Goal: Participate in discussion: Engage in conversation with other users on a specific topic

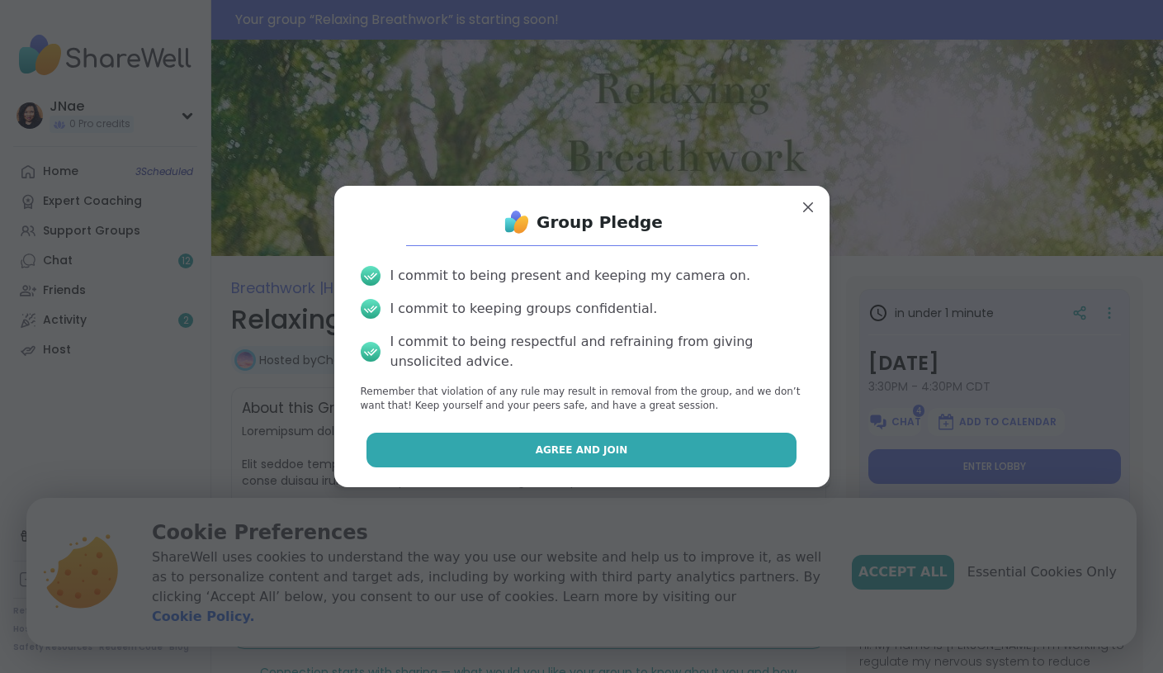
click at [761, 442] on button "Agree and Join" at bounding box center [582, 450] width 430 height 35
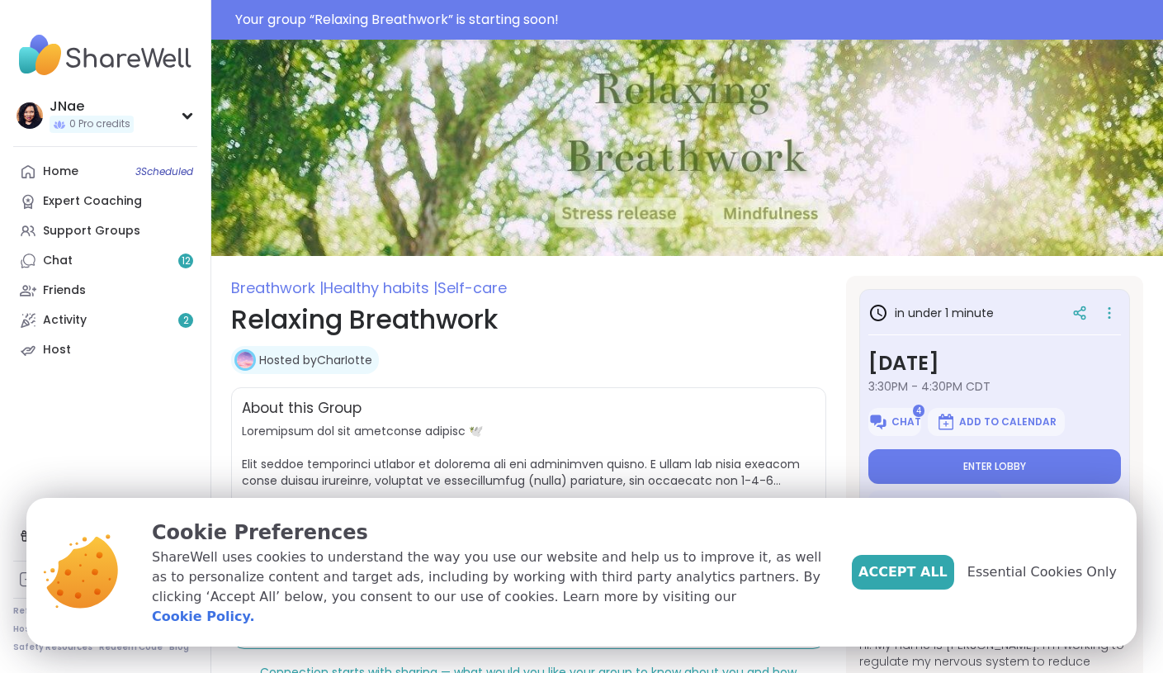
type textarea "*"
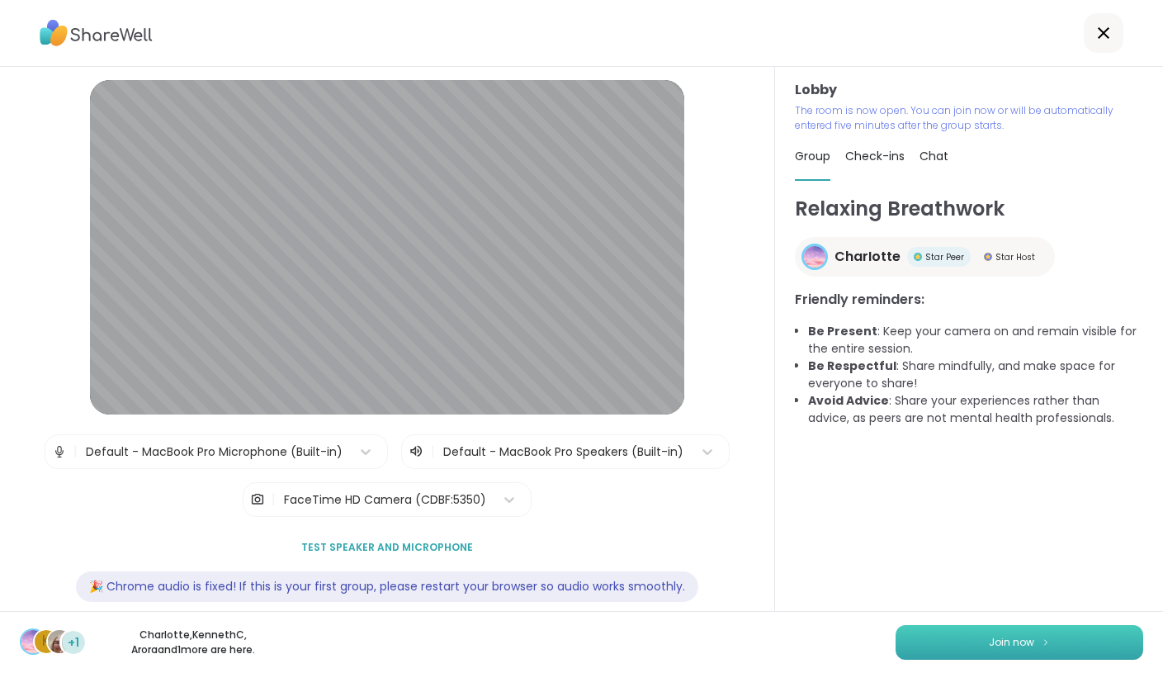
click at [1053, 632] on button "Join now" at bounding box center [1020, 642] width 248 height 35
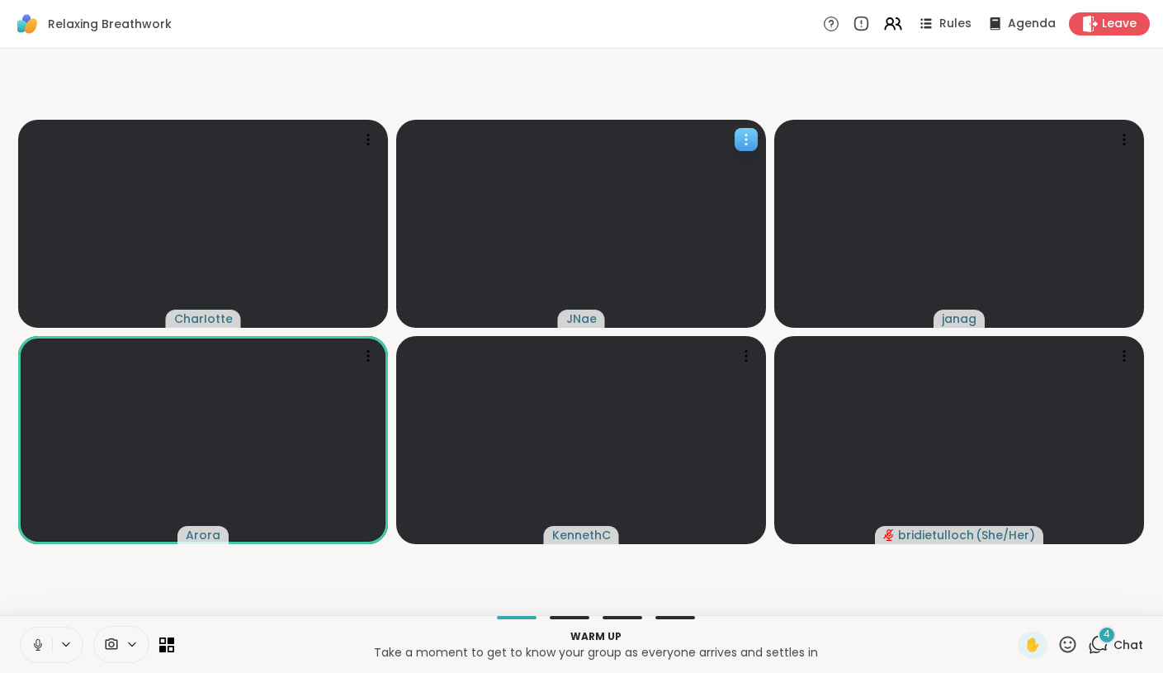
click at [739, 132] on icon at bounding box center [746, 139] width 17 height 17
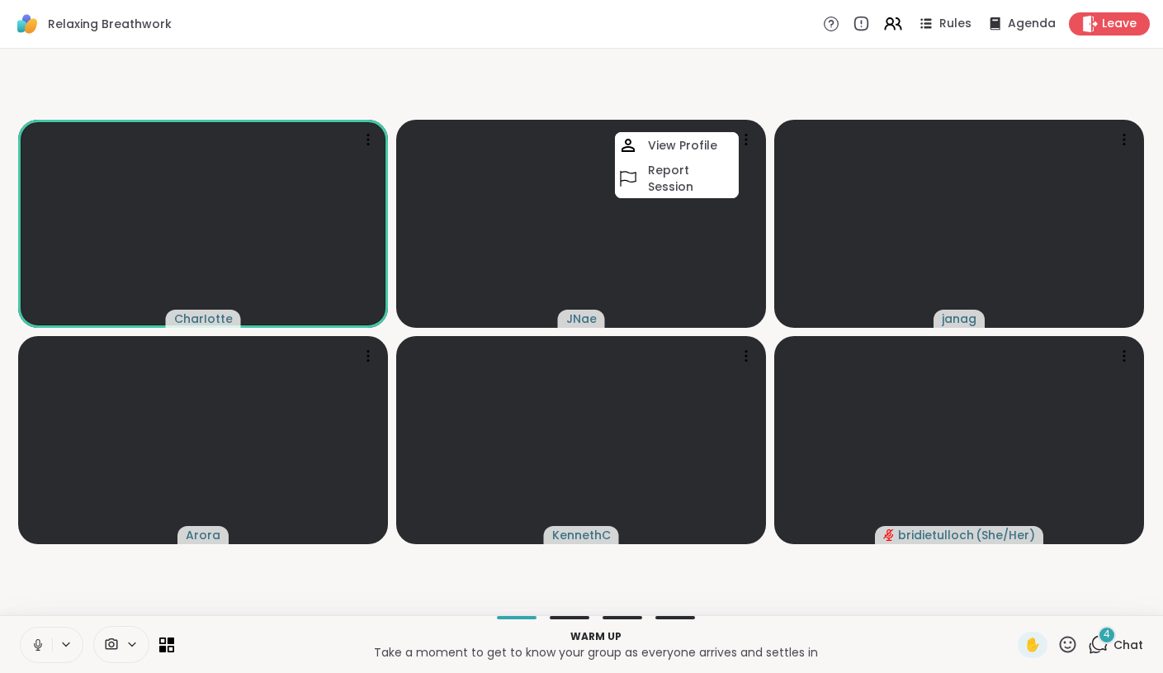
click at [108, 637] on icon at bounding box center [111, 645] width 15 height 16
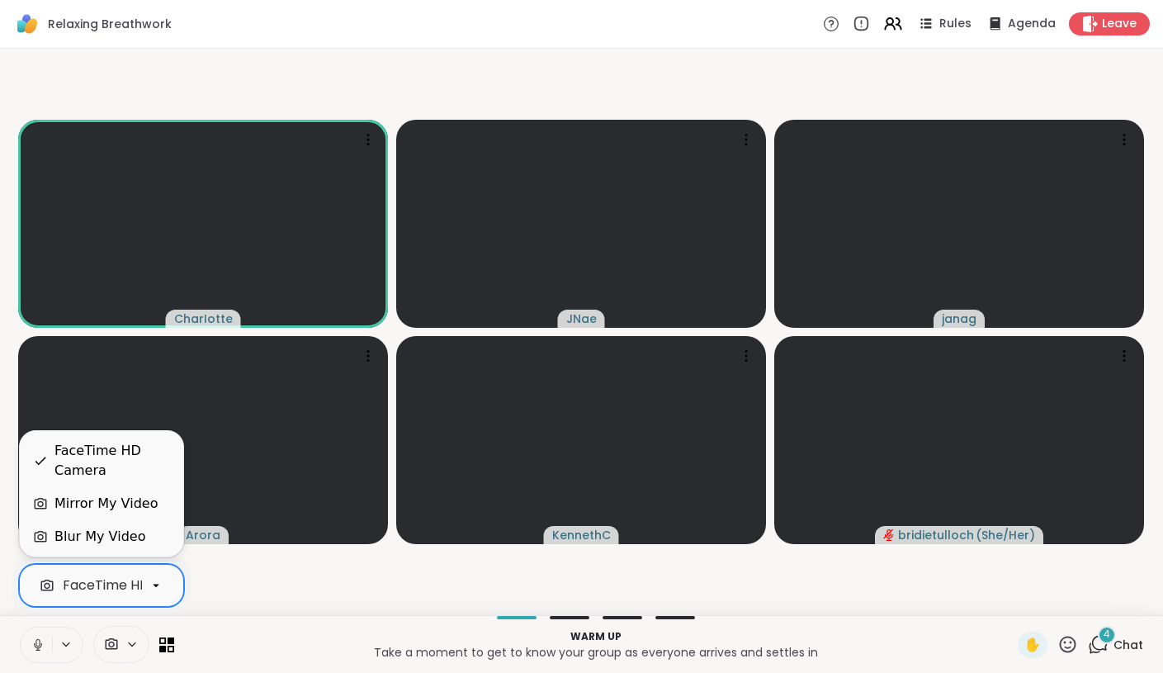
click at [144, 583] on div at bounding box center [156, 585] width 28 height 28
click at [131, 530] on div "Blur My Video" at bounding box center [99, 537] width 91 height 20
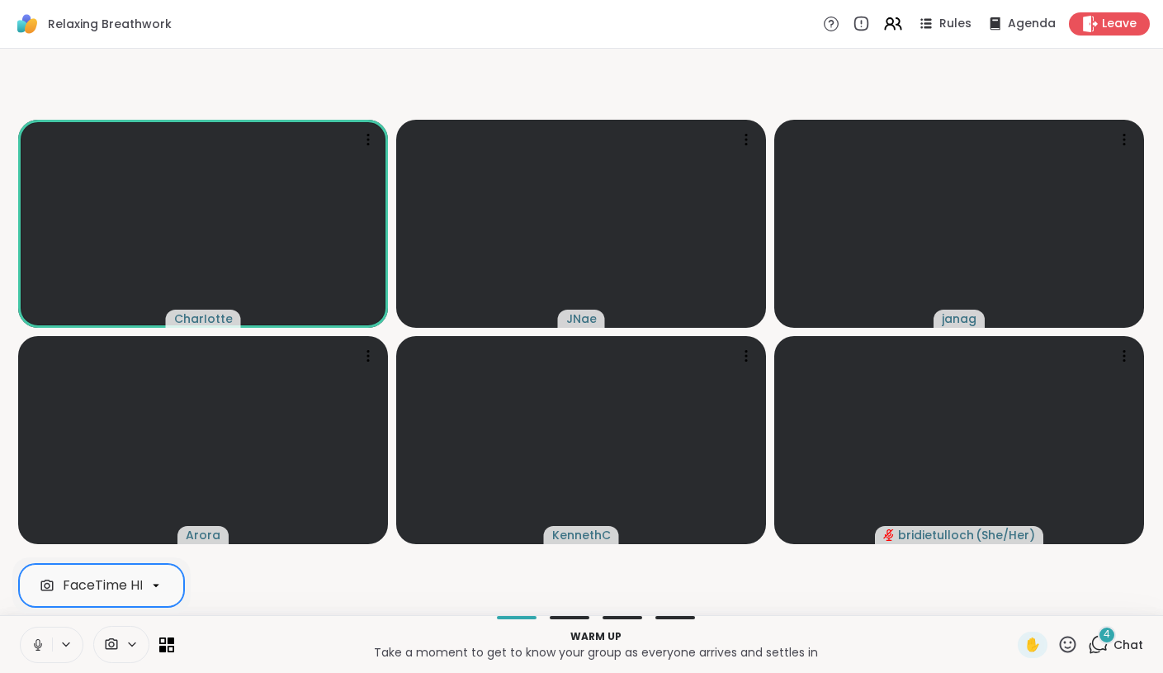
click at [145, 584] on div at bounding box center [156, 585] width 28 height 28
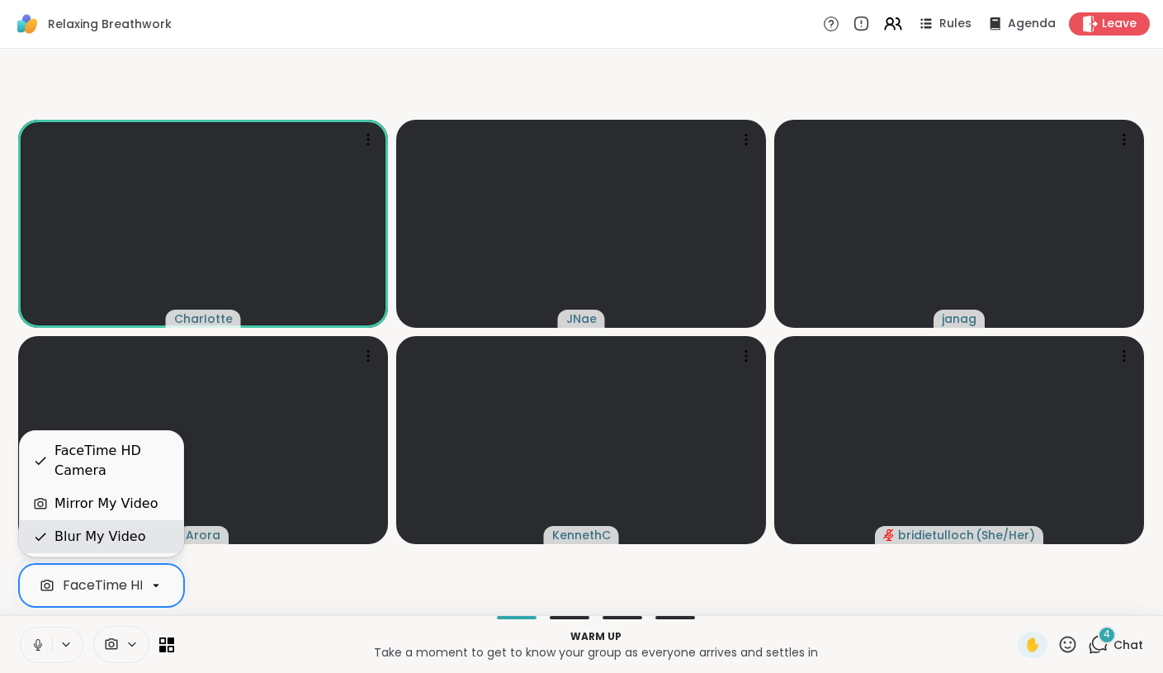
click at [139, 545] on div "Blur My Video" at bounding box center [101, 537] width 137 height 20
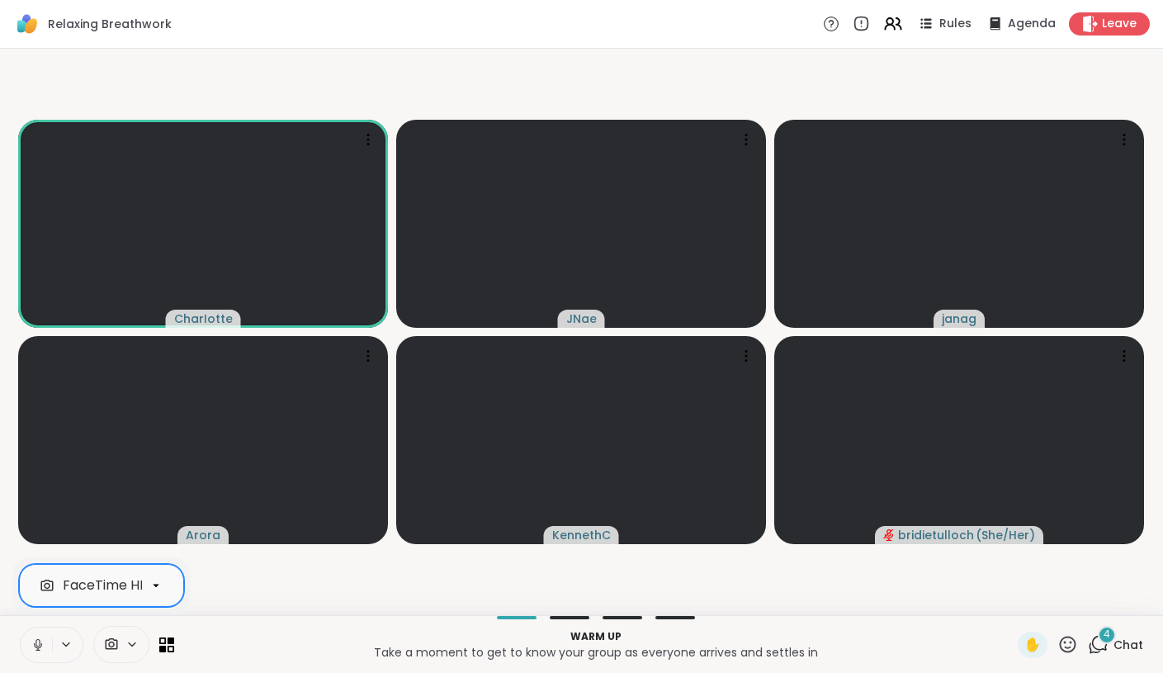
click at [114, 642] on icon at bounding box center [111, 645] width 15 height 16
click at [108, 649] on icon at bounding box center [111, 645] width 15 height 16
click at [116, 585] on div "FaceTime HD Camera" at bounding box center [135, 585] width 144 height 20
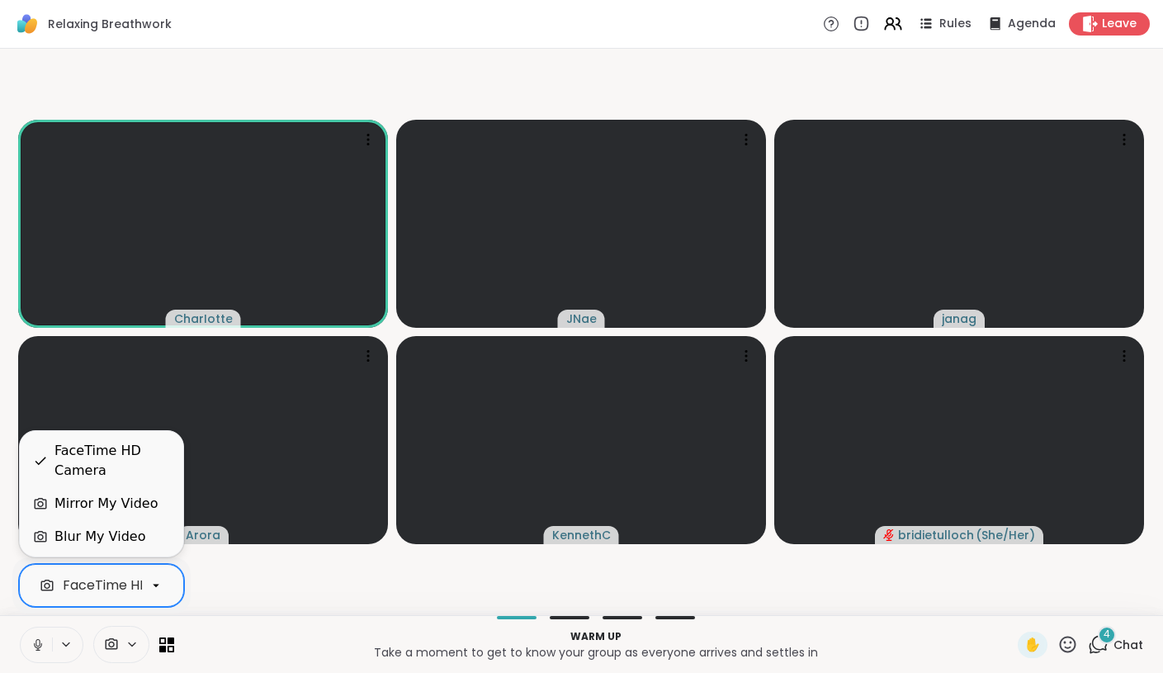
click at [283, 77] on video-player-container "CharIotte JNae [PERSON_NAME] ( She/Her )" at bounding box center [582, 331] width 1144 height 553
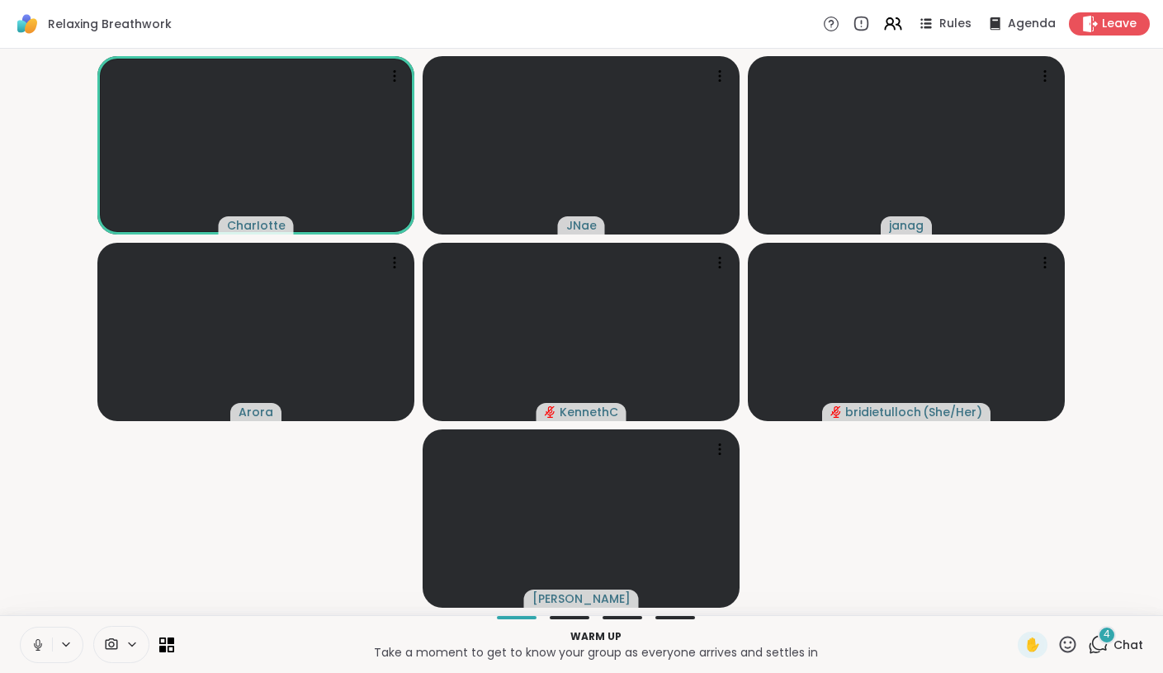
click at [33, 642] on icon at bounding box center [38, 644] width 15 height 15
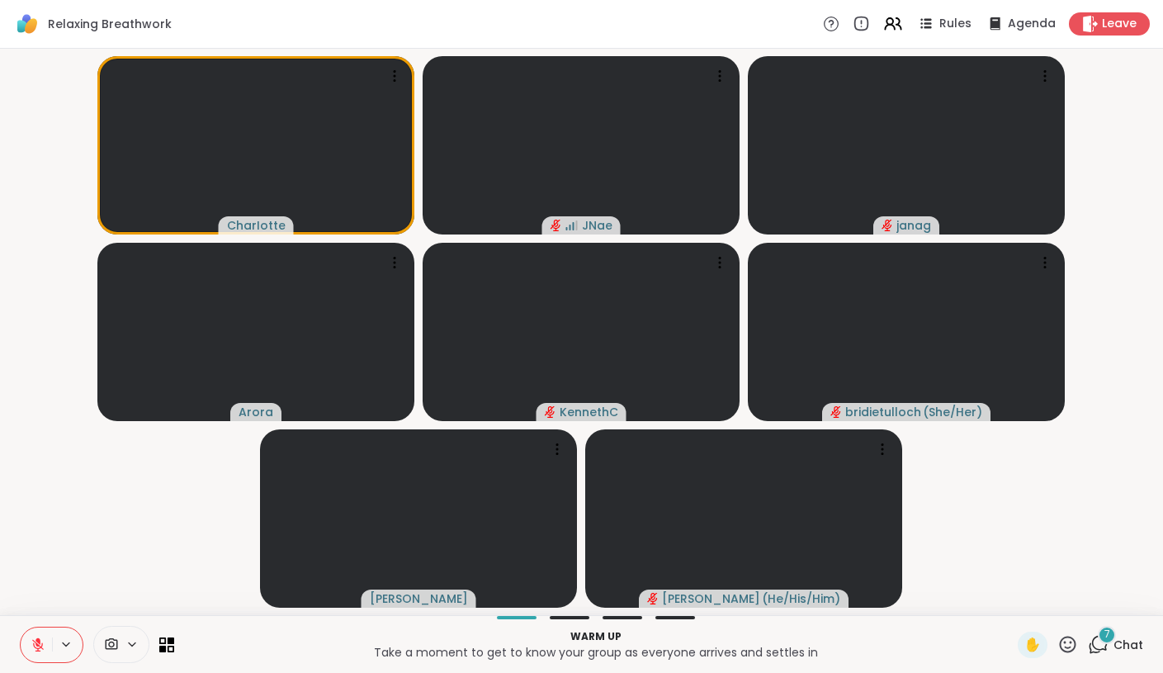
click at [1096, 646] on icon at bounding box center [1098, 644] width 21 height 21
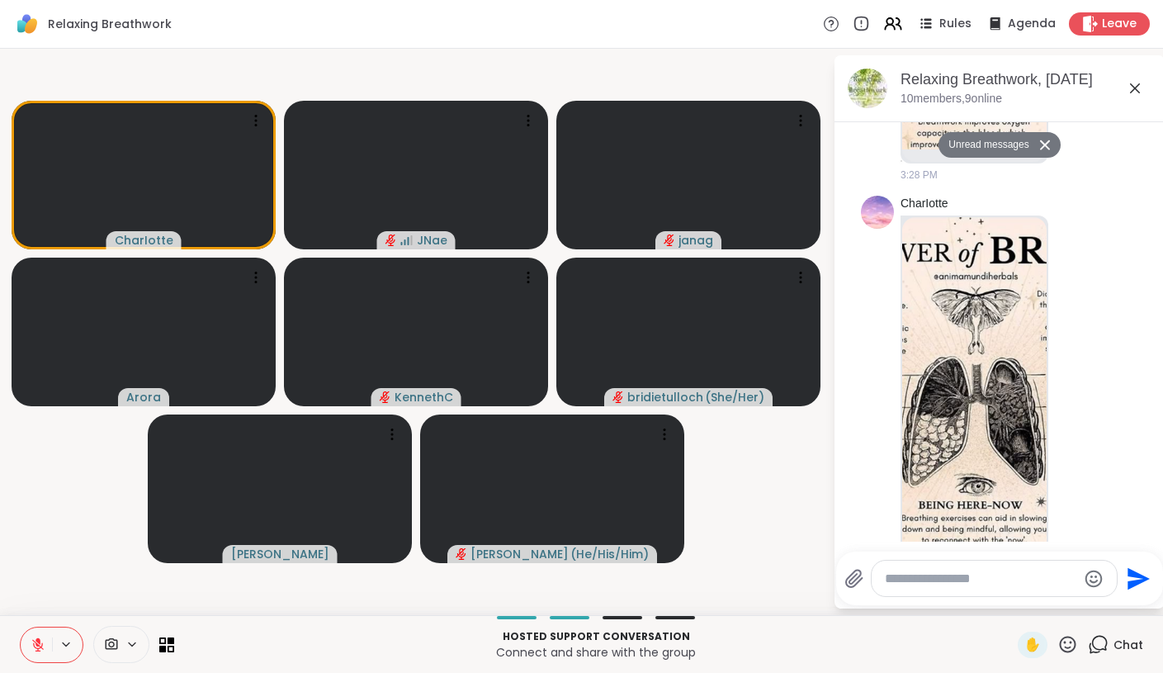
scroll to position [428, 0]
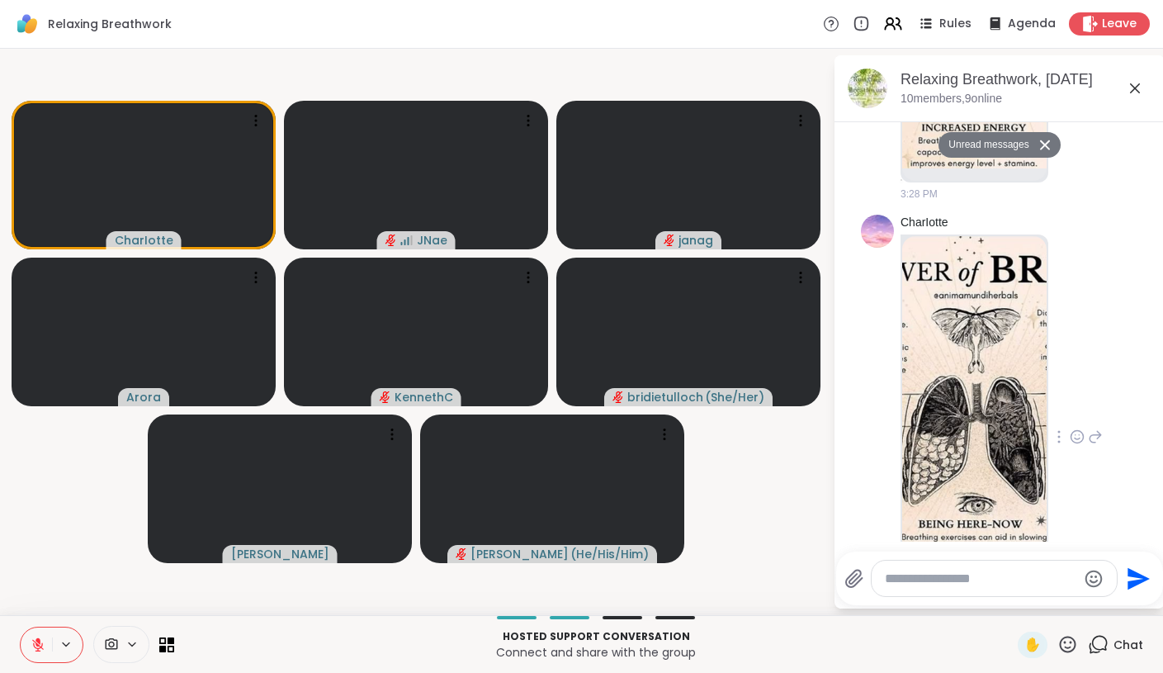
click at [1010, 358] on img at bounding box center [974, 431] width 144 height 391
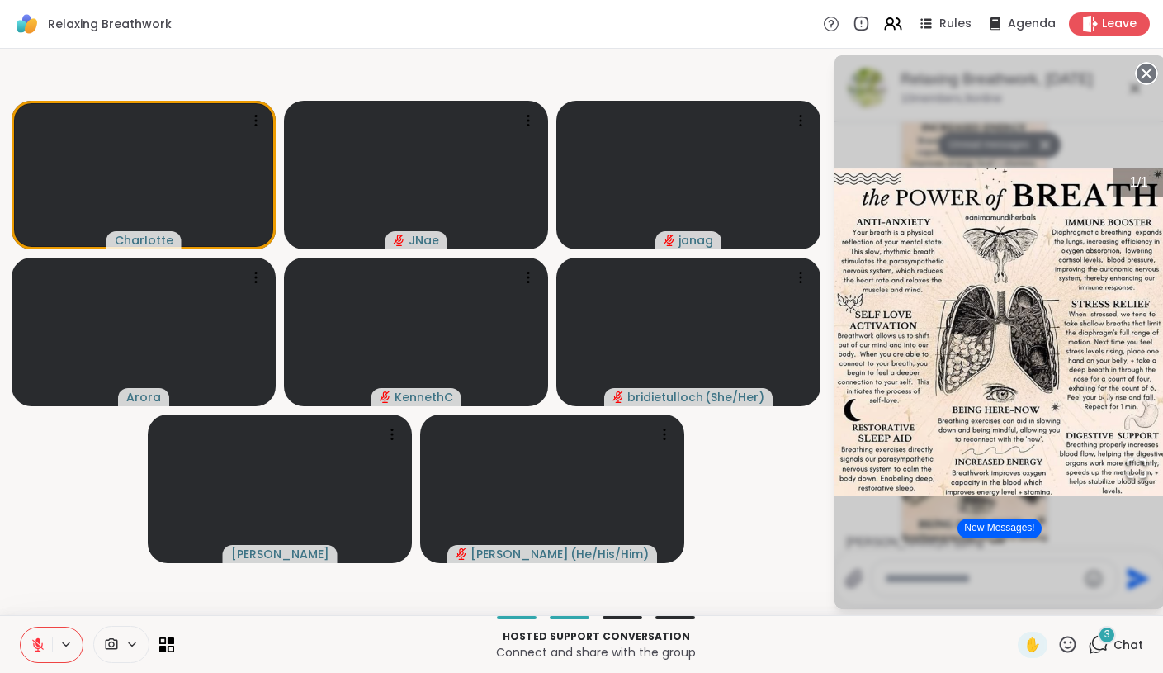
click at [1146, 73] on icon at bounding box center [1146, 73] width 23 height 23
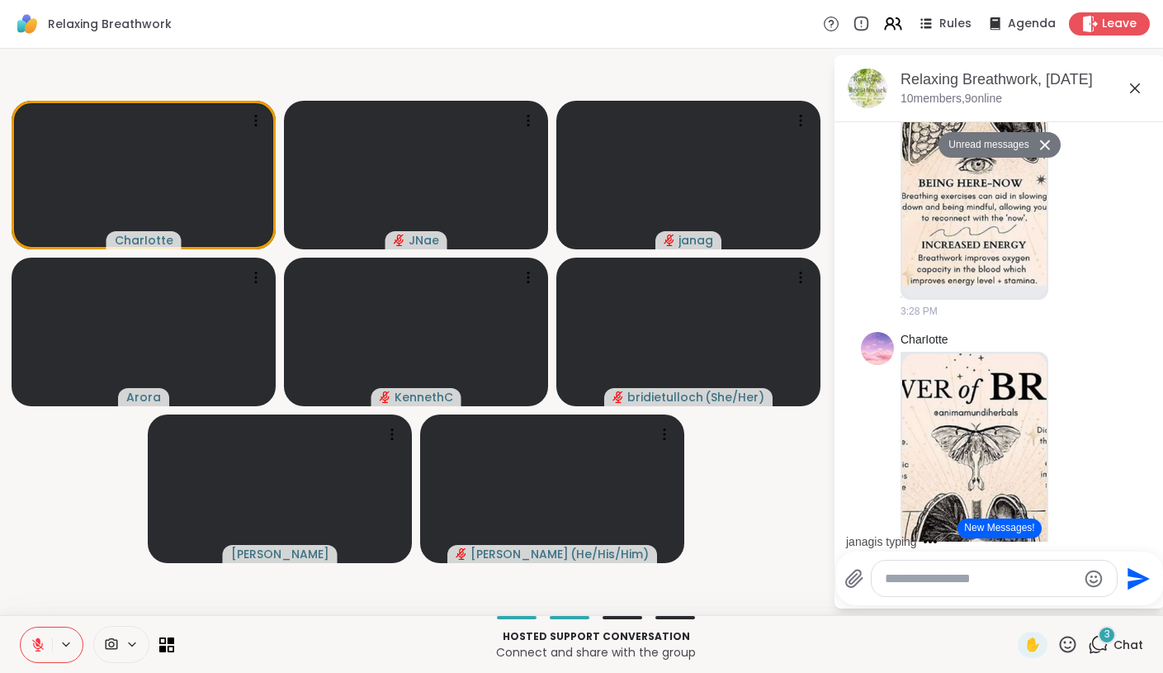
scroll to position [305, 0]
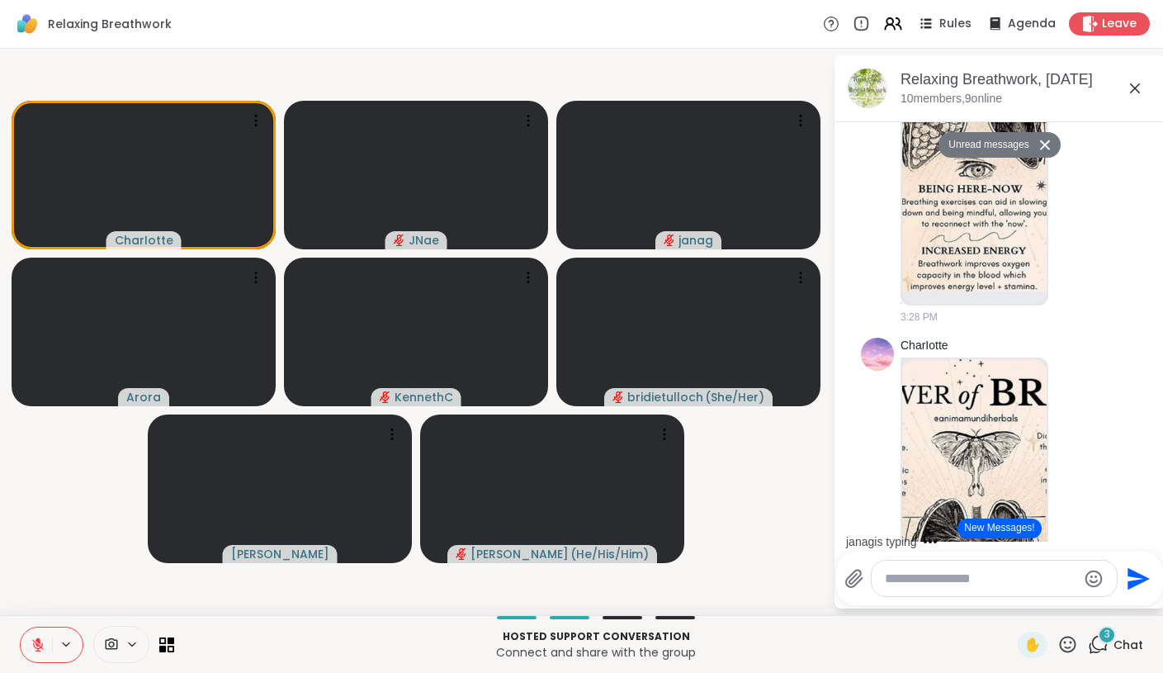
click at [1011, 201] on img at bounding box center [974, 96] width 144 height 391
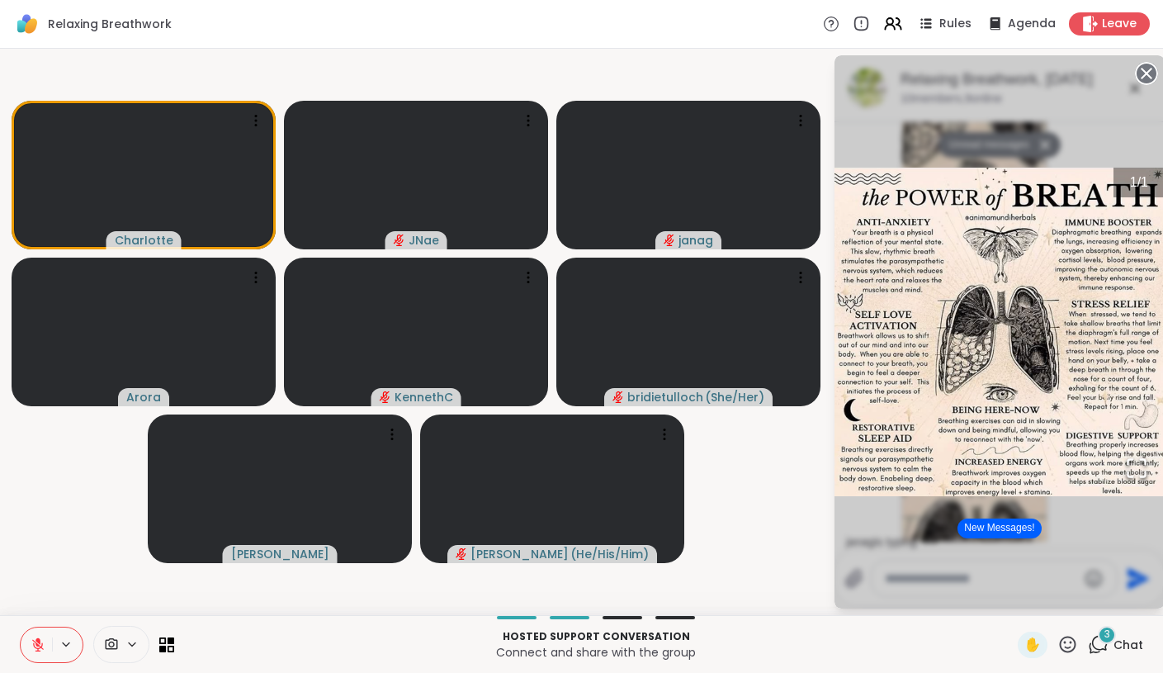
click at [1144, 70] on icon at bounding box center [1146, 73] width 23 height 23
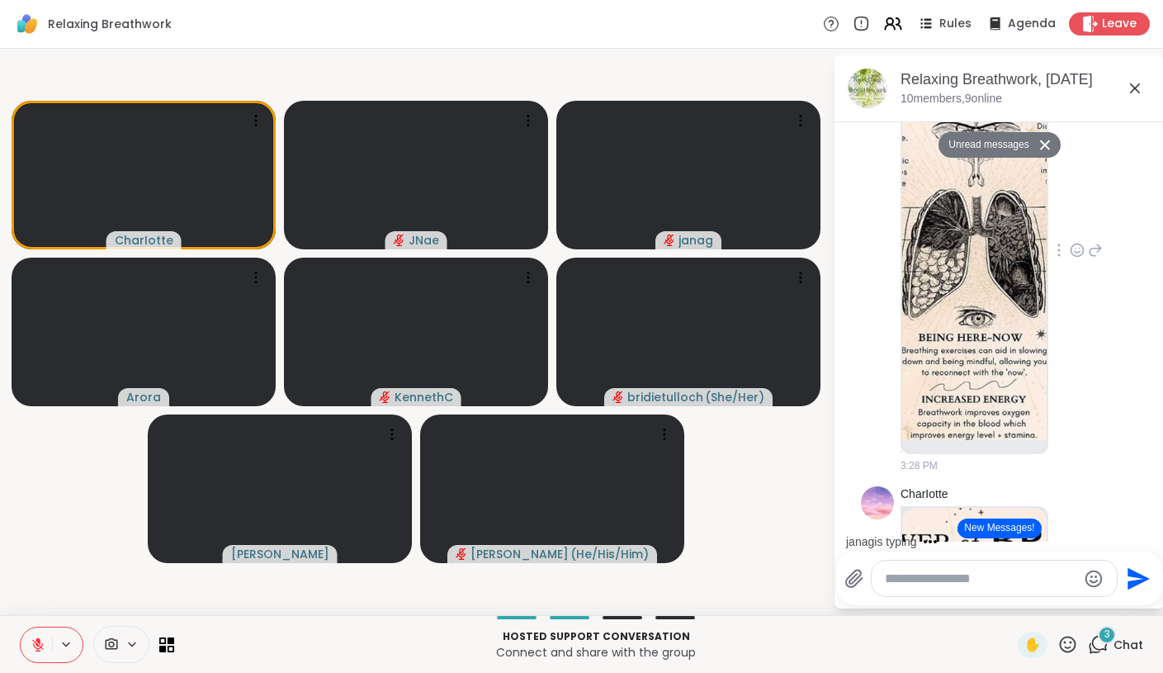
scroll to position [0, 0]
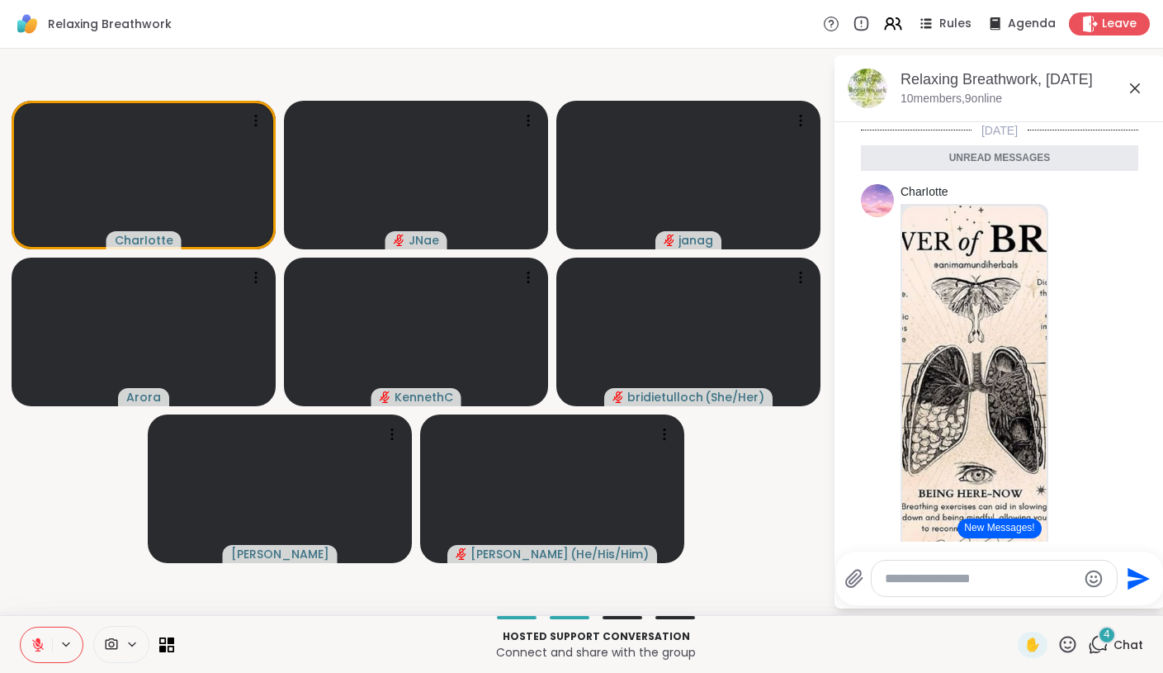
click at [1063, 160] on div "Unread messages" at bounding box center [999, 158] width 277 height 26
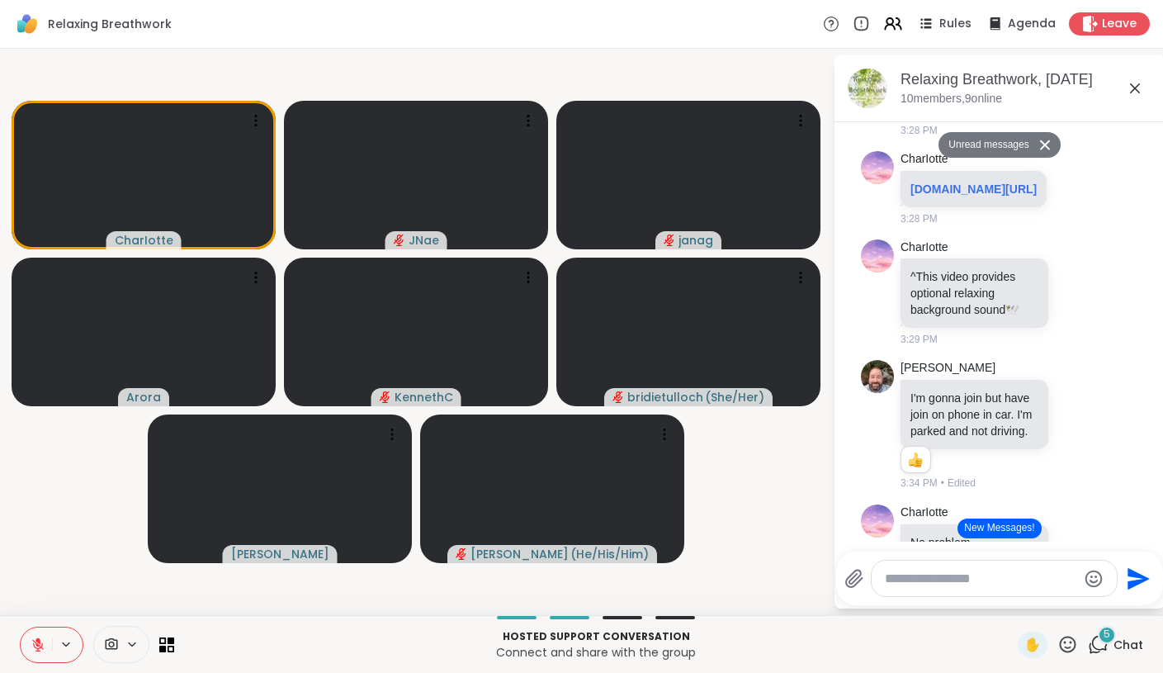
scroll to position [936, 0]
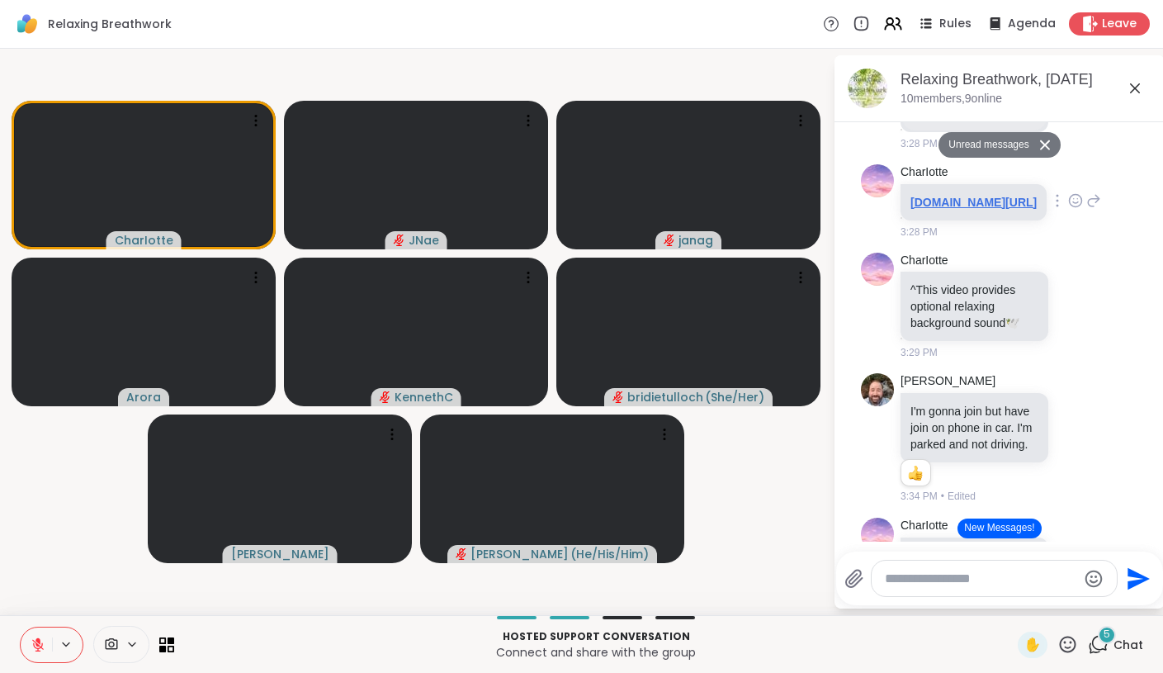
click at [976, 197] on link "[DOMAIN_NAME][URL]" at bounding box center [974, 202] width 126 height 13
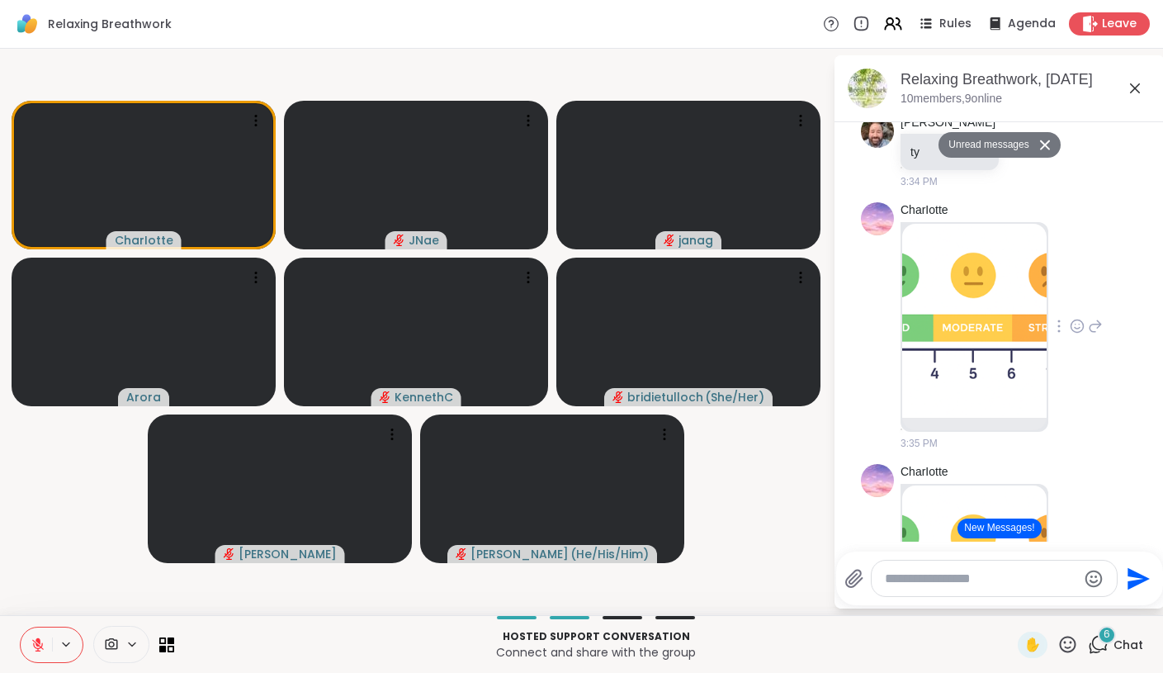
scroll to position [1512, 0]
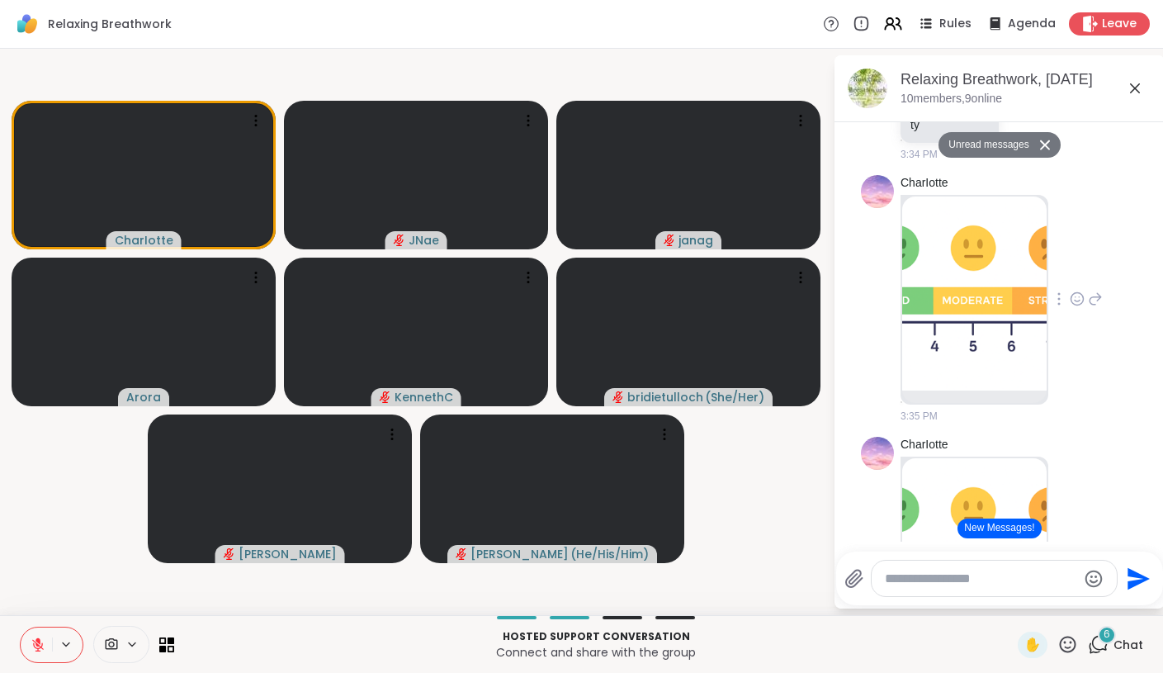
click at [978, 296] on img at bounding box center [974, 294] width 144 height 194
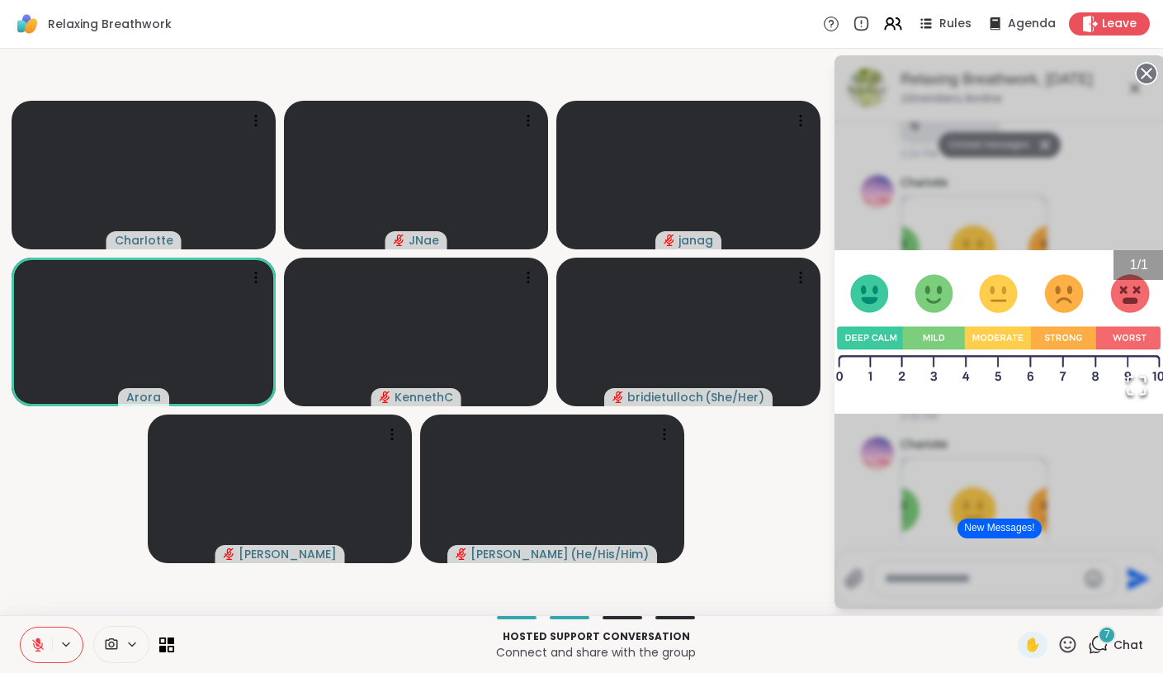
click at [1149, 72] on circle at bounding box center [1147, 74] width 20 height 20
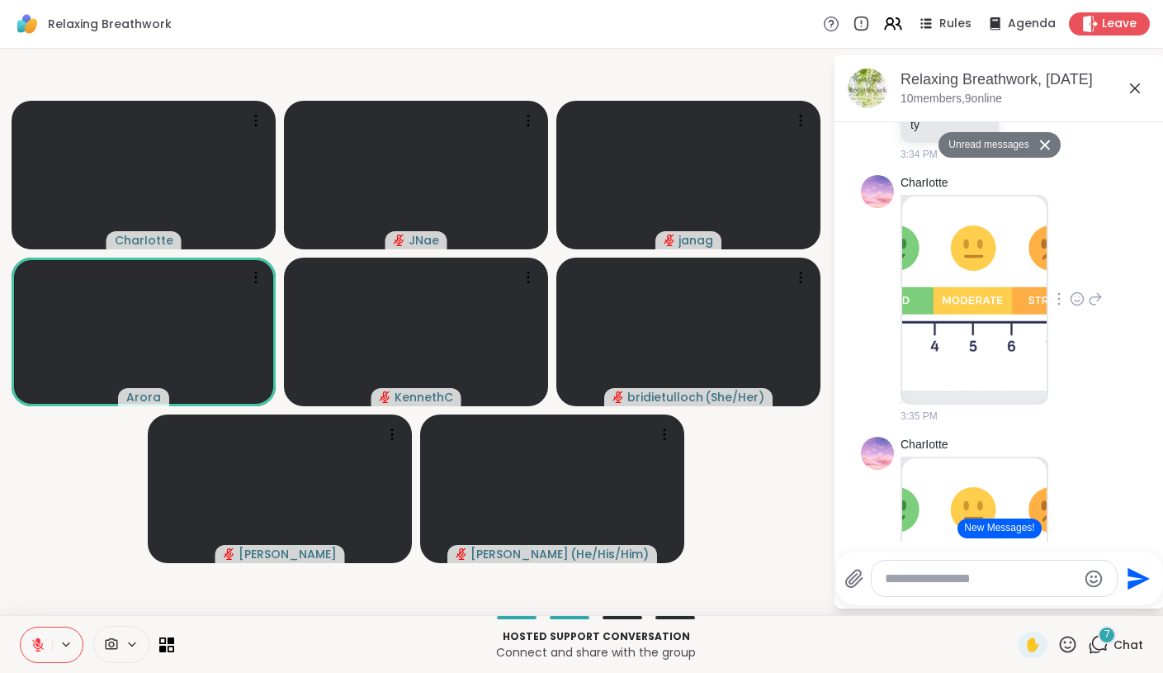
click at [984, 567] on div at bounding box center [994, 579] width 245 height 36
click at [984, 586] on textarea "Type your message" at bounding box center [981, 579] width 192 height 17
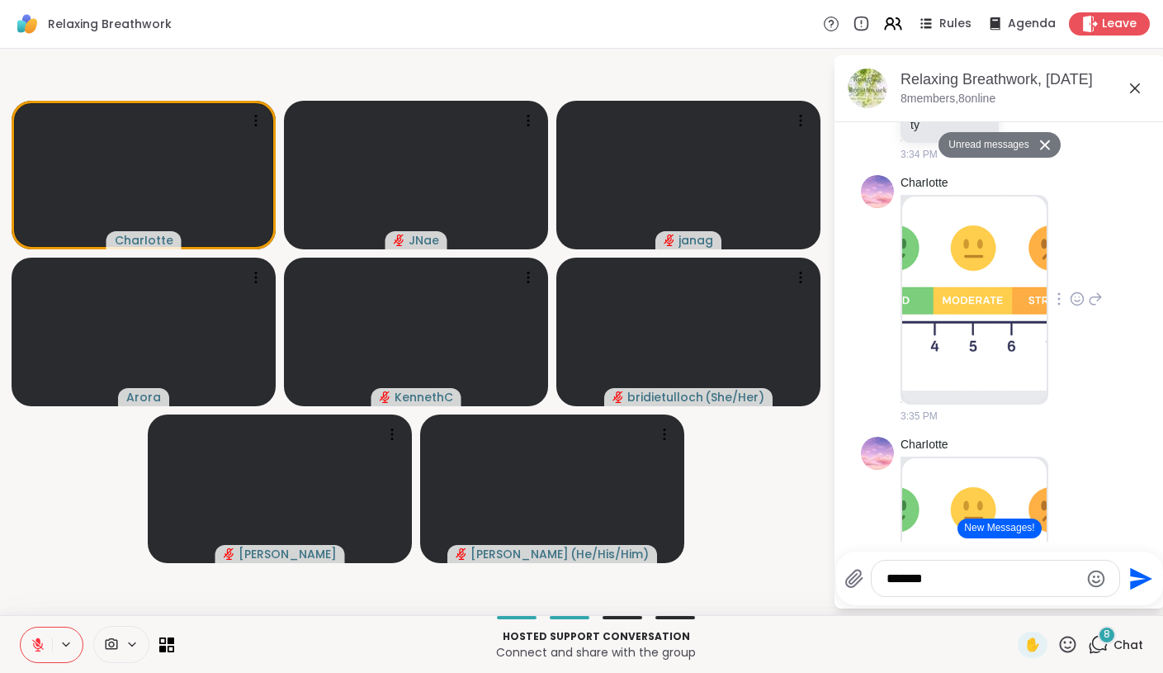
type textarea "********"
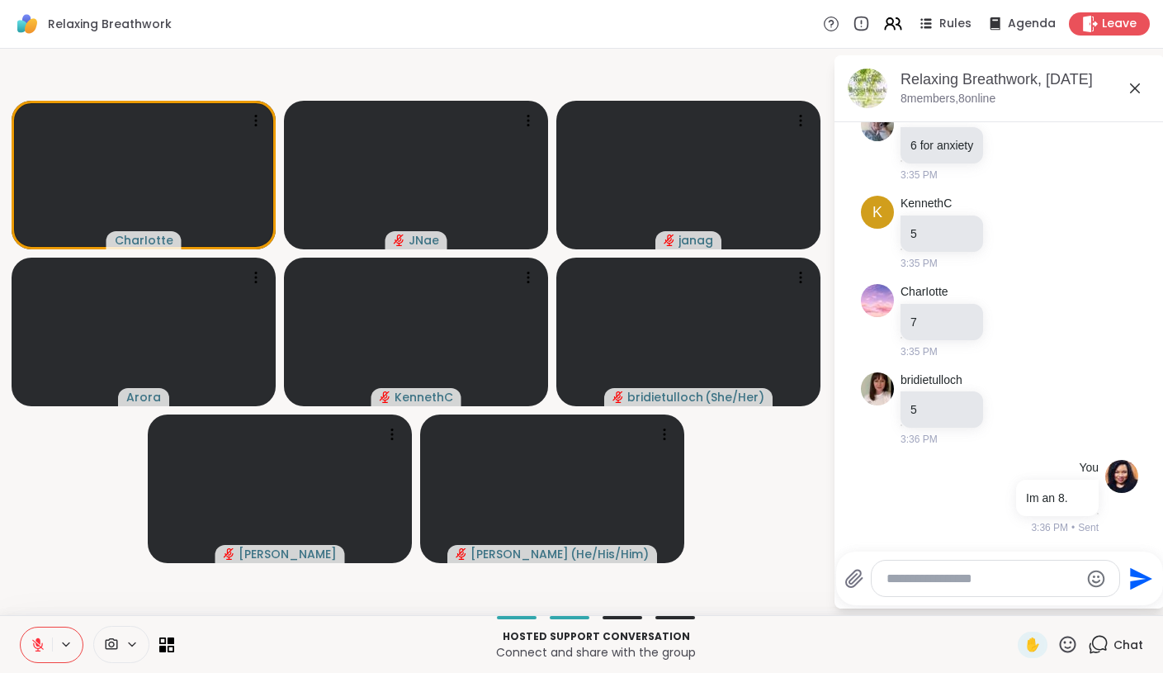
click at [1129, 82] on icon at bounding box center [1135, 88] width 20 height 20
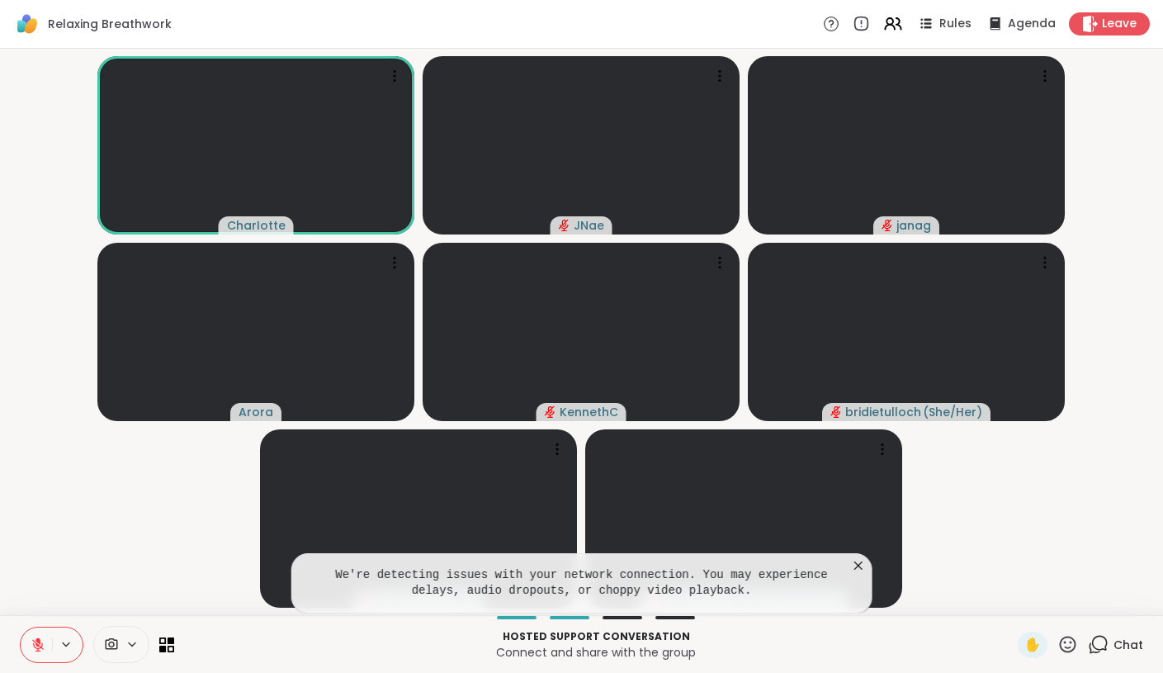
click at [43, 635] on button at bounding box center [36, 644] width 31 height 35
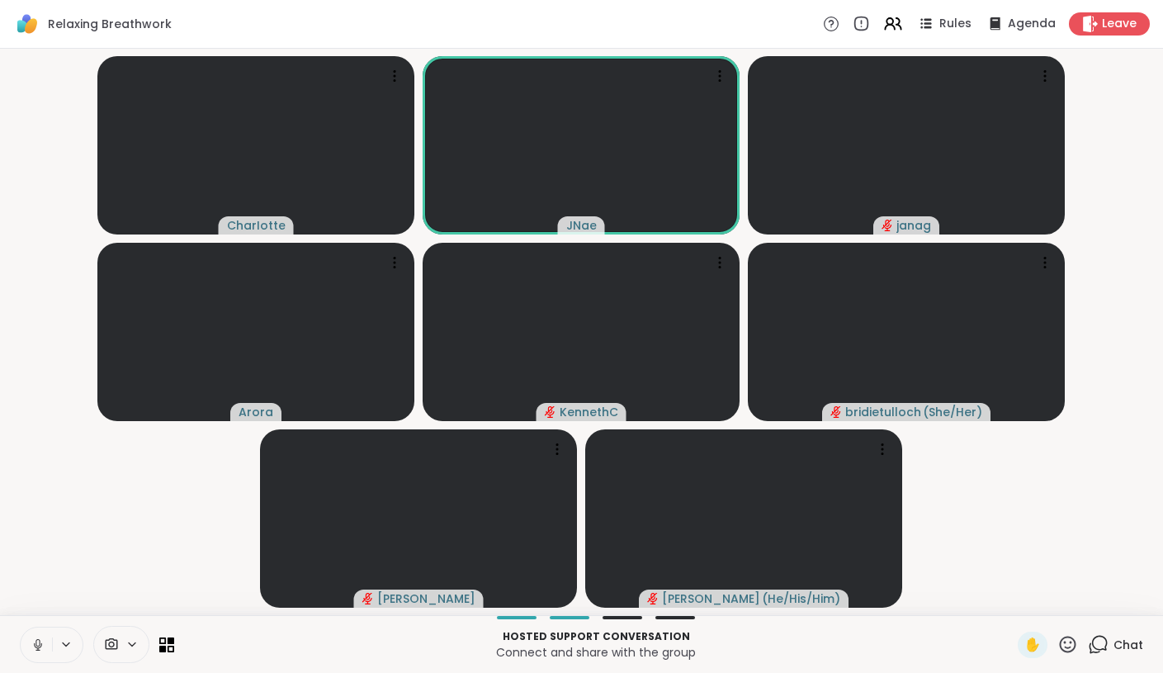
click at [41, 647] on icon at bounding box center [38, 644] width 15 height 15
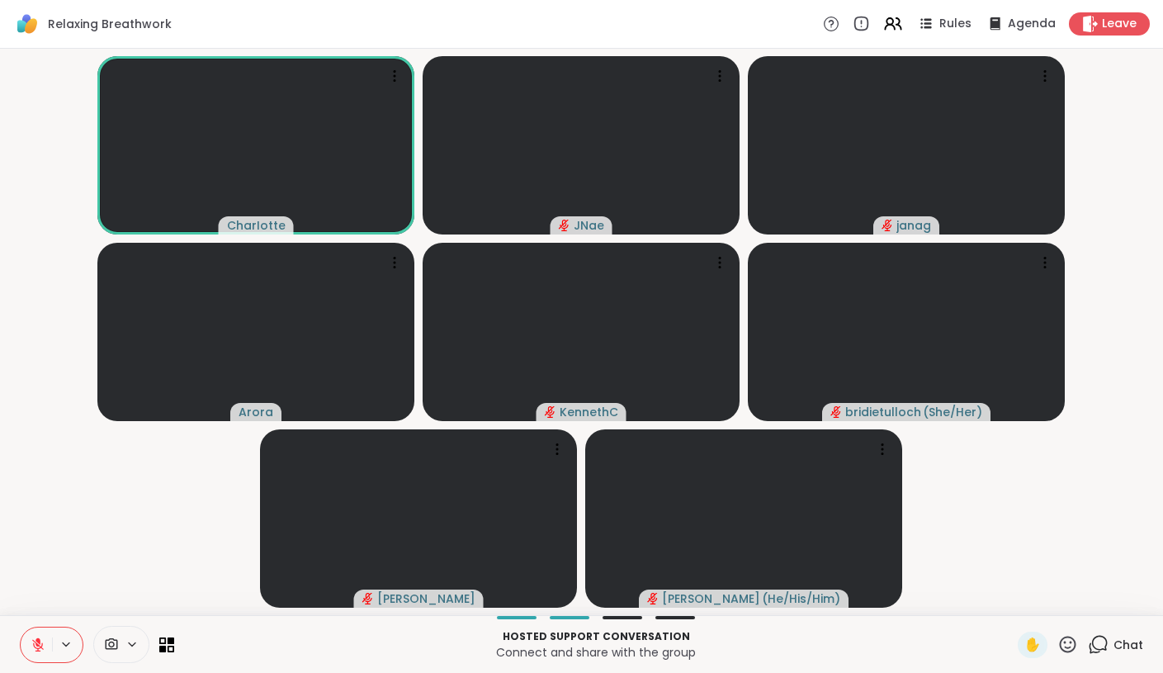
click at [41, 647] on icon at bounding box center [38, 645] width 12 height 12
click at [40, 647] on icon at bounding box center [38, 644] width 15 height 15
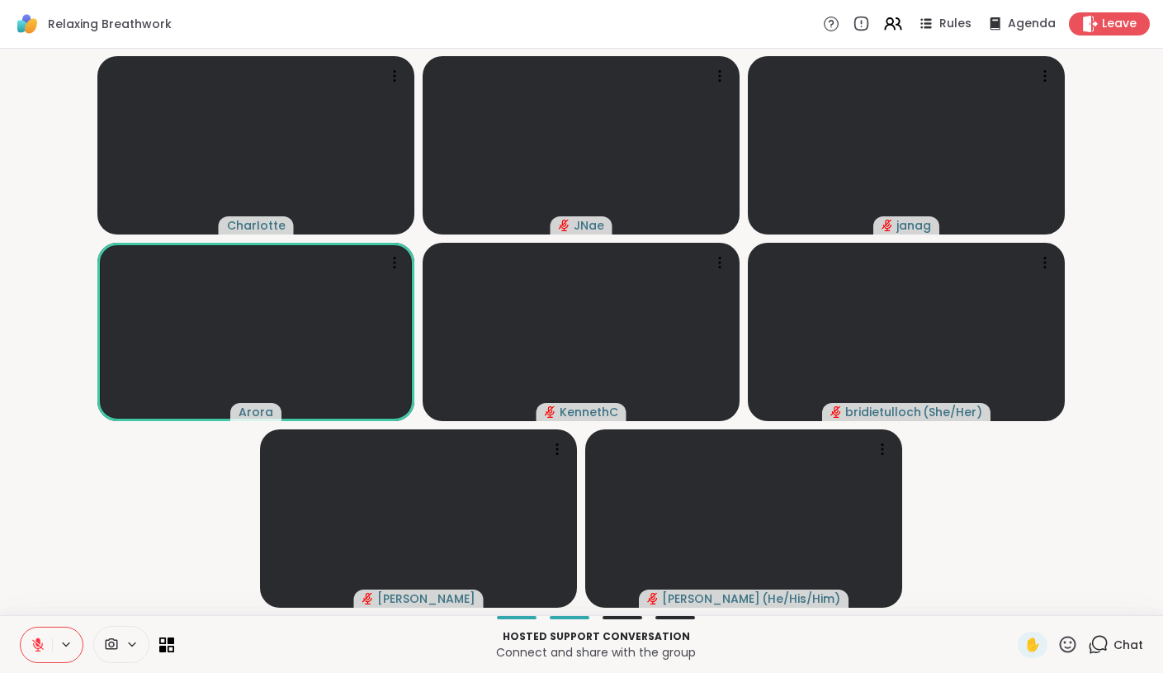
click at [1074, 642] on icon at bounding box center [1068, 644] width 21 height 21
click at [1028, 602] on span "❤️" at bounding box center [1019, 601] width 17 height 20
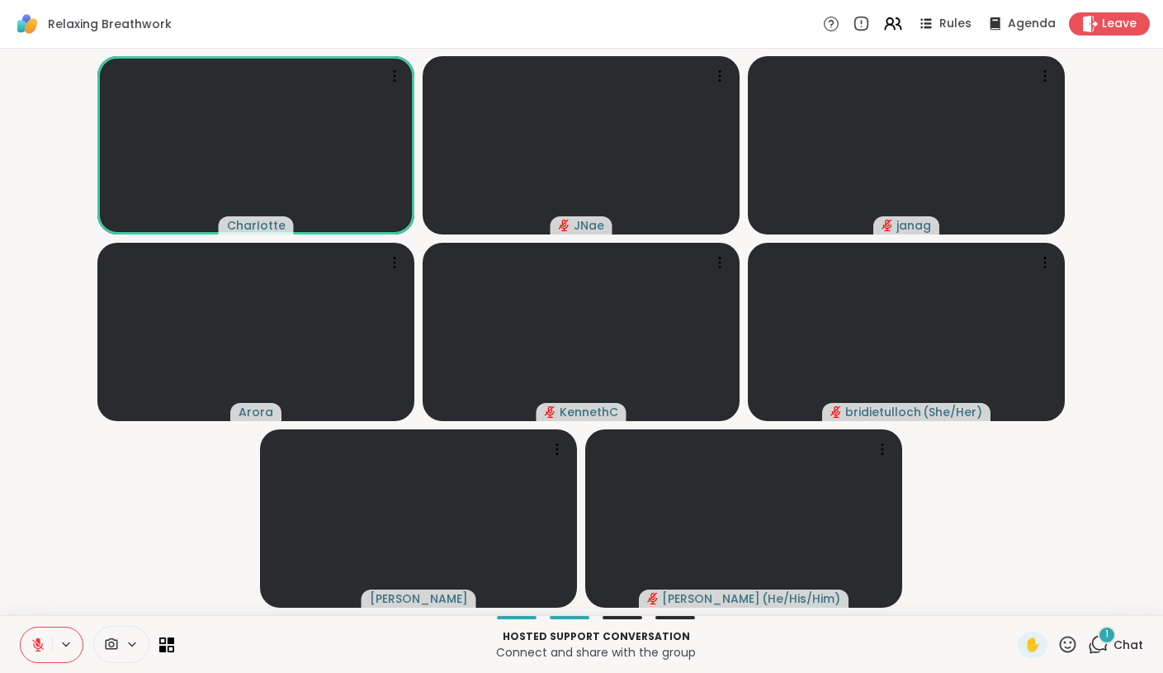
click at [1111, 639] on div "1" at bounding box center [1107, 635] width 18 height 18
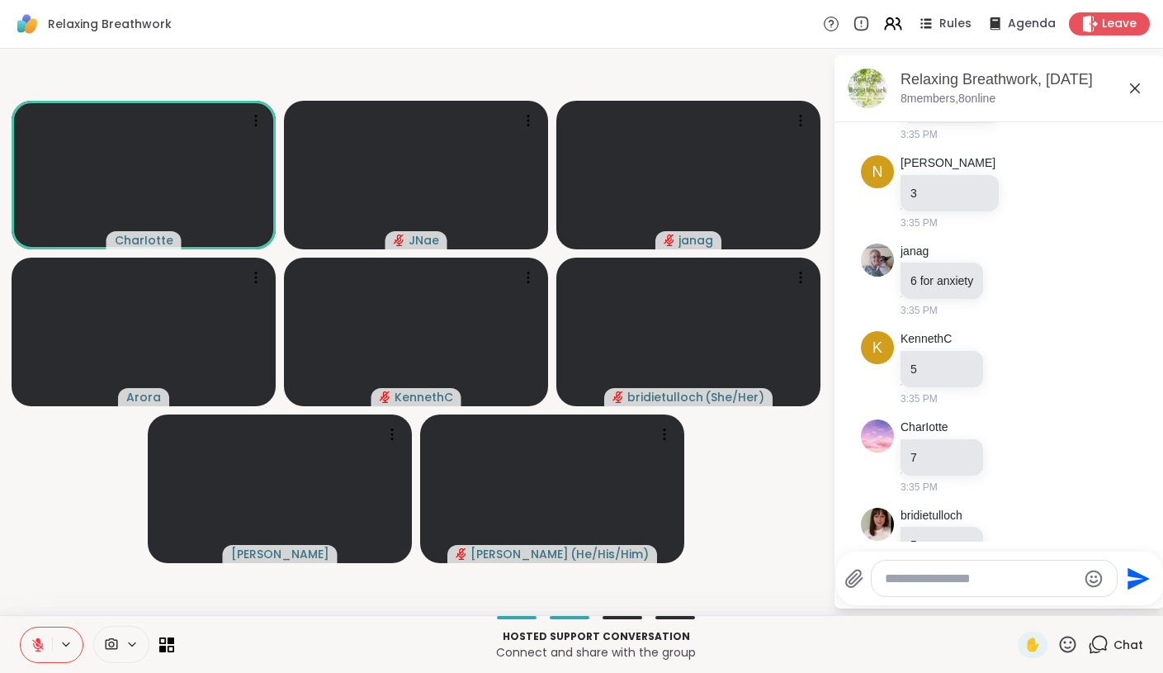
scroll to position [2081, 0]
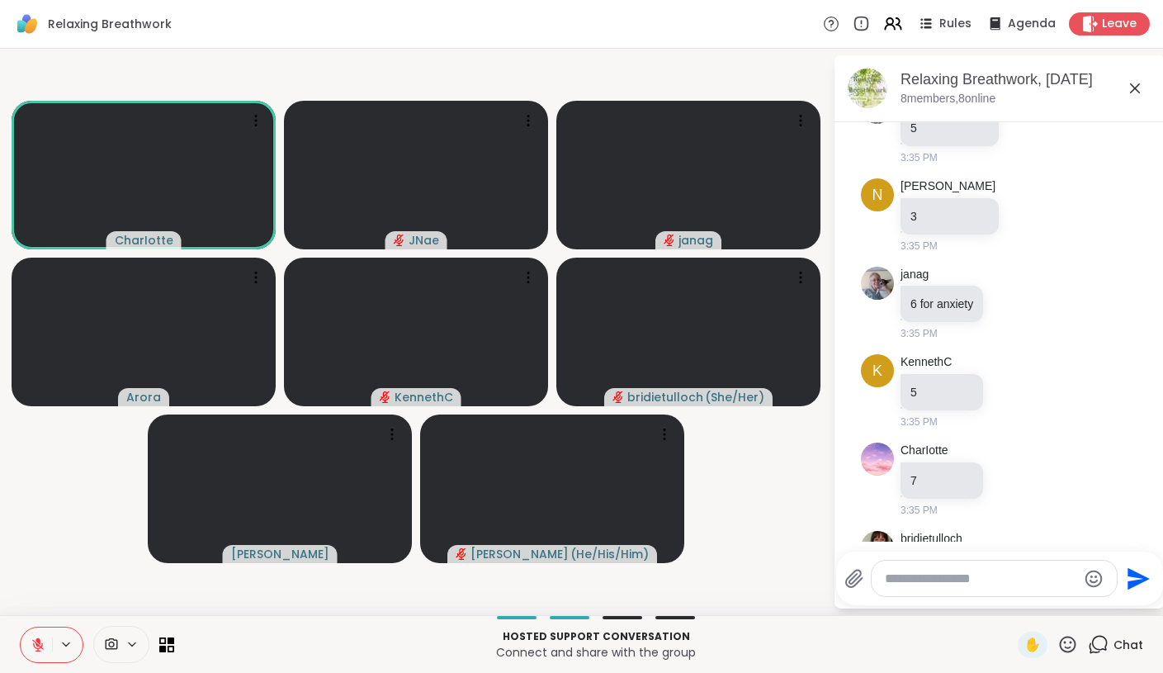
click at [783, 507] on video-player-container "CharIotte JNae [PERSON_NAME] ( She/Her ) [PERSON_NAME] ( He/His/Him )" at bounding box center [416, 331] width 813 height 553
click at [1100, 642] on icon at bounding box center [1098, 644] width 21 height 21
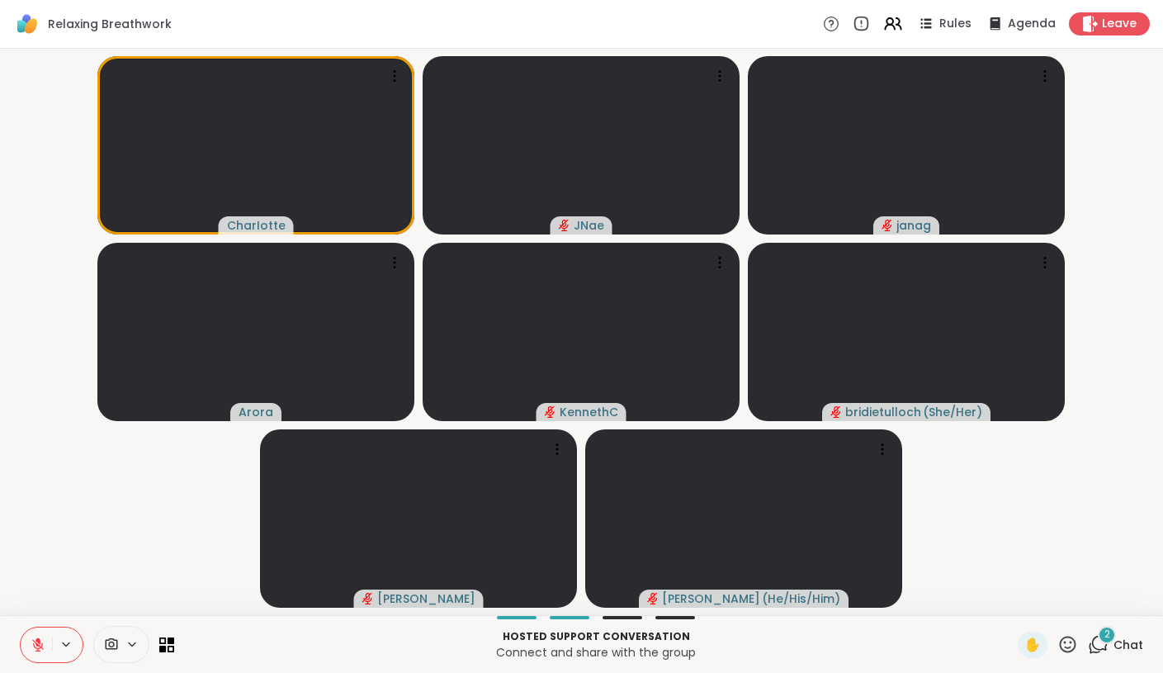
click at [1109, 632] on span "2" at bounding box center [1108, 634] width 6 height 14
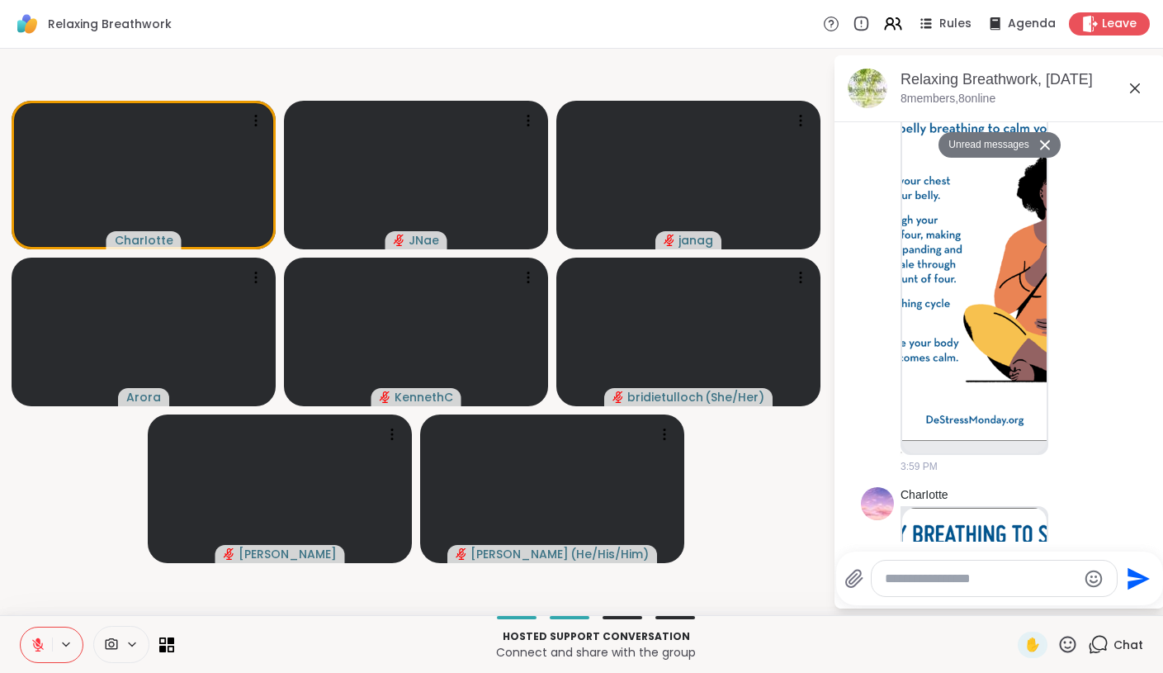
scroll to position [2962, 0]
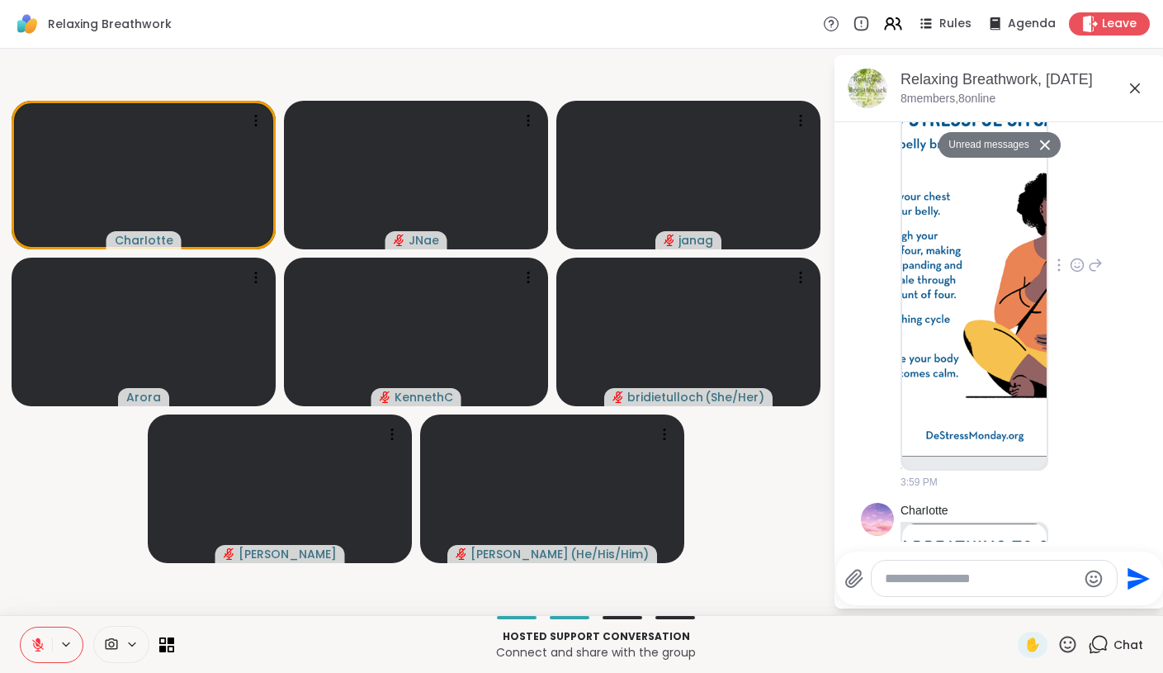
click at [966, 275] on img at bounding box center [974, 260] width 144 height 392
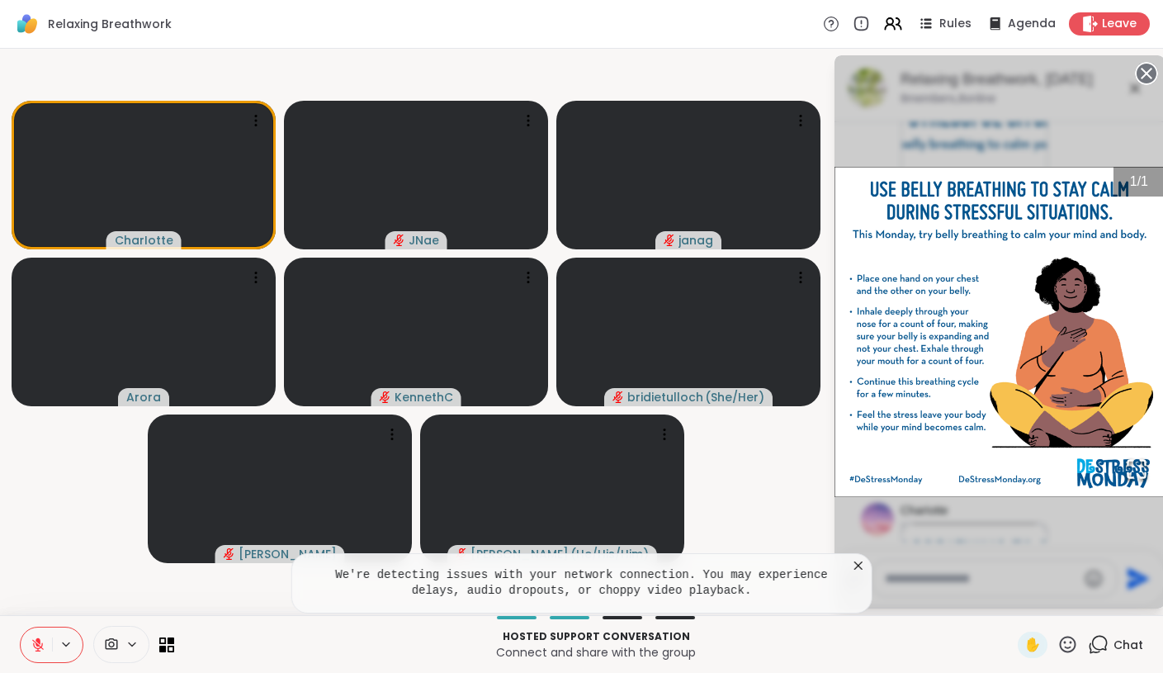
click at [1147, 70] on circle at bounding box center [1147, 74] width 20 height 20
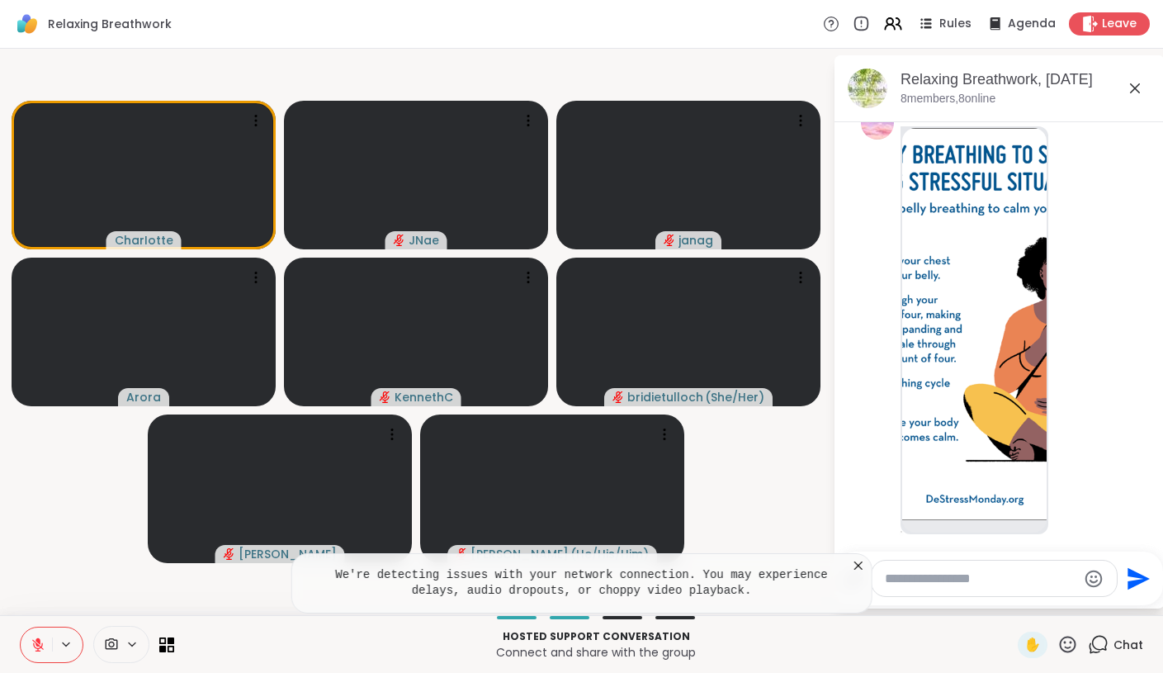
scroll to position [3320, 0]
click at [1009, 351] on img at bounding box center [974, 322] width 144 height 392
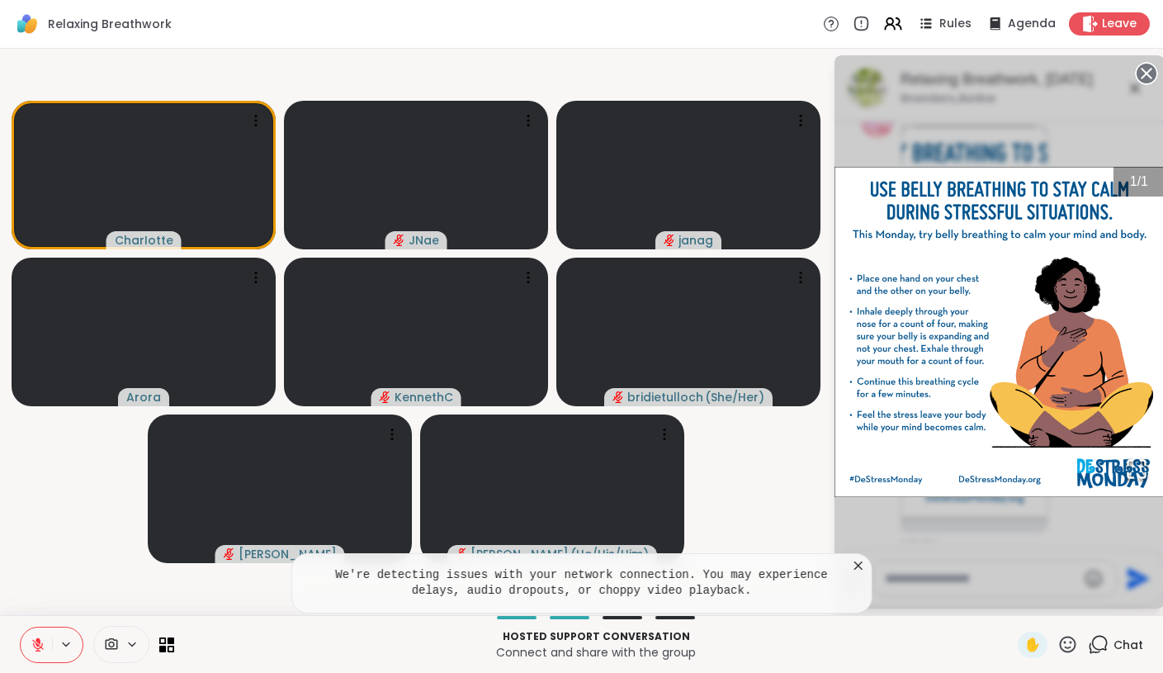
click at [1152, 73] on circle at bounding box center [1147, 74] width 20 height 20
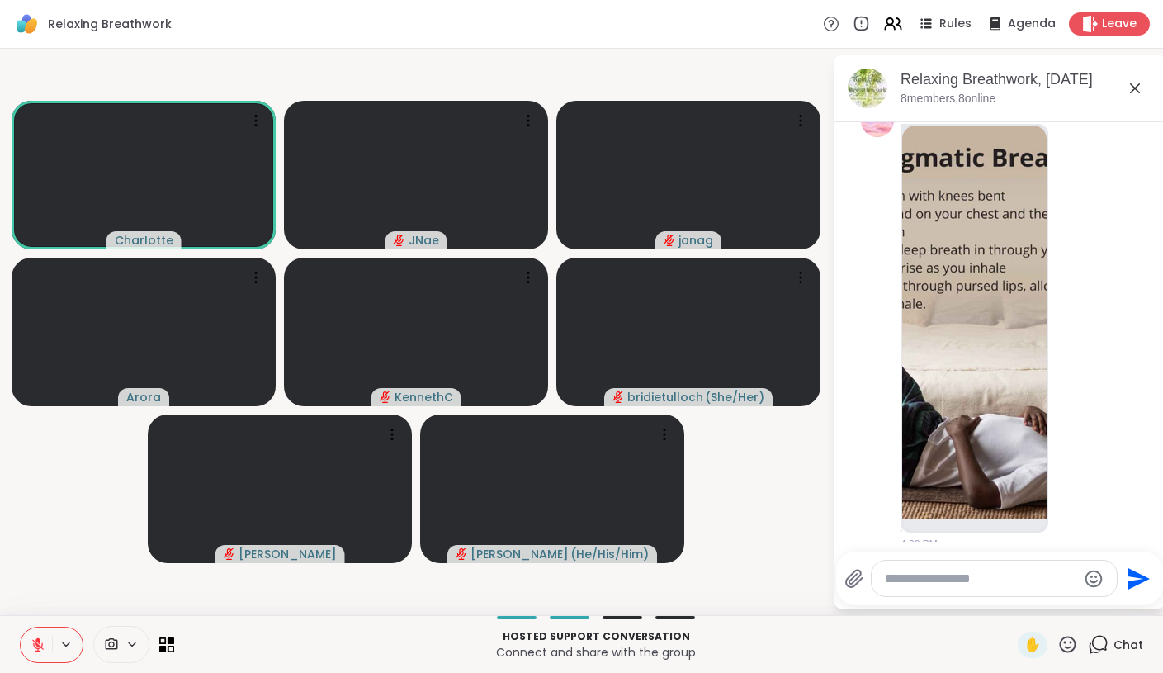
scroll to position [4329, 0]
click at [951, 247] on img at bounding box center [974, 321] width 144 height 393
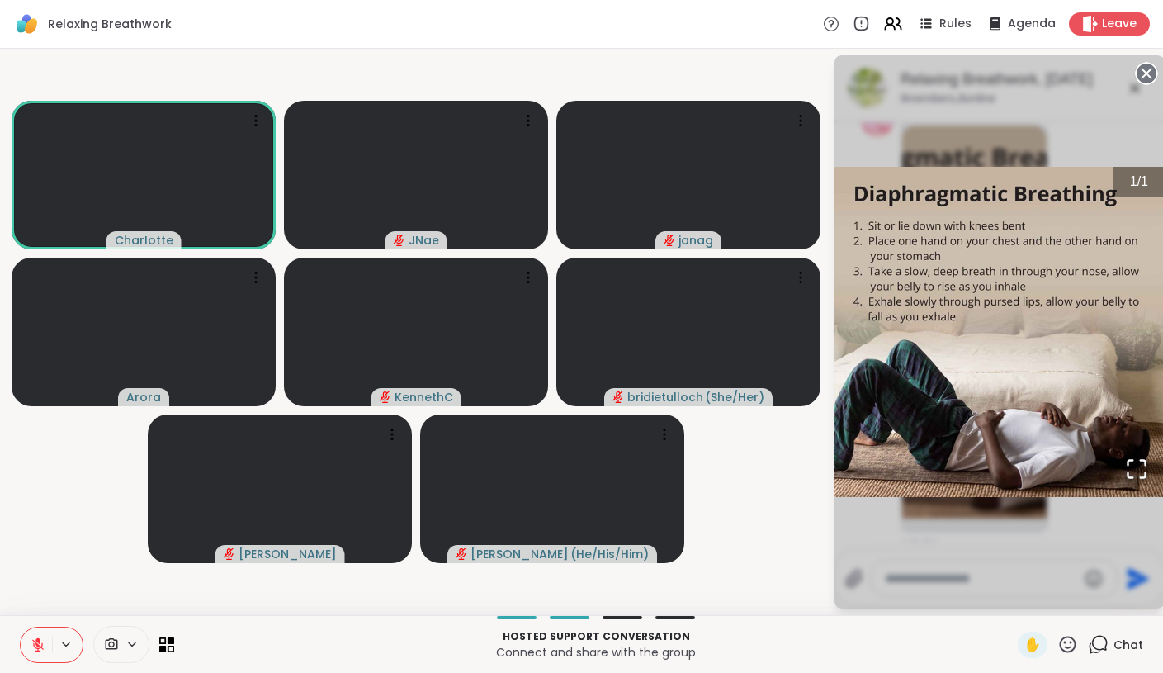
click at [1144, 75] on icon at bounding box center [1146, 73] width 23 height 23
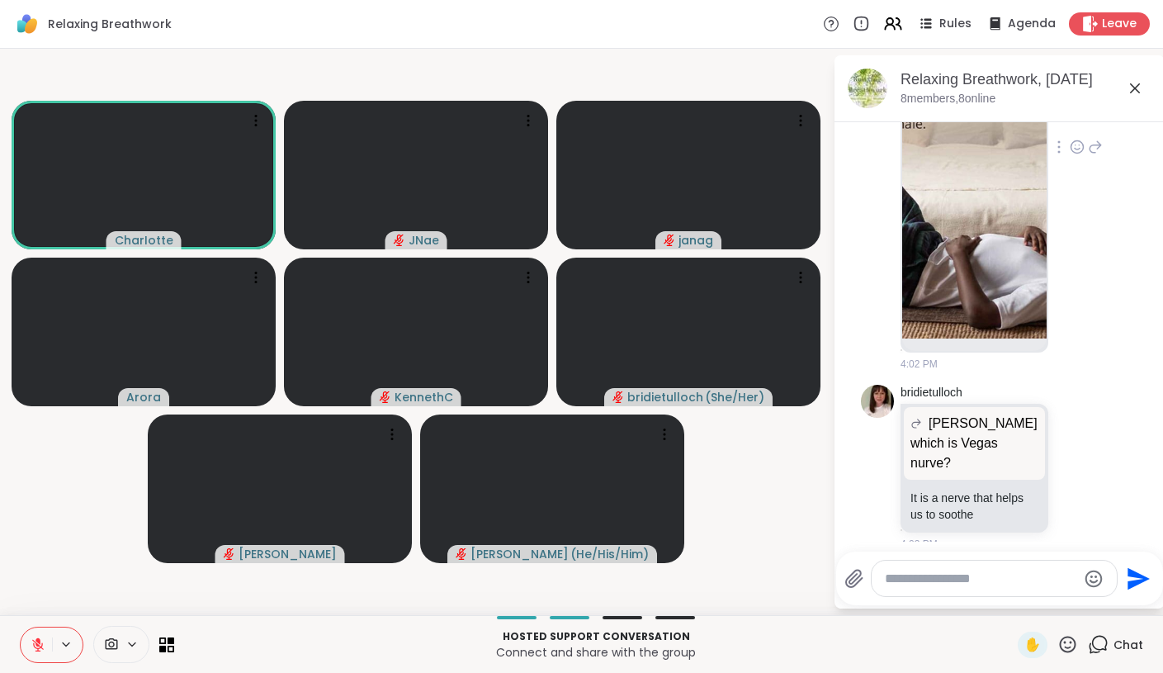
scroll to position [4571, 0]
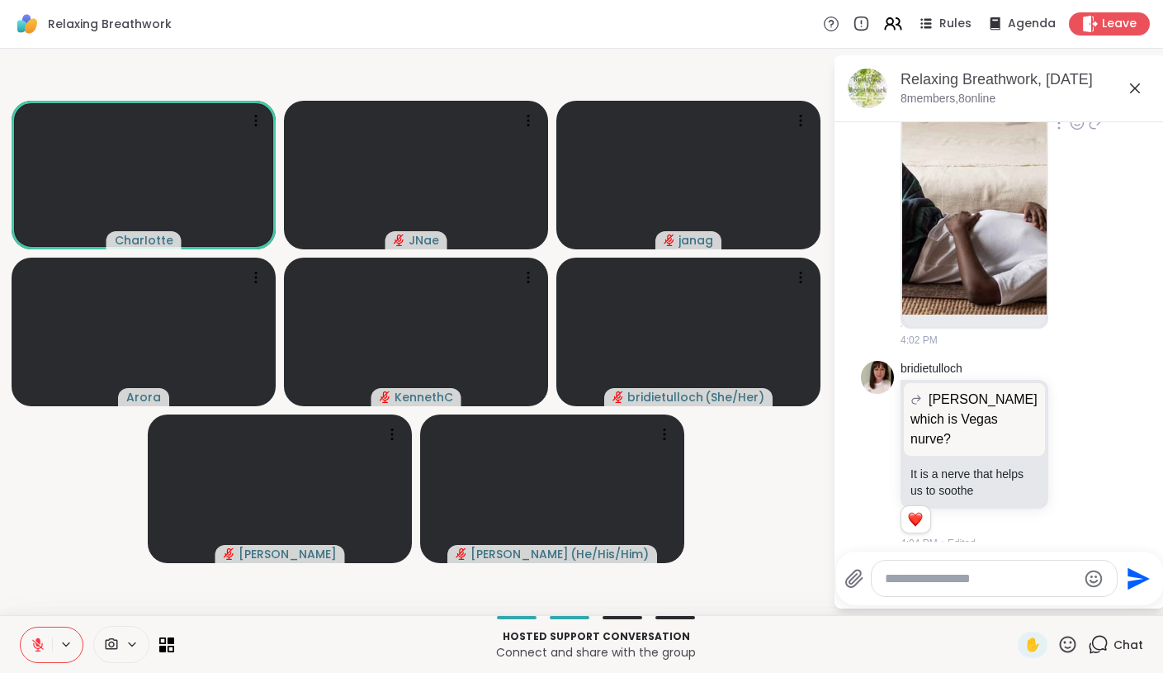
click at [32, 650] on icon at bounding box center [38, 644] width 15 height 15
click at [40, 642] on icon at bounding box center [38, 642] width 4 height 7
click at [40, 642] on icon at bounding box center [38, 640] width 5 height 7
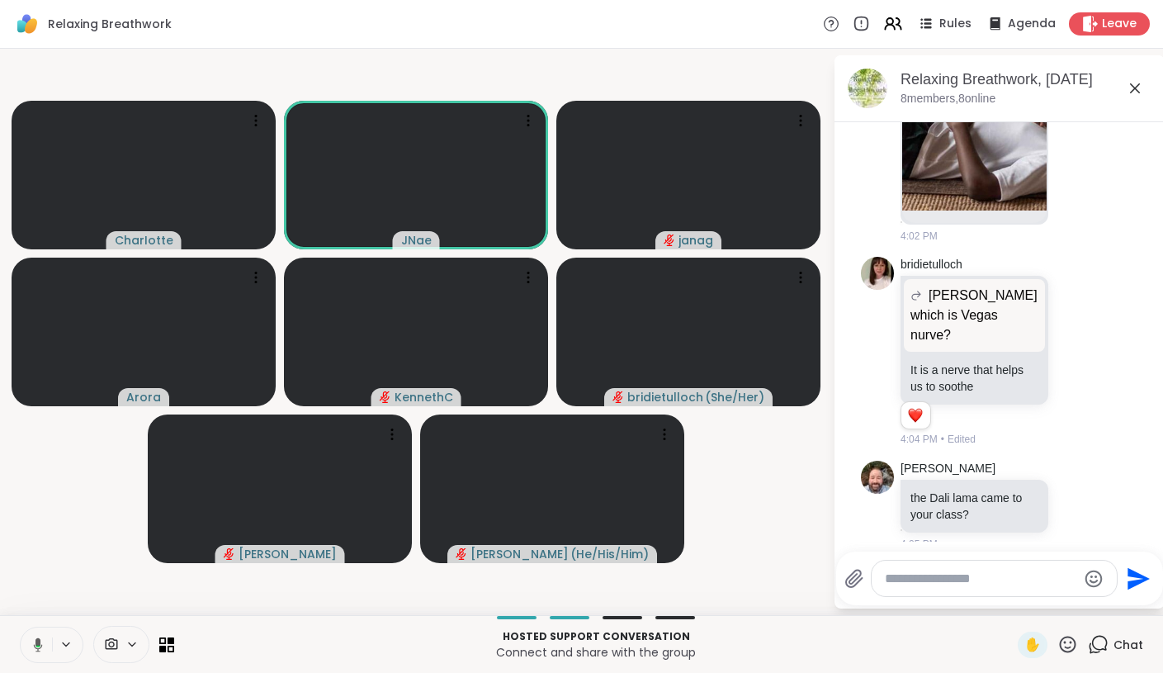
click at [40, 639] on icon at bounding box center [35, 644] width 15 height 15
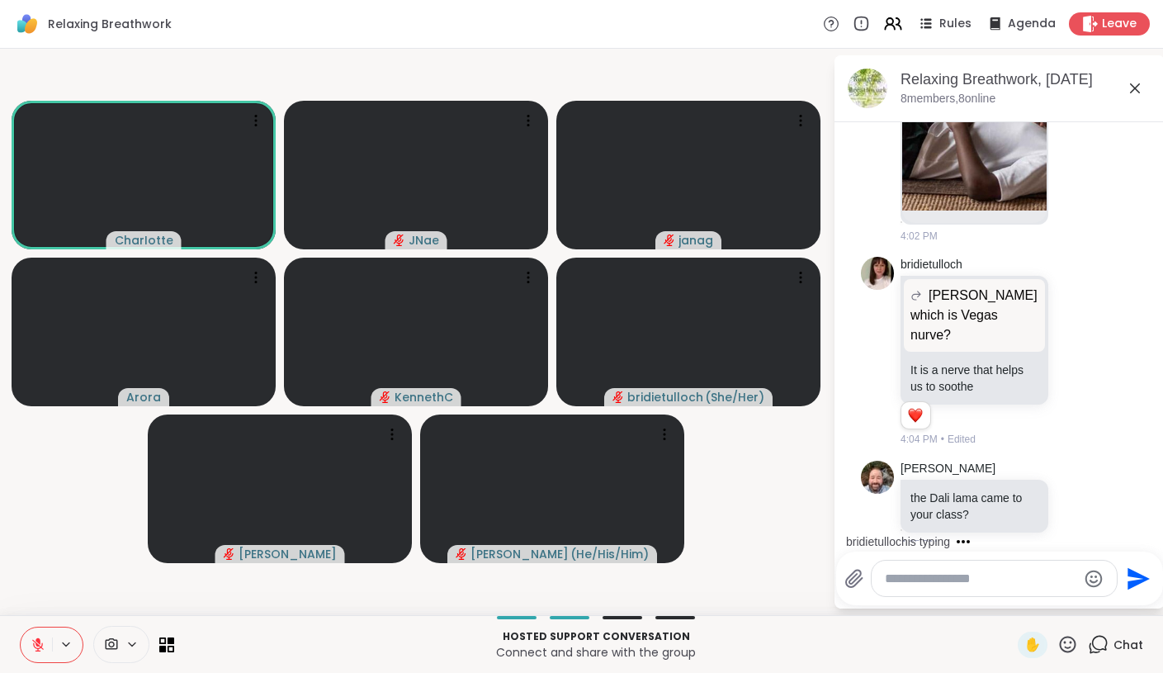
click at [40, 639] on icon at bounding box center [38, 644] width 15 height 15
click at [41, 639] on icon at bounding box center [35, 644] width 15 height 15
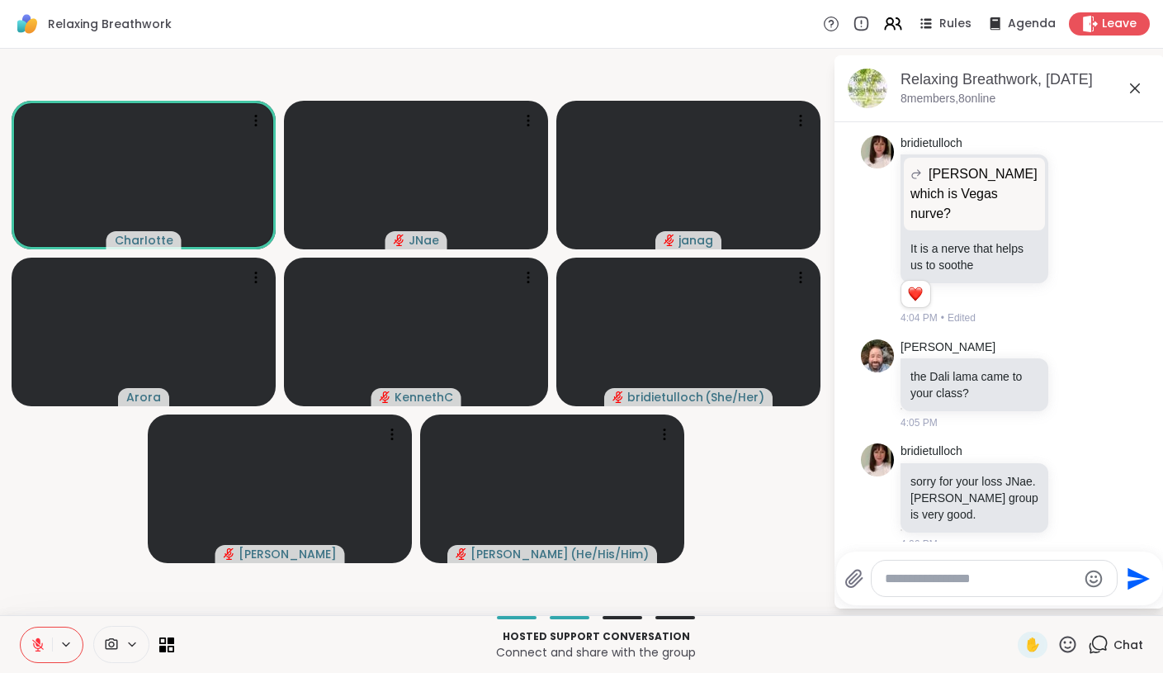
click at [41, 639] on icon at bounding box center [38, 644] width 15 height 15
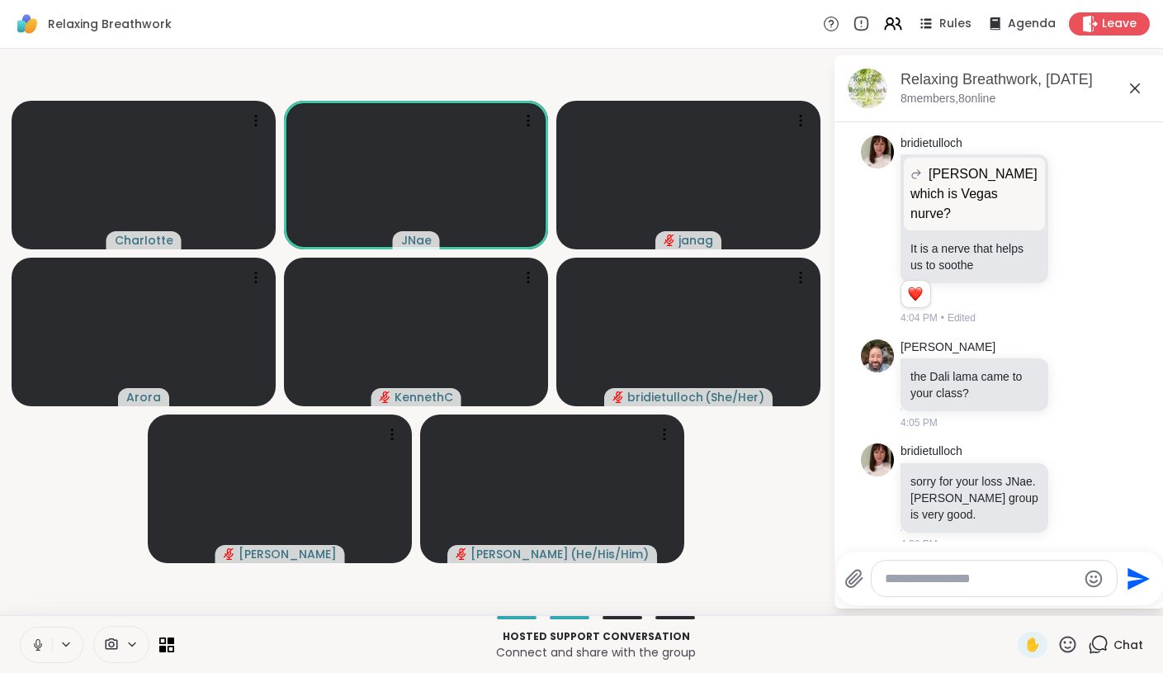
click at [41, 639] on icon at bounding box center [38, 644] width 15 height 15
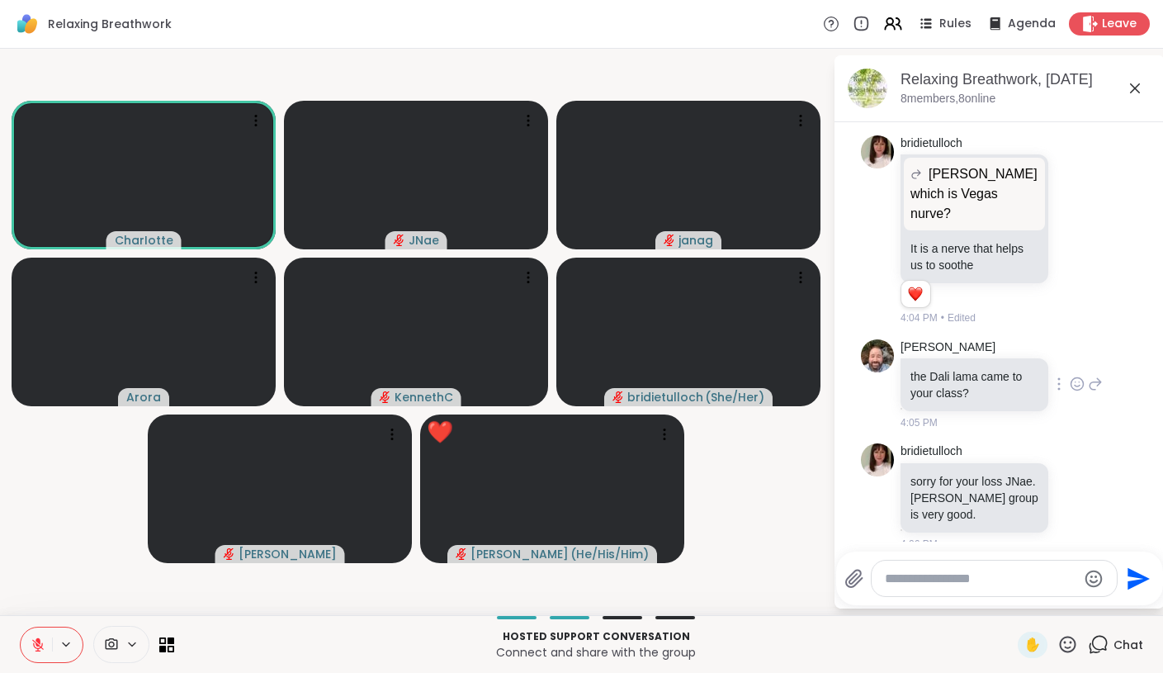
click at [1073, 376] on icon at bounding box center [1077, 384] width 15 height 17
click at [919, 341] on button "Select Reaction: Thumbs up" at bounding box center [909, 357] width 33 height 33
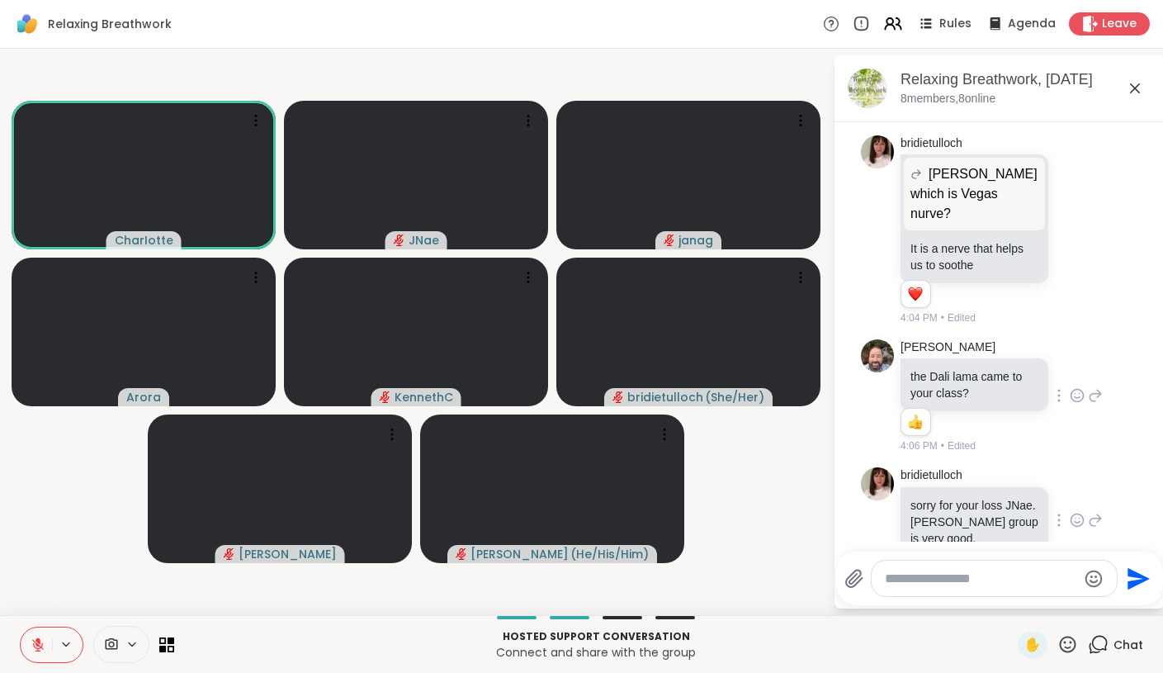
click at [1079, 512] on icon at bounding box center [1077, 520] width 15 height 17
click at [956, 481] on button "Select Reaction: Heart" at bounding box center [946, 493] width 33 height 33
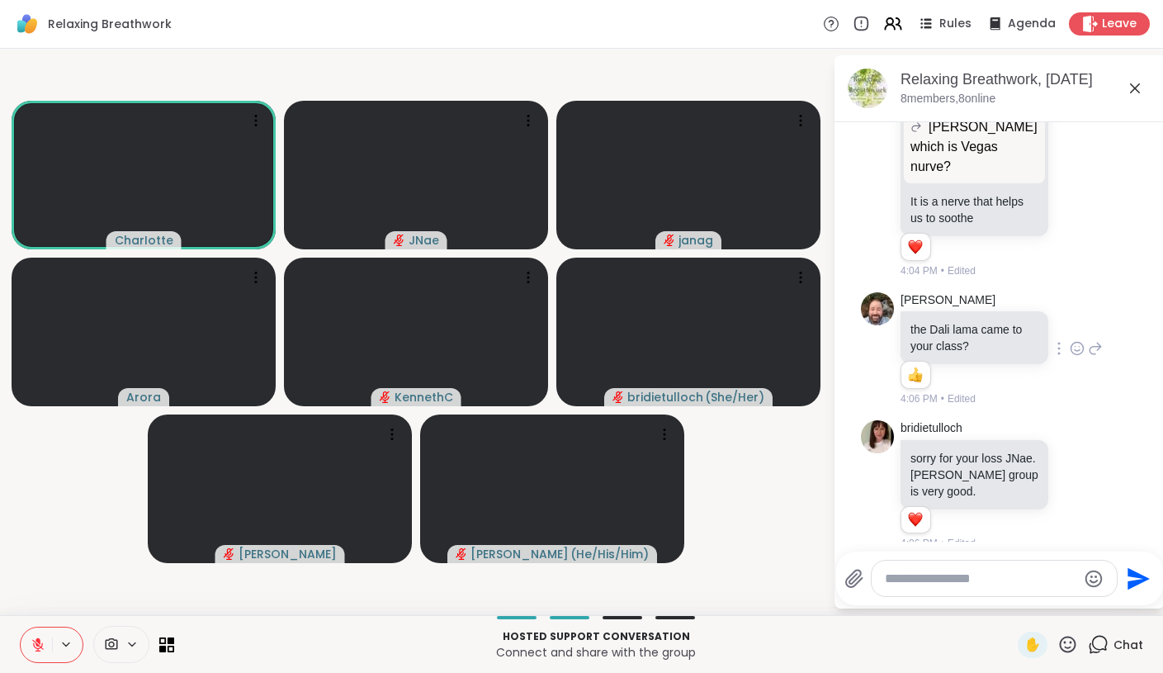
click at [1094, 476] on icon at bounding box center [1095, 486] width 15 height 20
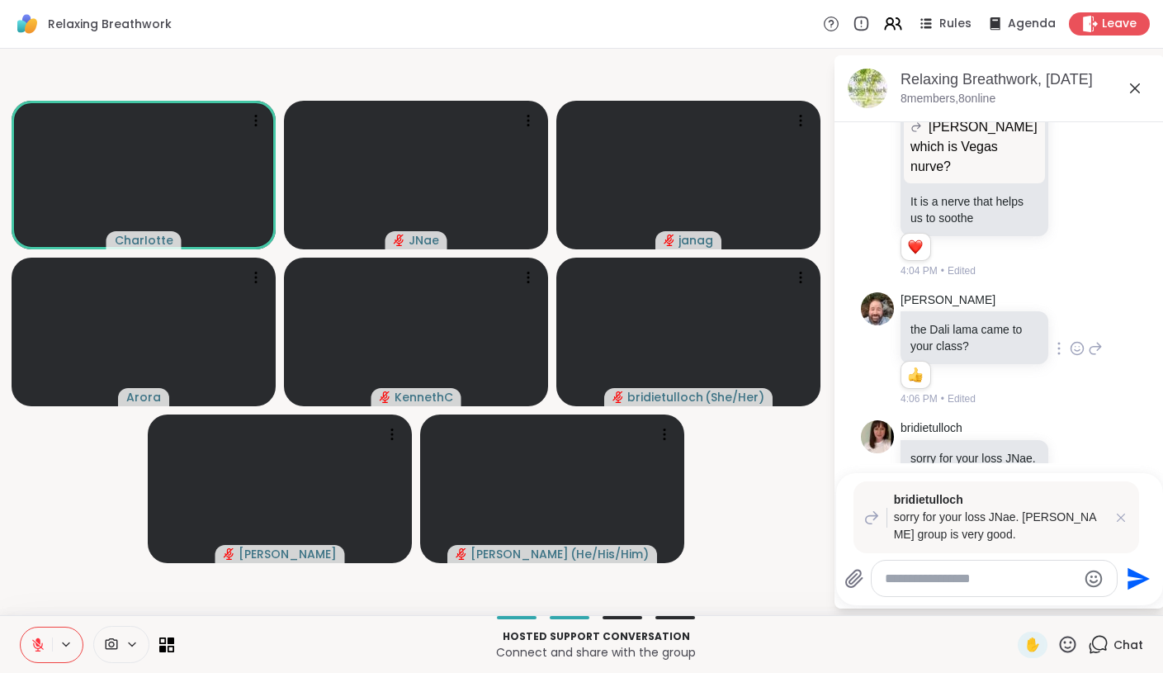
click at [983, 579] on textarea "Type your message" at bounding box center [981, 579] width 192 height 17
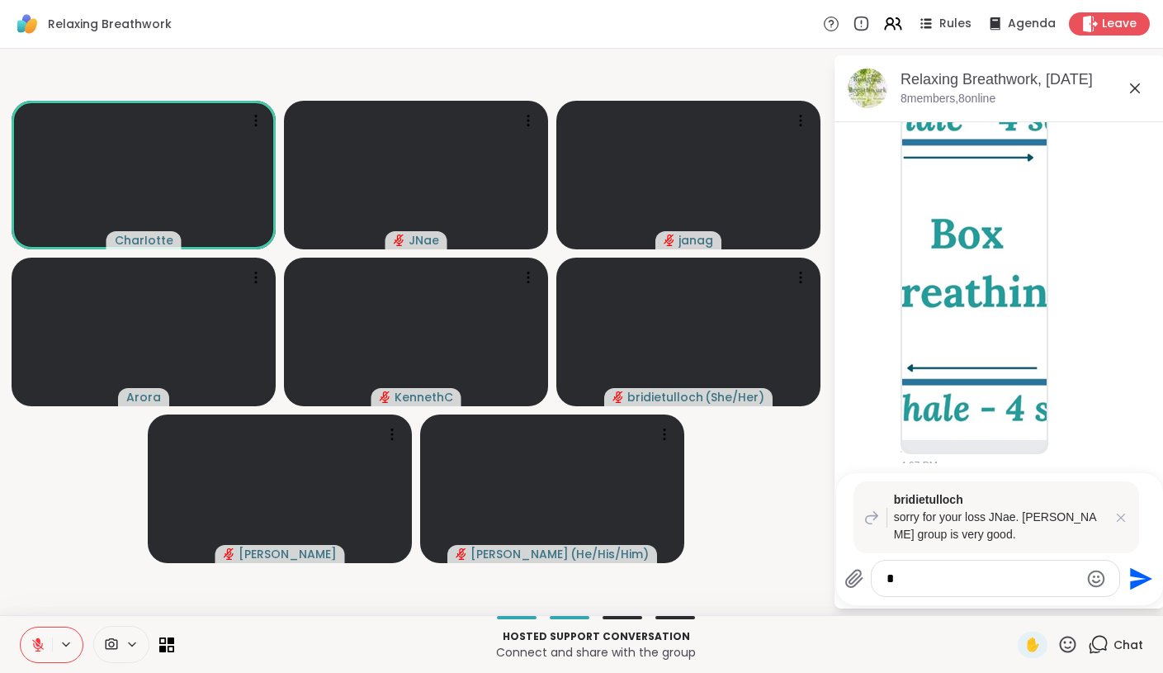
scroll to position [5738, 0]
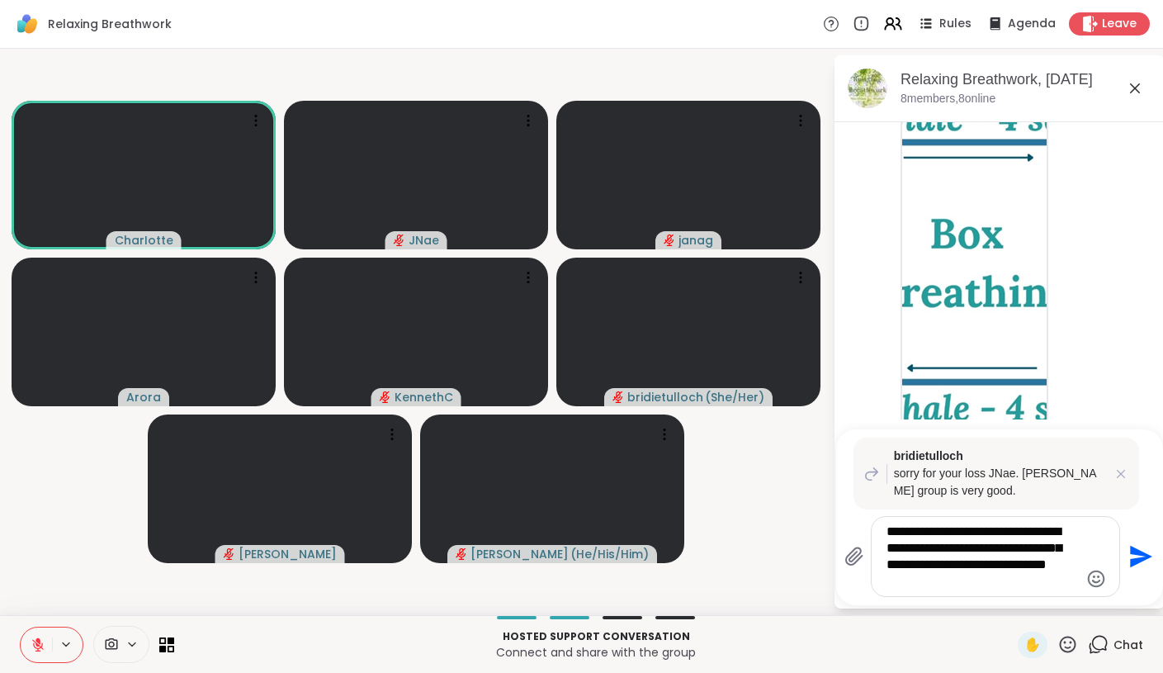
type textarea "**********"
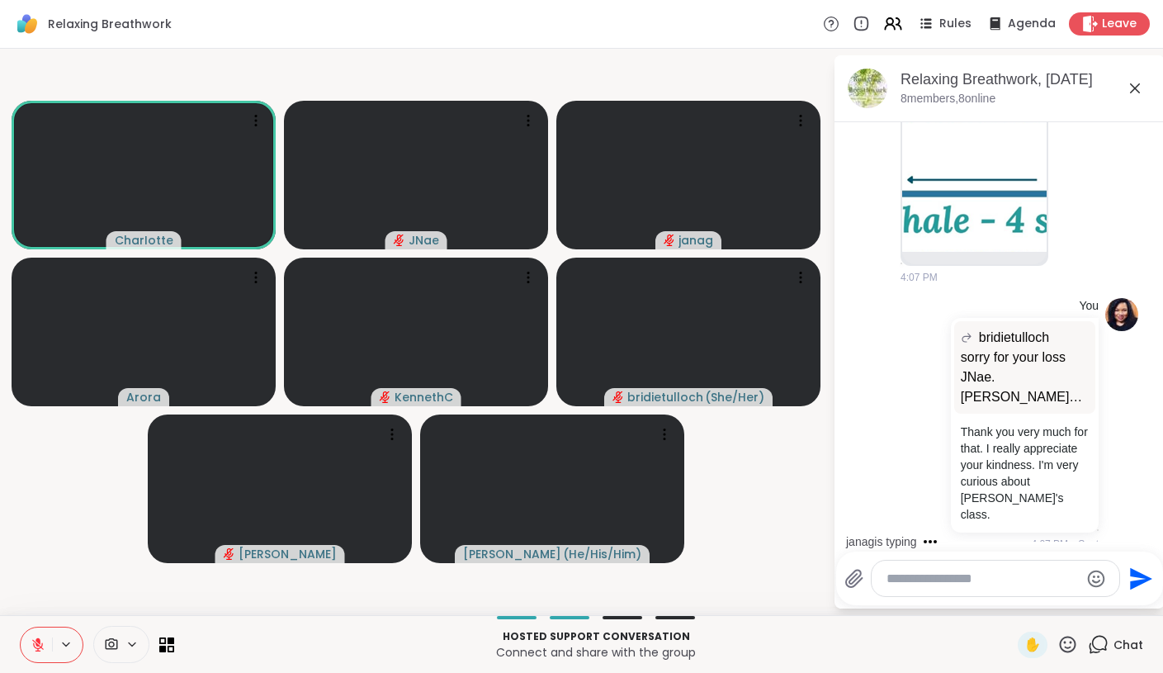
scroll to position [6015, 0]
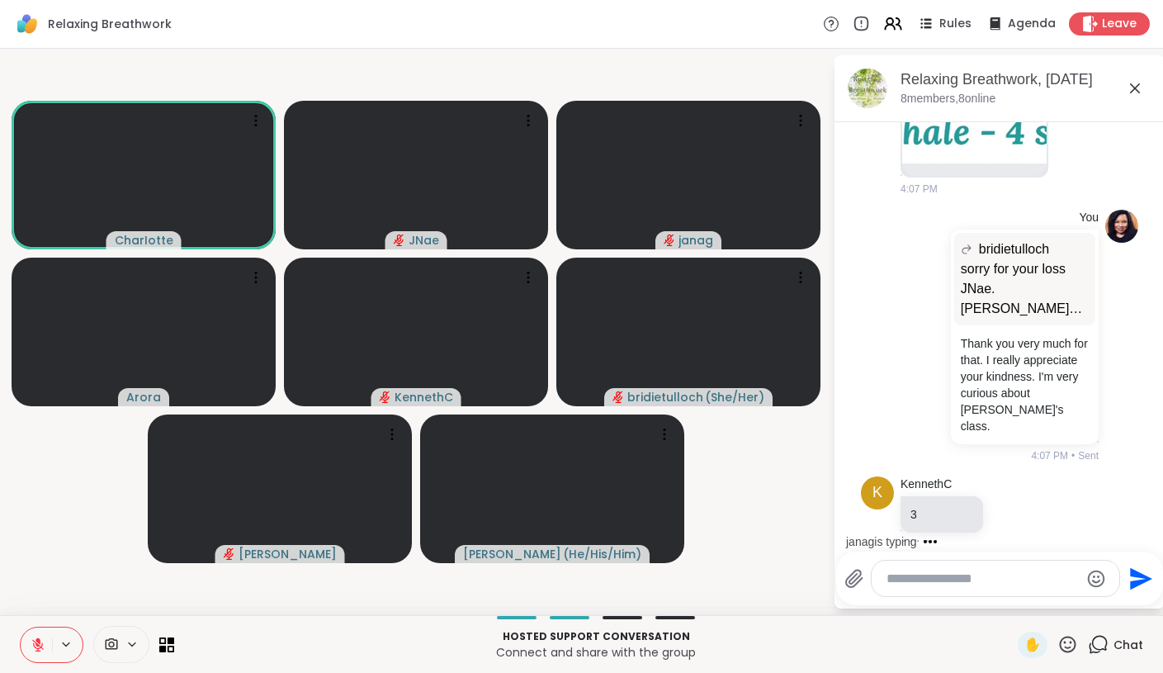
type textarea "*"
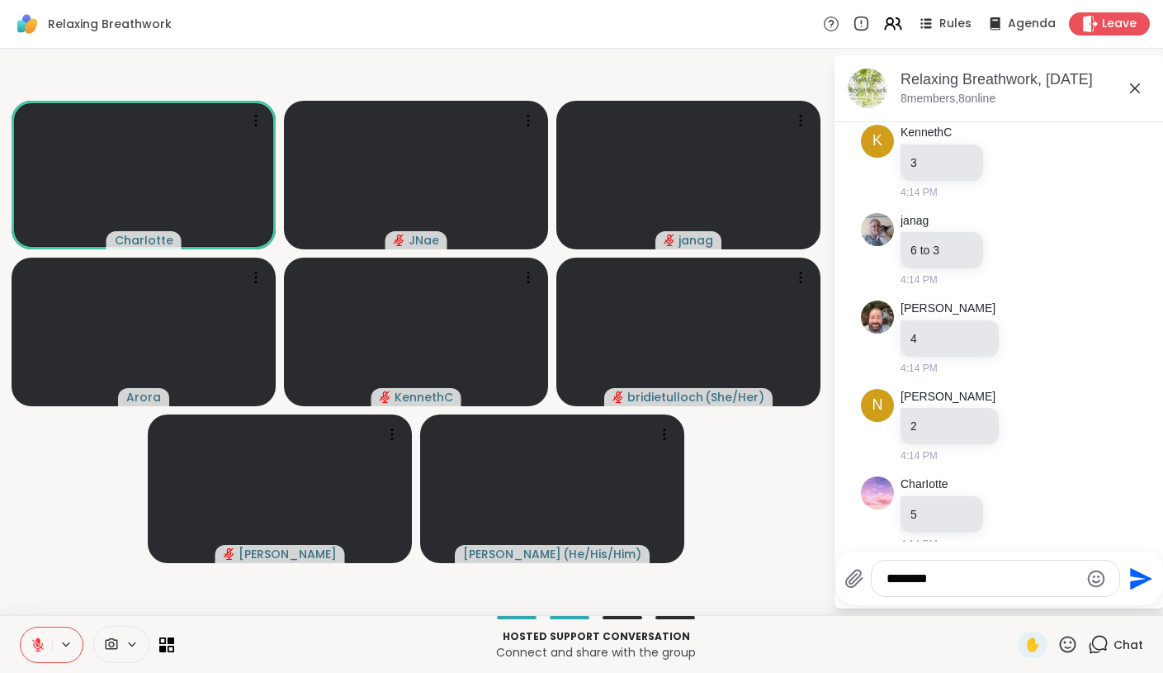
scroll to position [6455, 0]
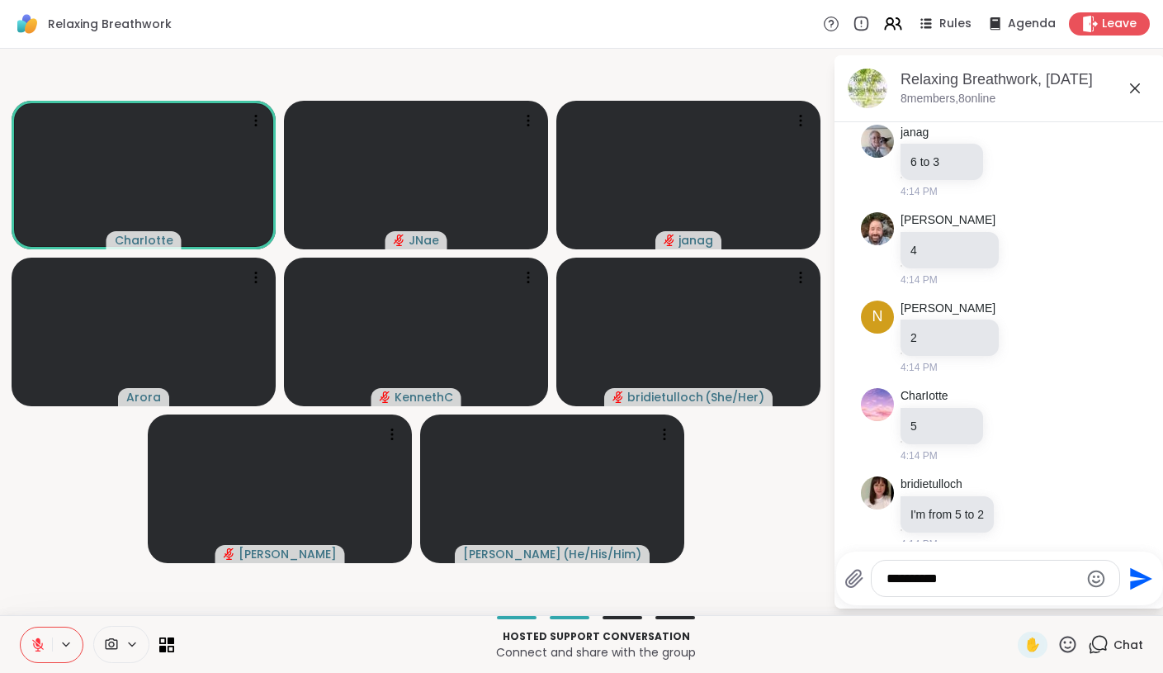
type textarea "**********"
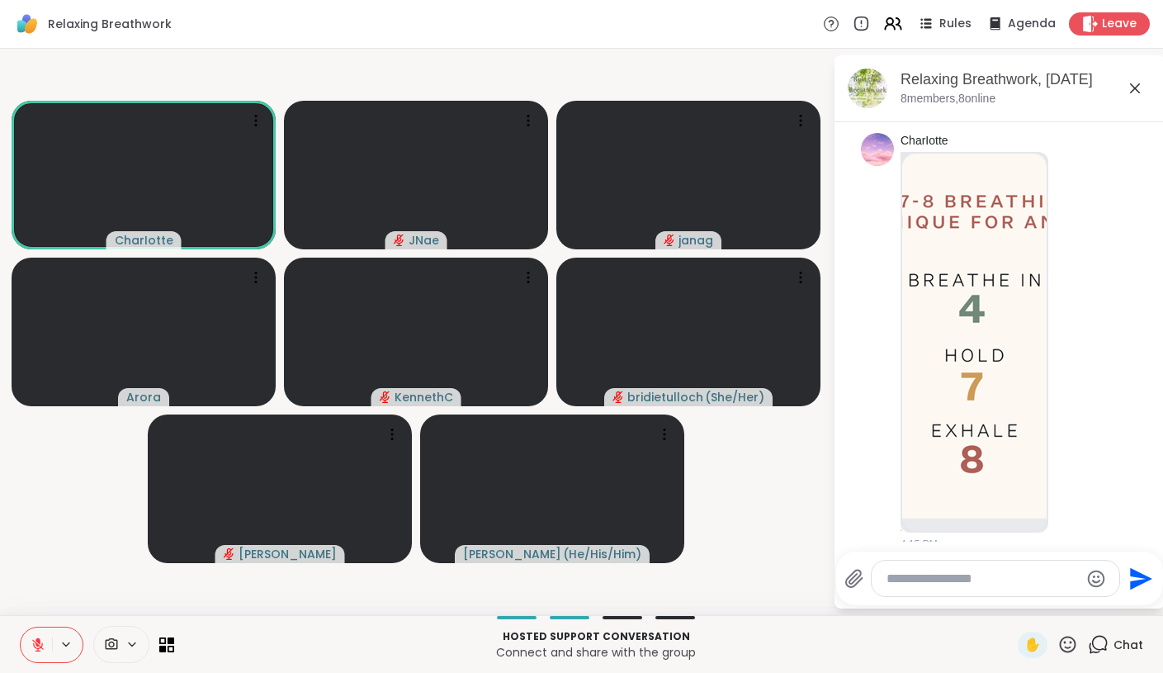
scroll to position [7431, 0]
click at [945, 260] on img at bounding box center [974, 336] width 144 height 365
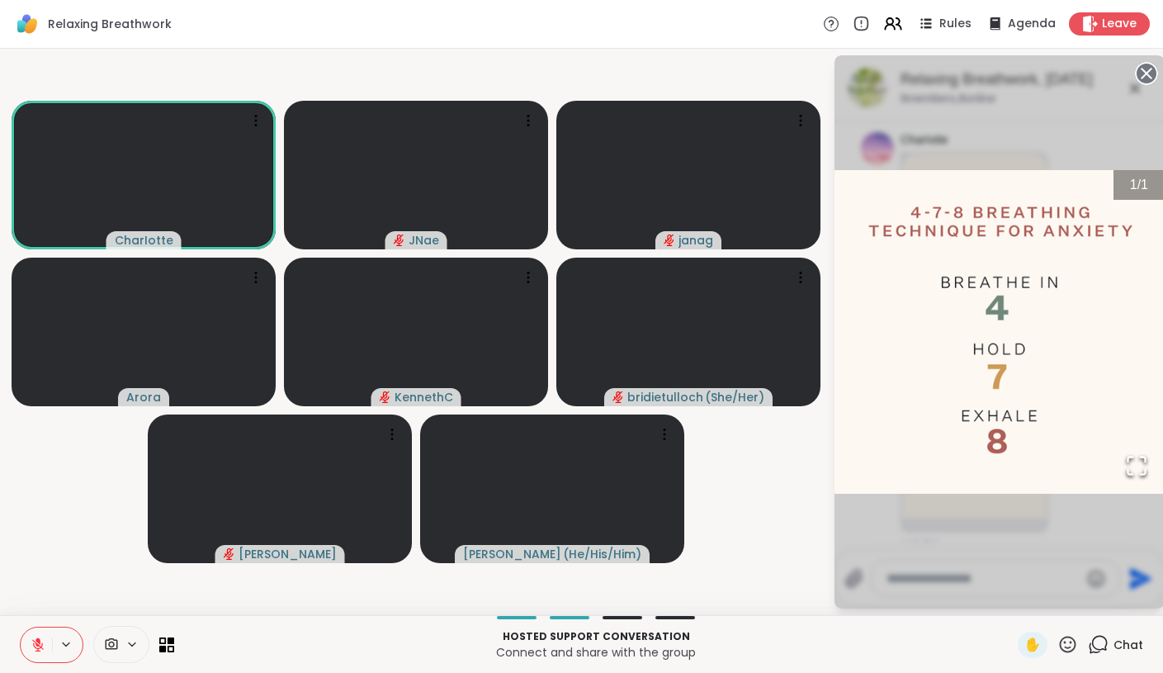
click at [1148, 72] on icon at bounding box center [1146, 73] width 23 height 23
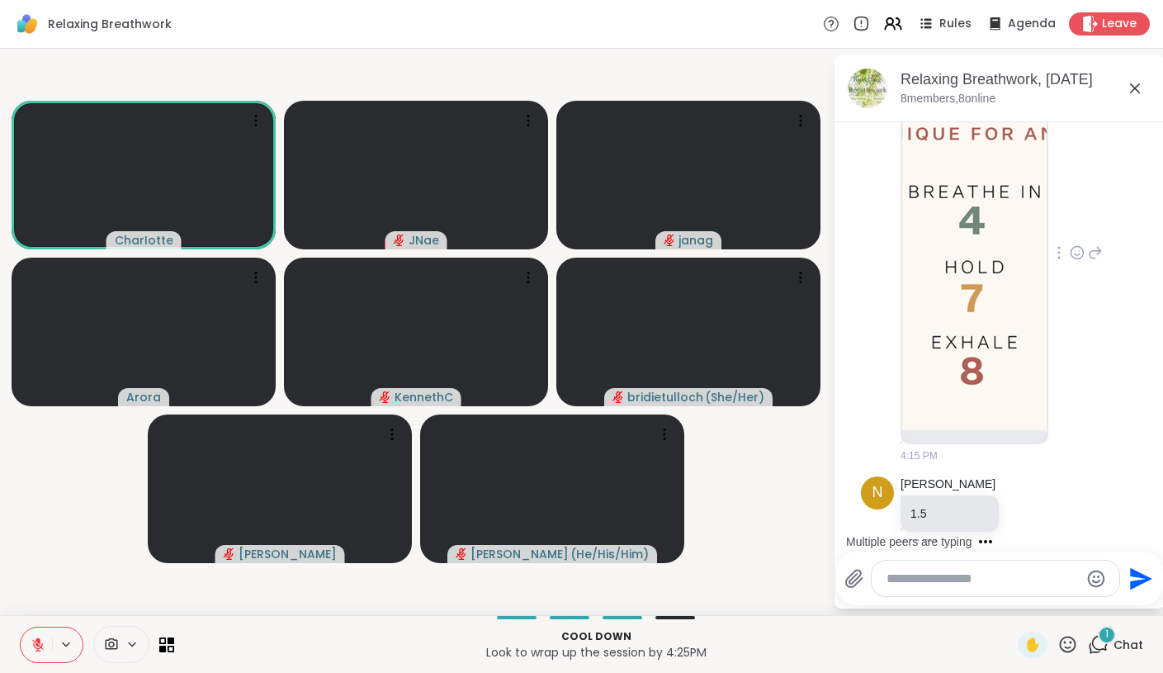
scroll to position [7607, 0]
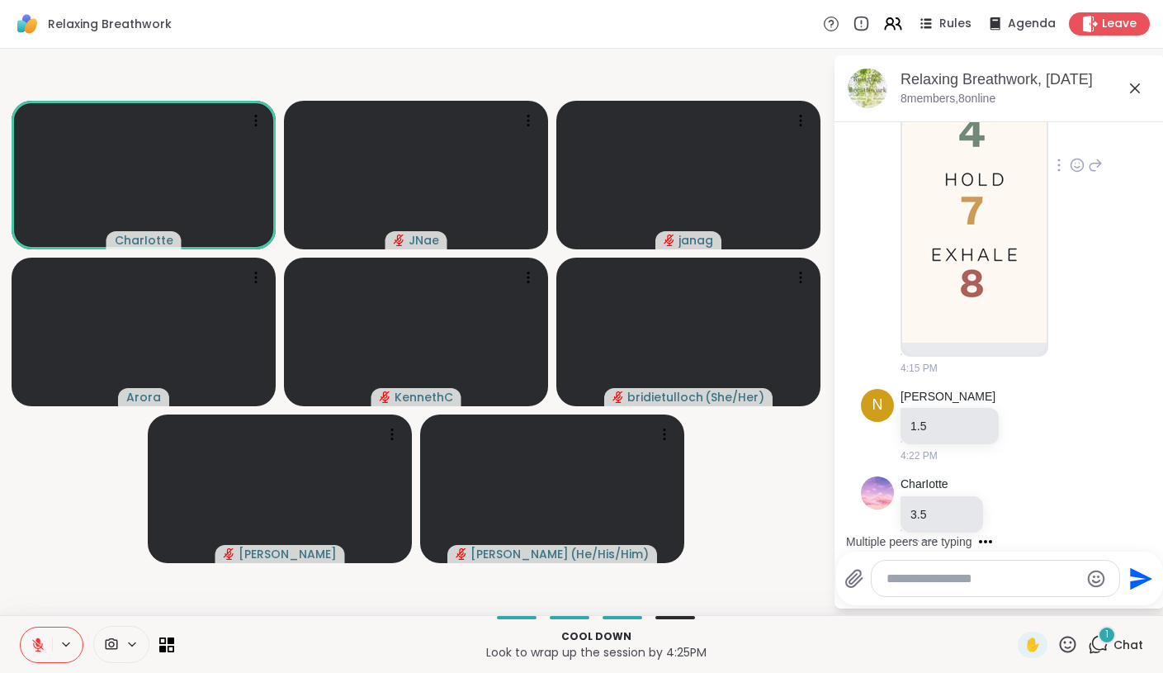
click at [987, 591] on div at bounding box center [996, 579] width 248 height 36
click at [987, 578] on textarea "Type your message" at bounding box center [983, 579] width 192 height 17
click at [1018, 505] on icon at bounding box center [1012, 513] width 15 height 17
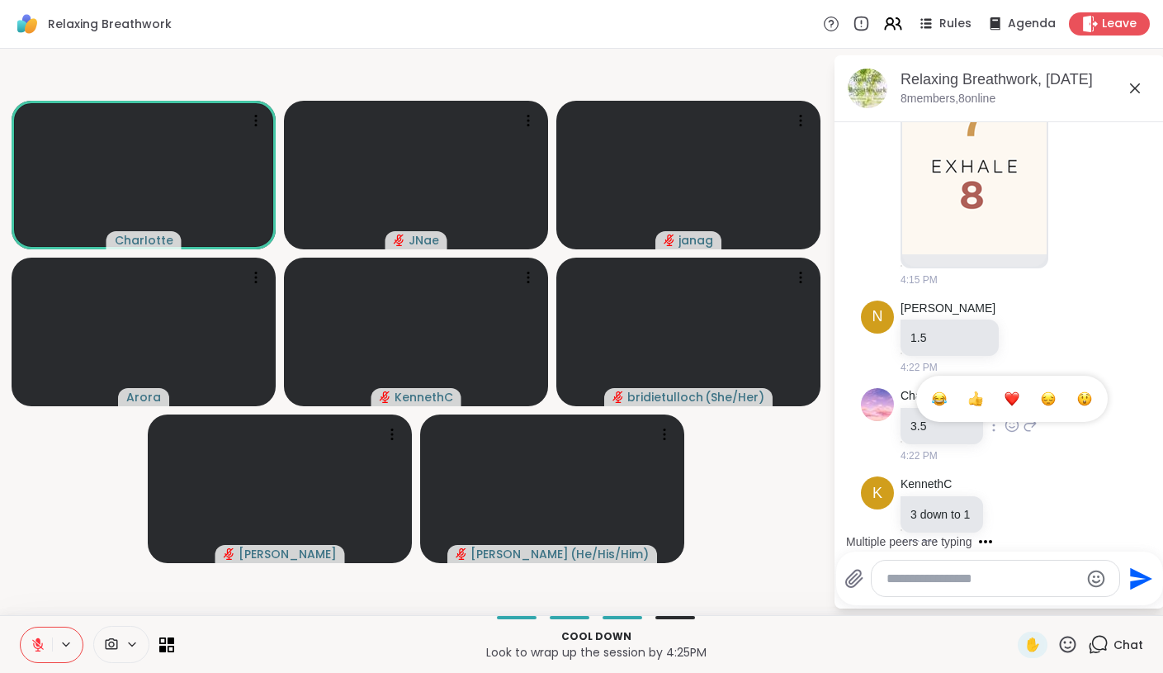
click at [984, 385] on button "Select Reaction: Thumbs up" at bounding box center [975, 398] width 33 height 33
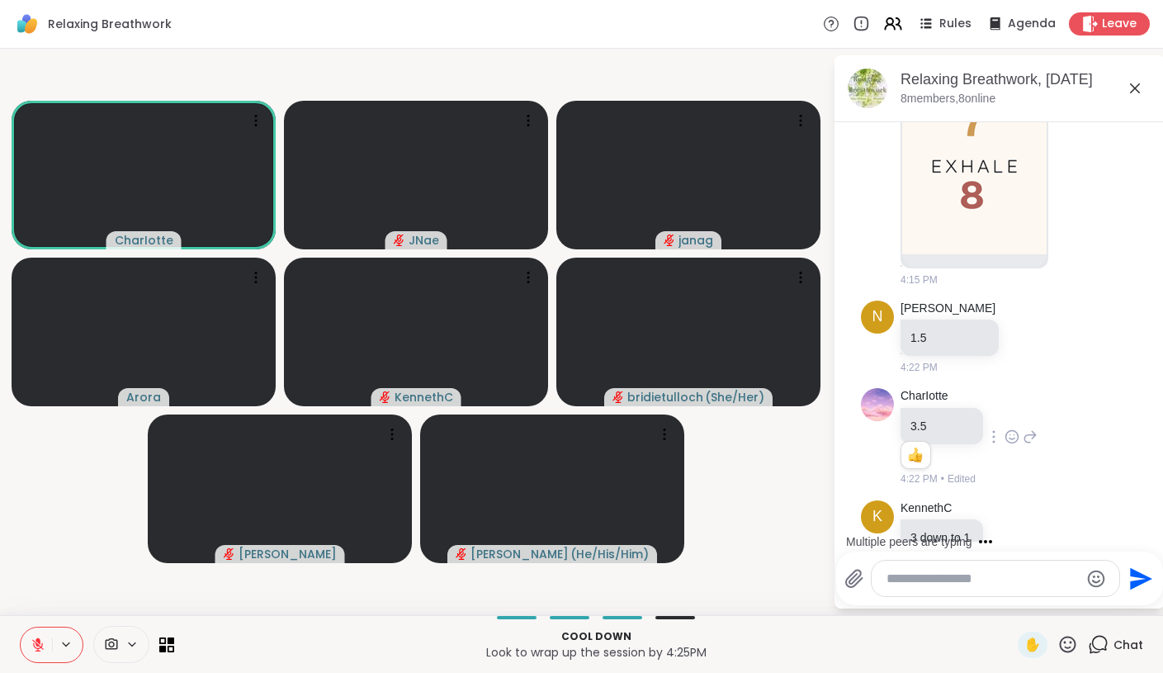
click at [1032, 427] on icon at bounding box center [1030, 437] width 15 height 20
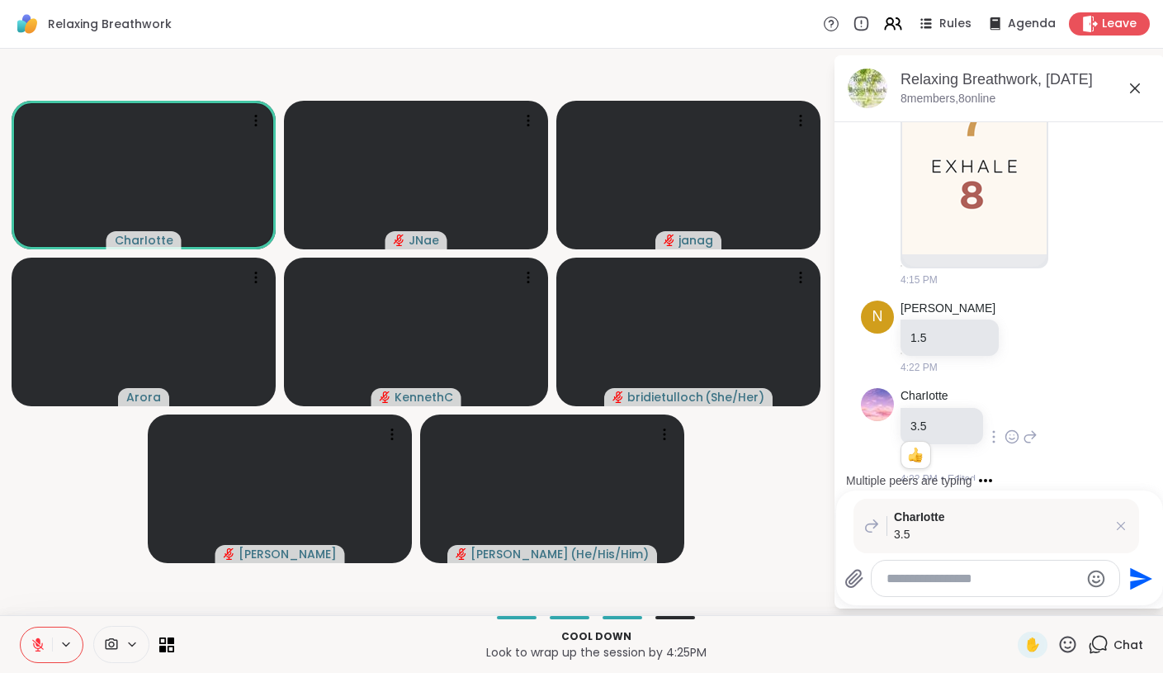
scroll to position [7867, 0]
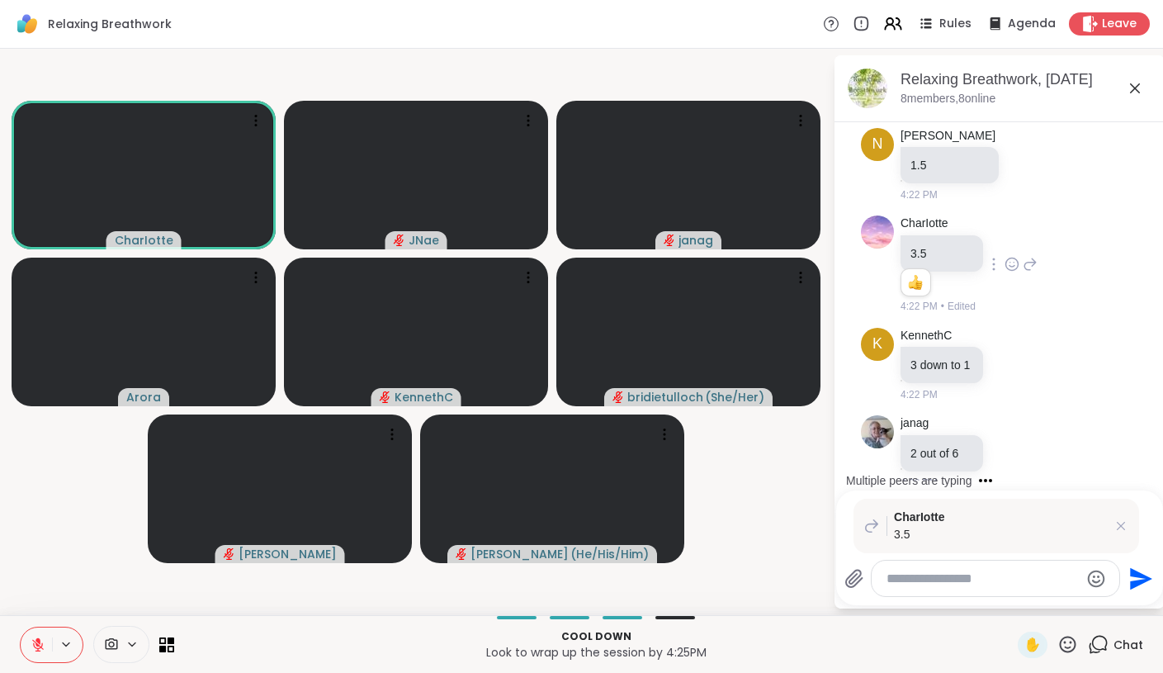
type textarea "*"
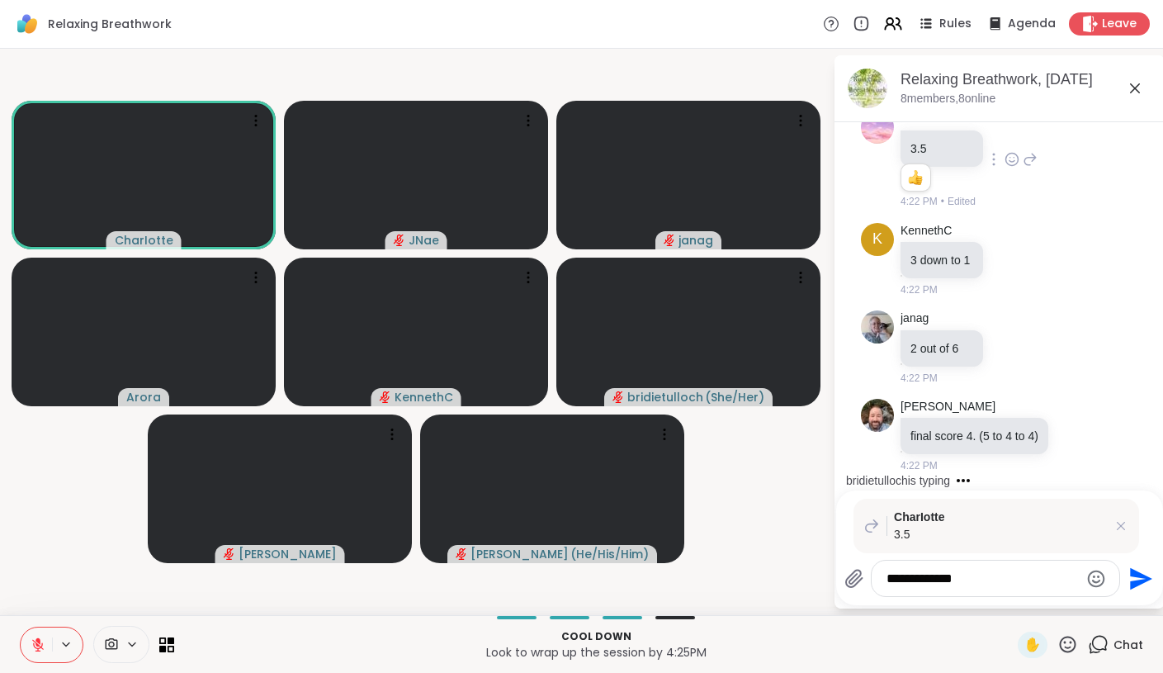
type textarea "**********"
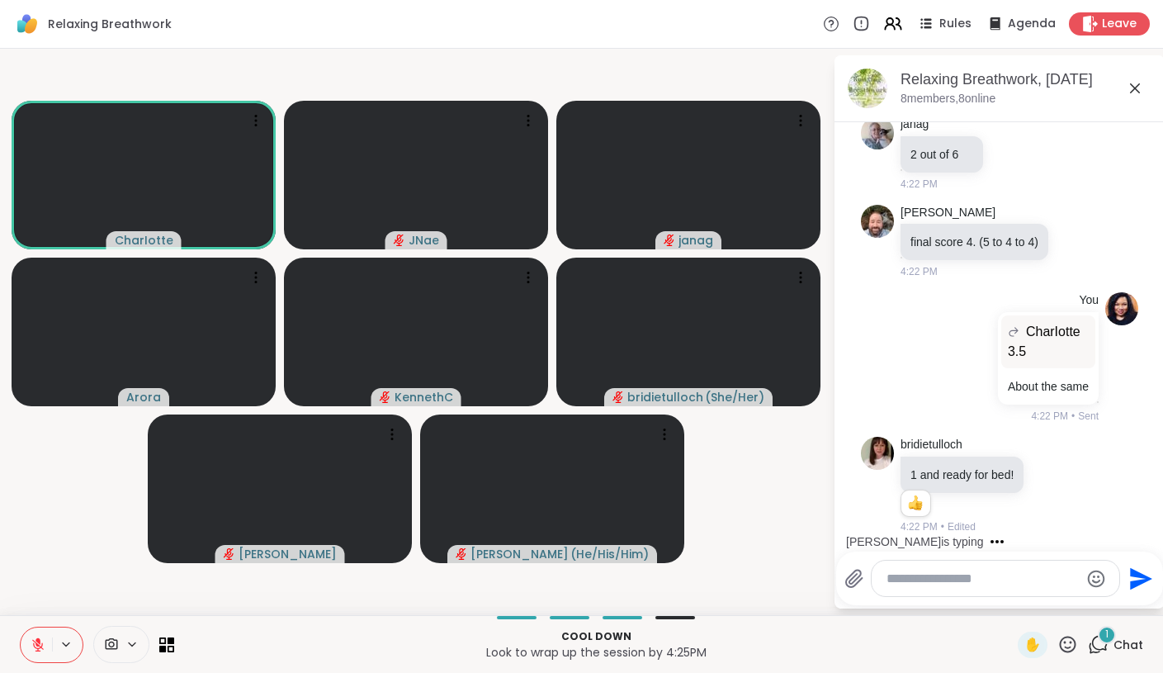
scroll to position [8255, 0]
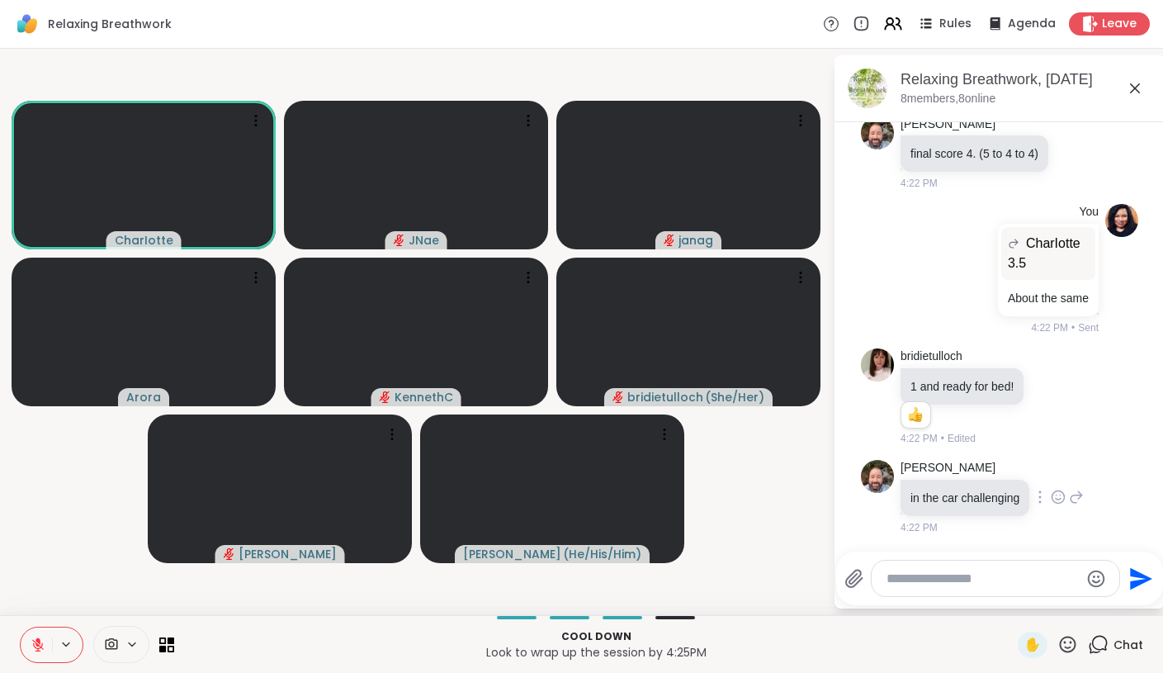
click at [1064, 493] on icon at bounding box center [1058, 497] width 15 height 17
click at [1066, 471] on div "Select Reaction: Heart" at bounding box center [1058, 470] width 15 height 15
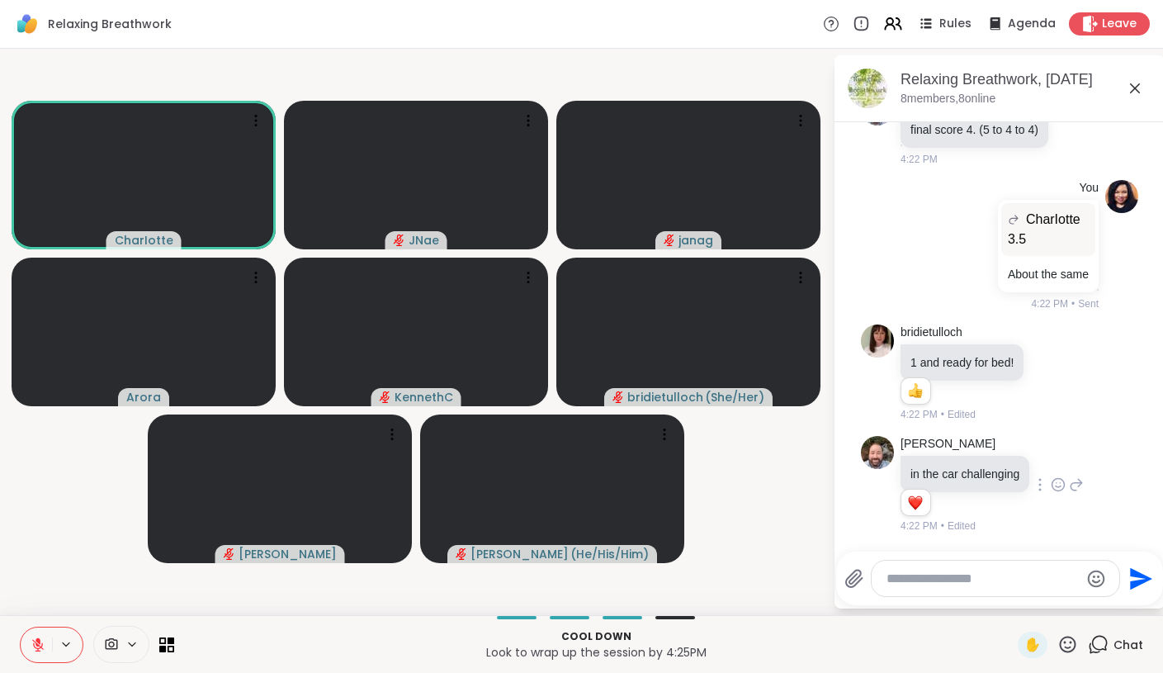
click at [26, 641] on button at bounding box center [36, 644] width 31 height 35
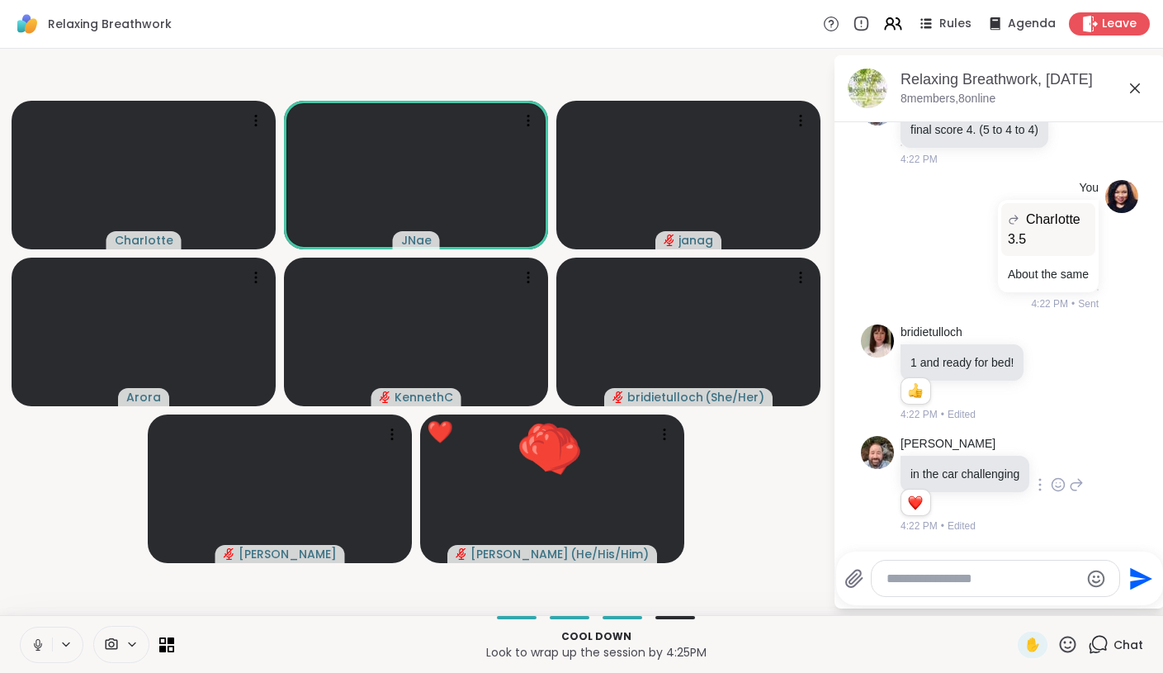
click at [32, 637] on icon at bounding box center [38, 644] width 15 height 15
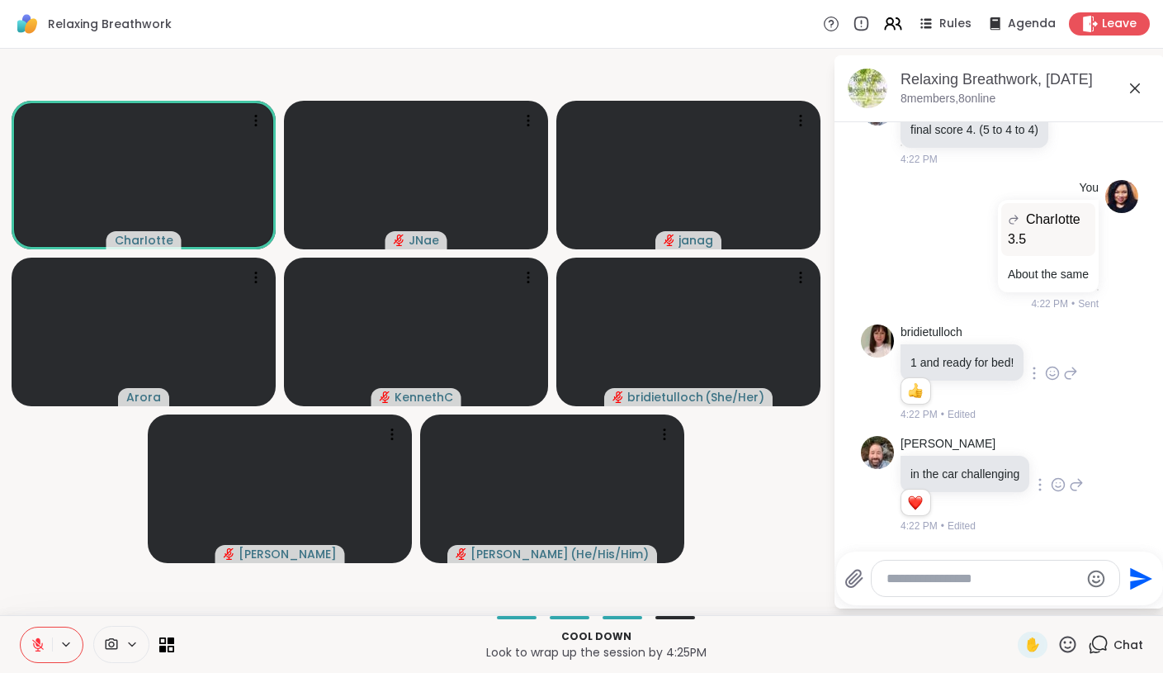
click at [1058, 376] on icon at bounding box center [1052, 373] width 15 height 17
click at [1066, 340] on button "Select Reaction: Heart" at bounding box center [1052, 346] width 33 height 33
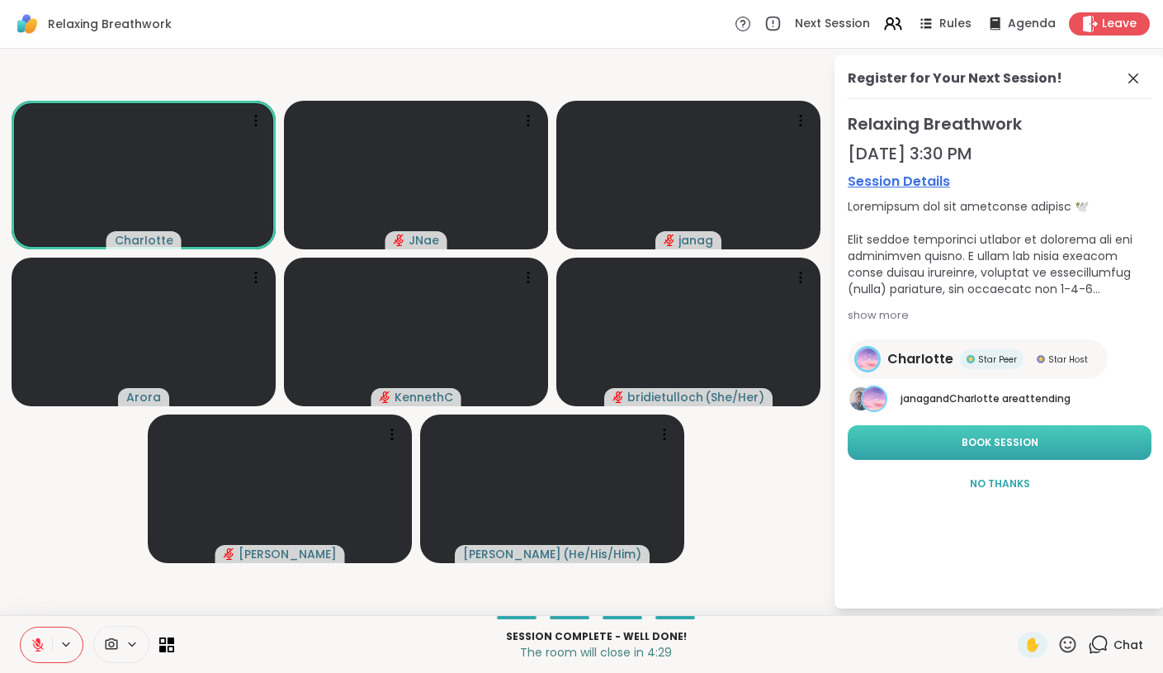
click at [1036, 445] on button "Book Session" at bounding box center [1000, 442] width 304 height 35
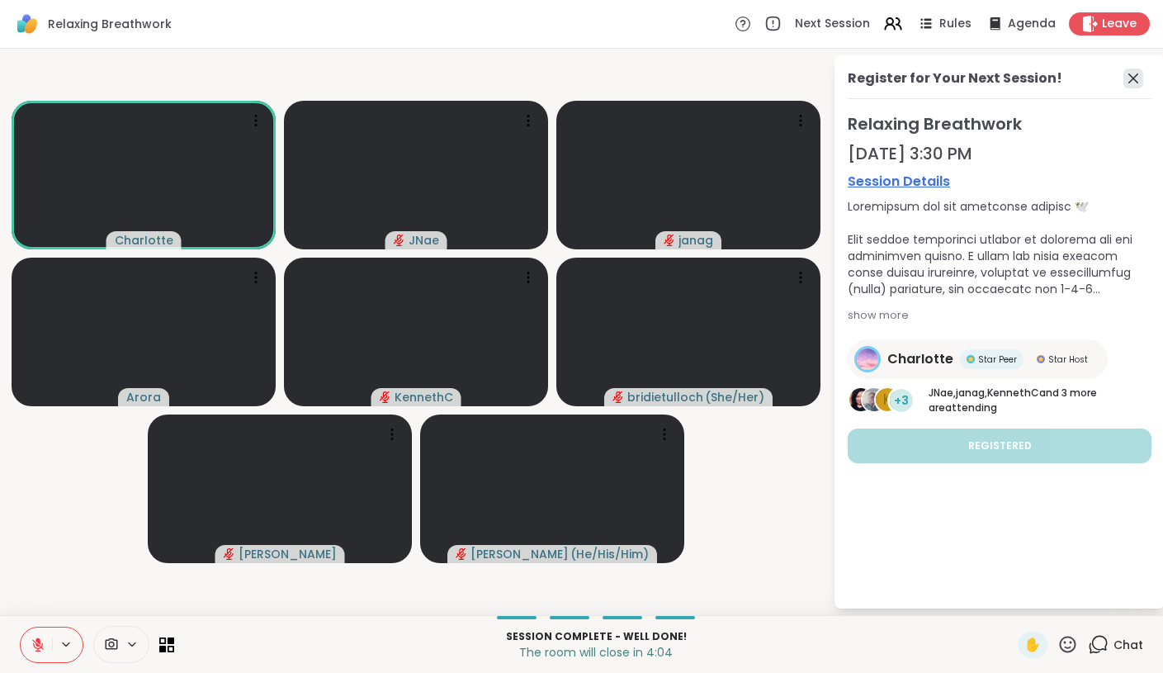
click at [1128, 80] on icon at bounding box center [1134, 79] width 20 height 20
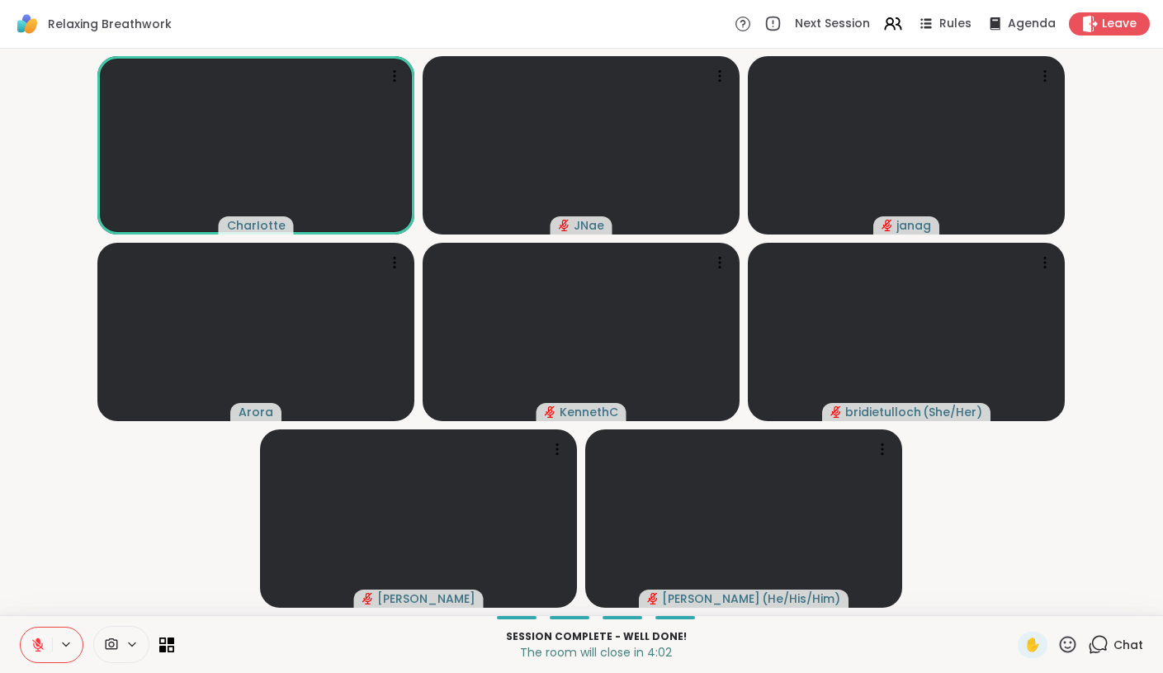
click at [1104, 643] on icon at bounding box center [1098, 644] width 21 height 21
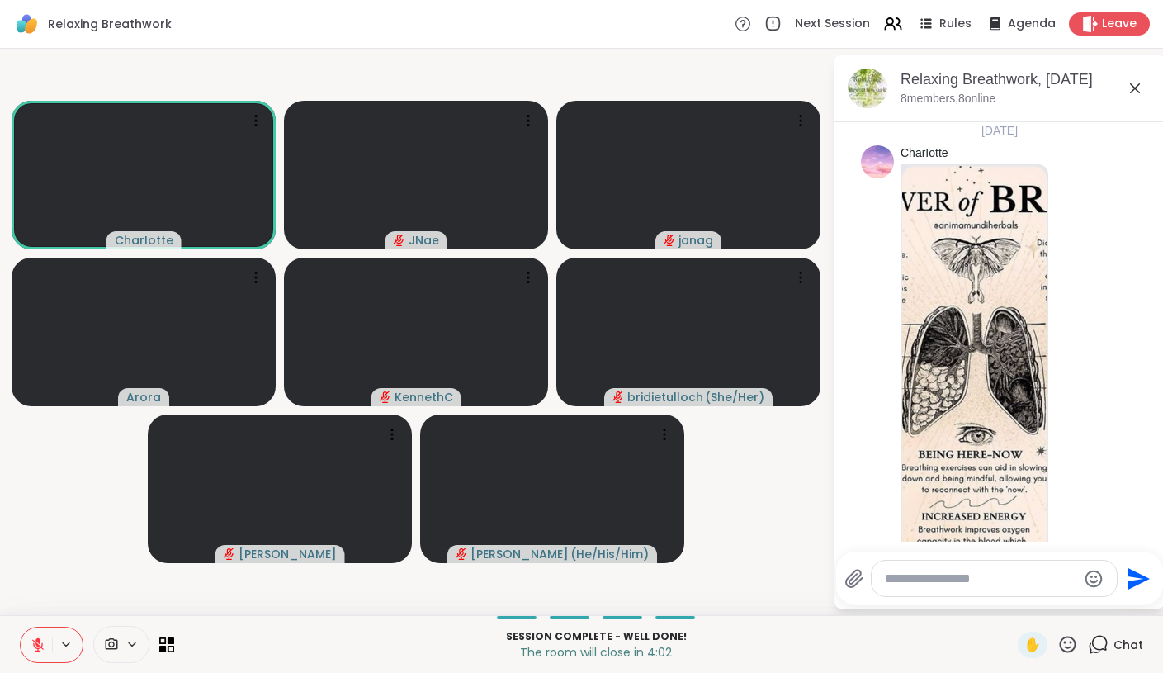
scroll to position [7853, 0]
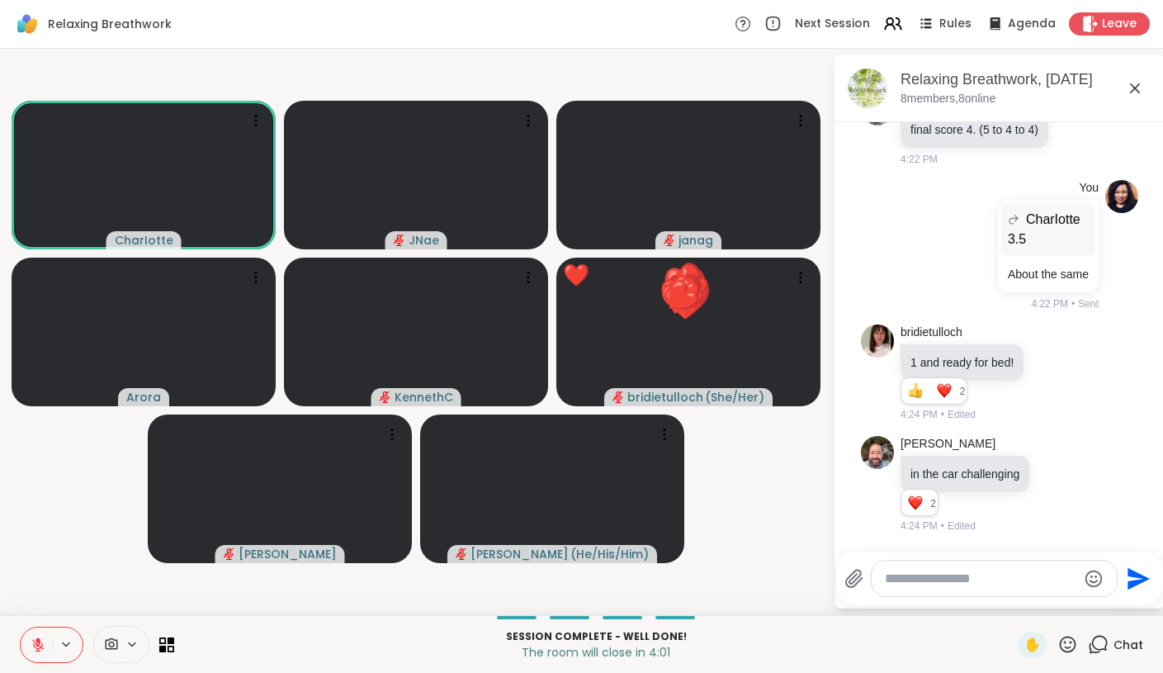
click at [984, 577] on textarea "Type your message" at bounding box center [981, 579] width 192 height 17
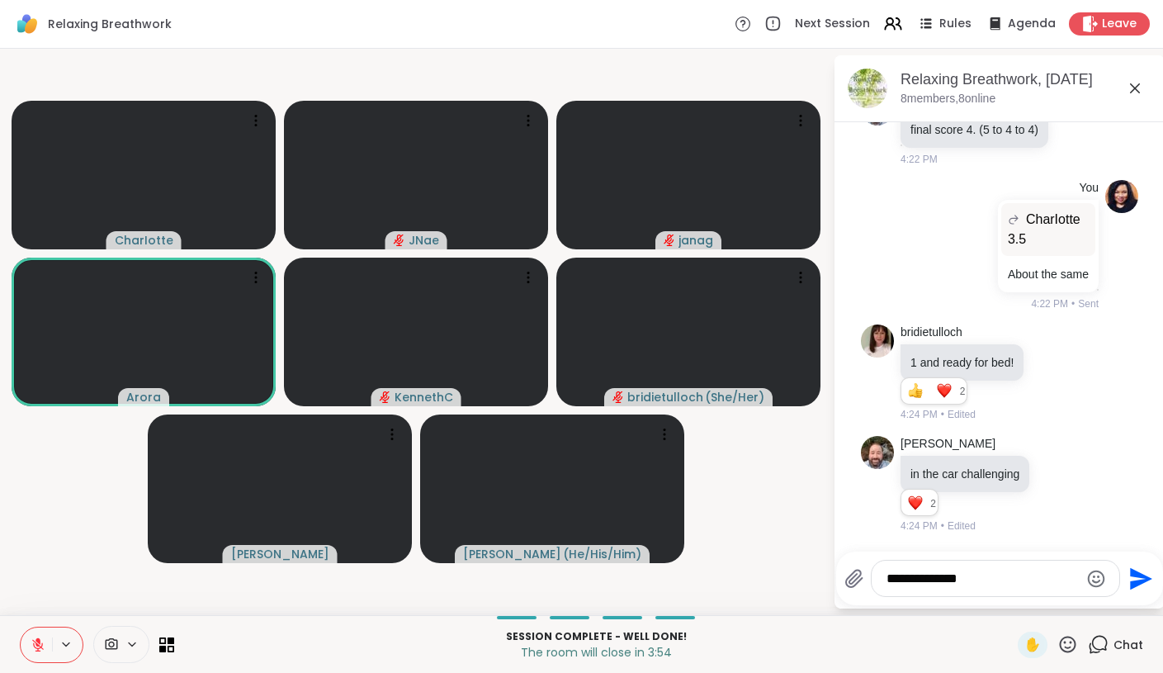
type textarea "**********"
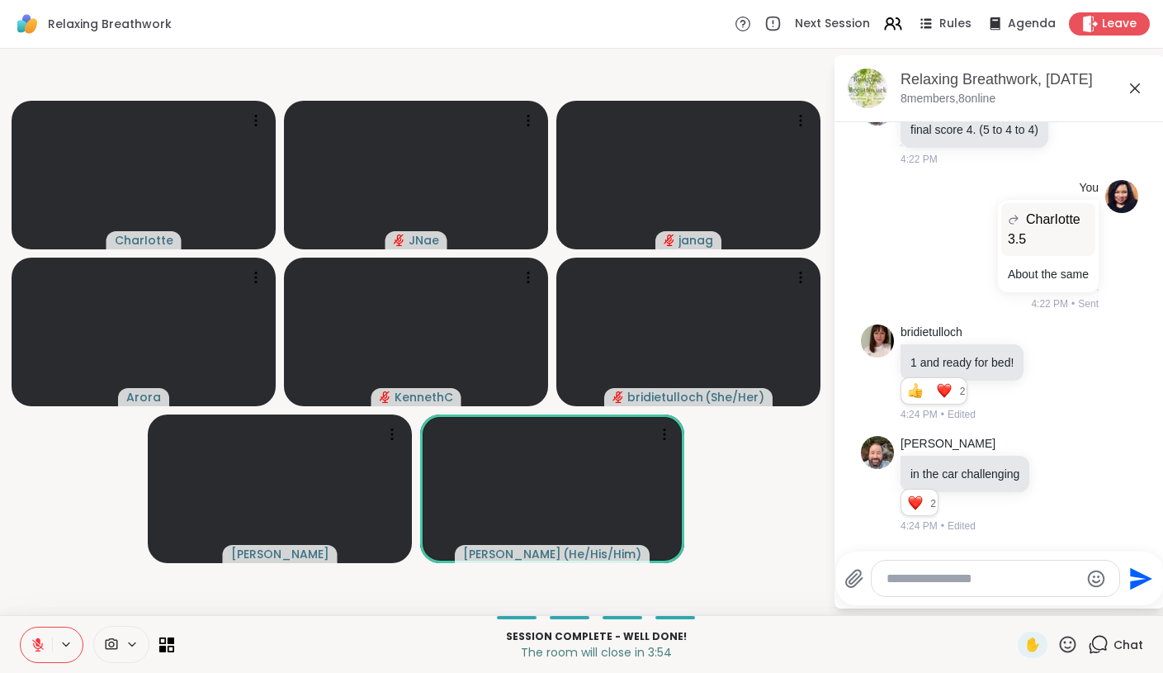
scroll to position [7941, 0]
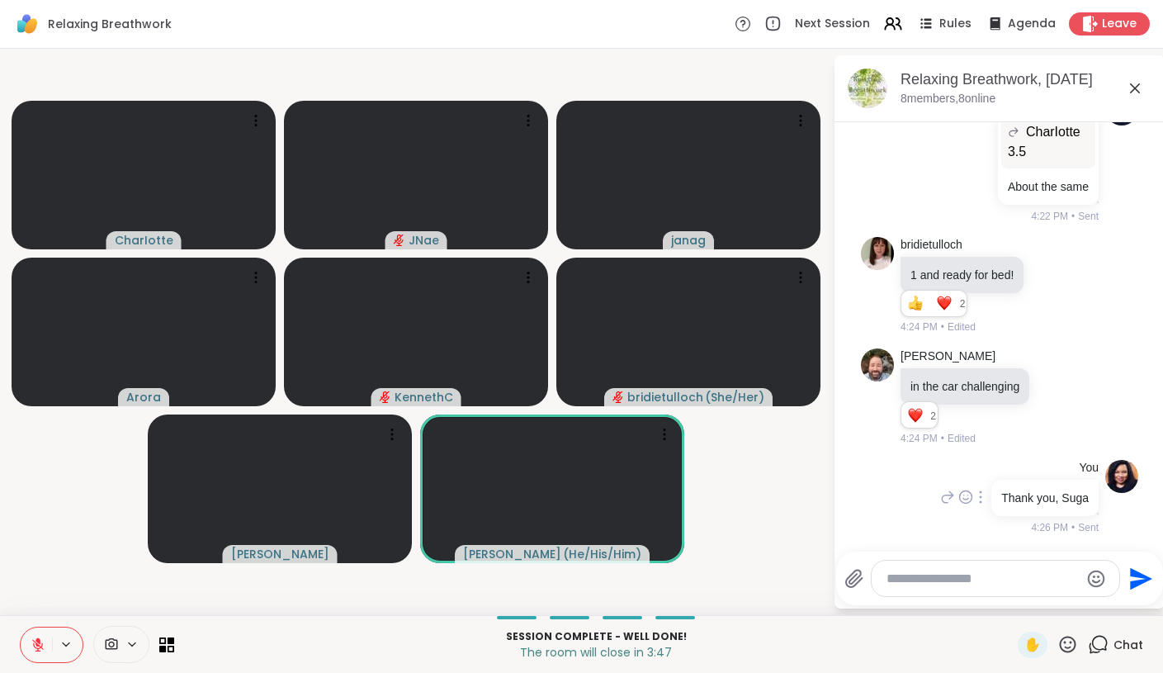
click at [980, 490] on icon at bounding box center [980, 496] width 3 height 13
click at [999, 523] on icon at bounding box center [1000, 520] width 11 height 12
type textarea "**********"
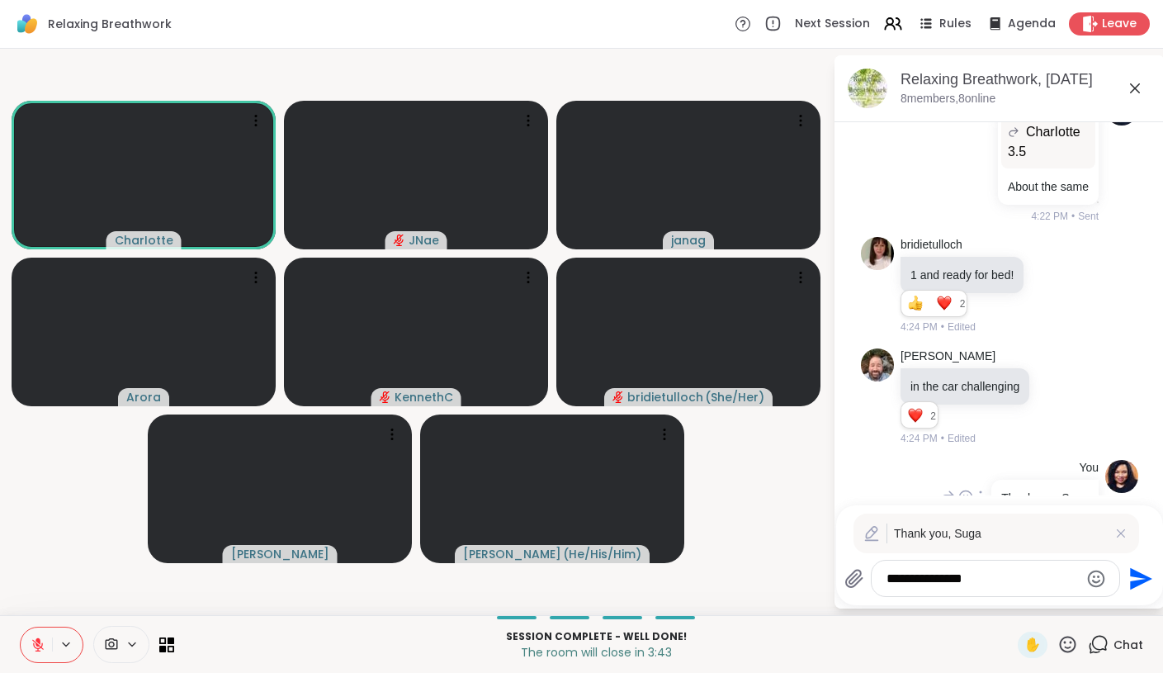
click at [1130, 583] on icon "Send" at bounding box center [1141, 578] width 22 height 22
click at [1118, 530] on icon at bounding box center [1121, 533] width 8 height 8
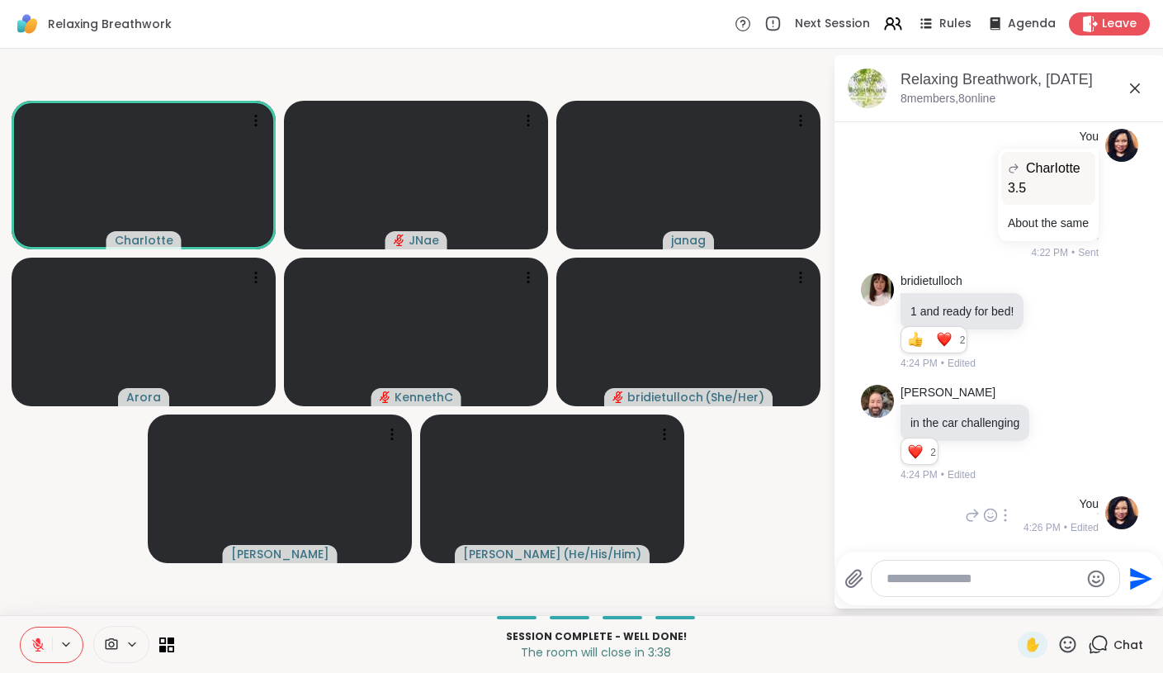
scroll to position [7905, 0]
click at [1008, 573] on textarea "Type your message" at bounding box center [983, 579] width 192 height 17
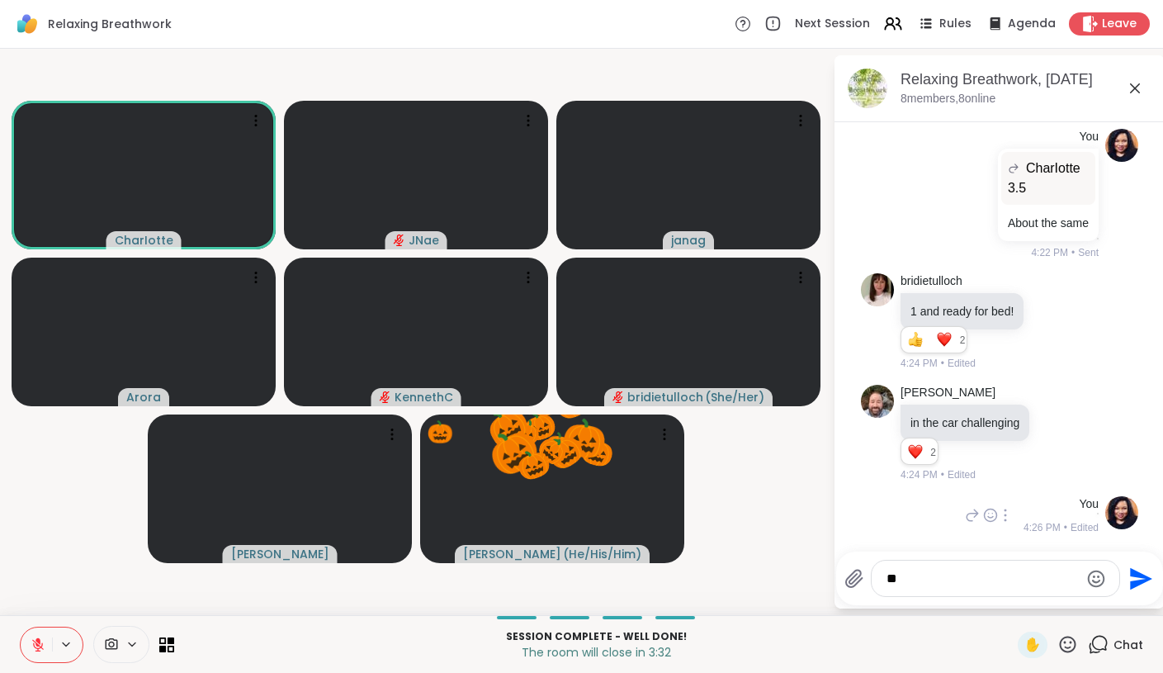
type textarea "*"
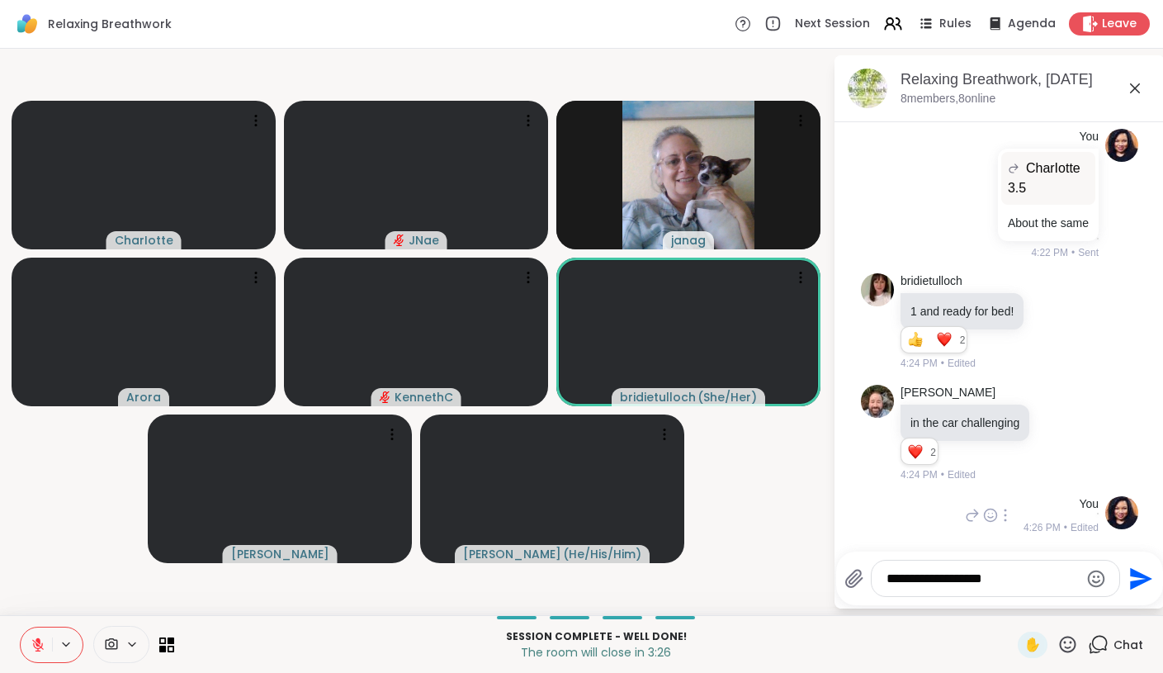
type textarea "**********"
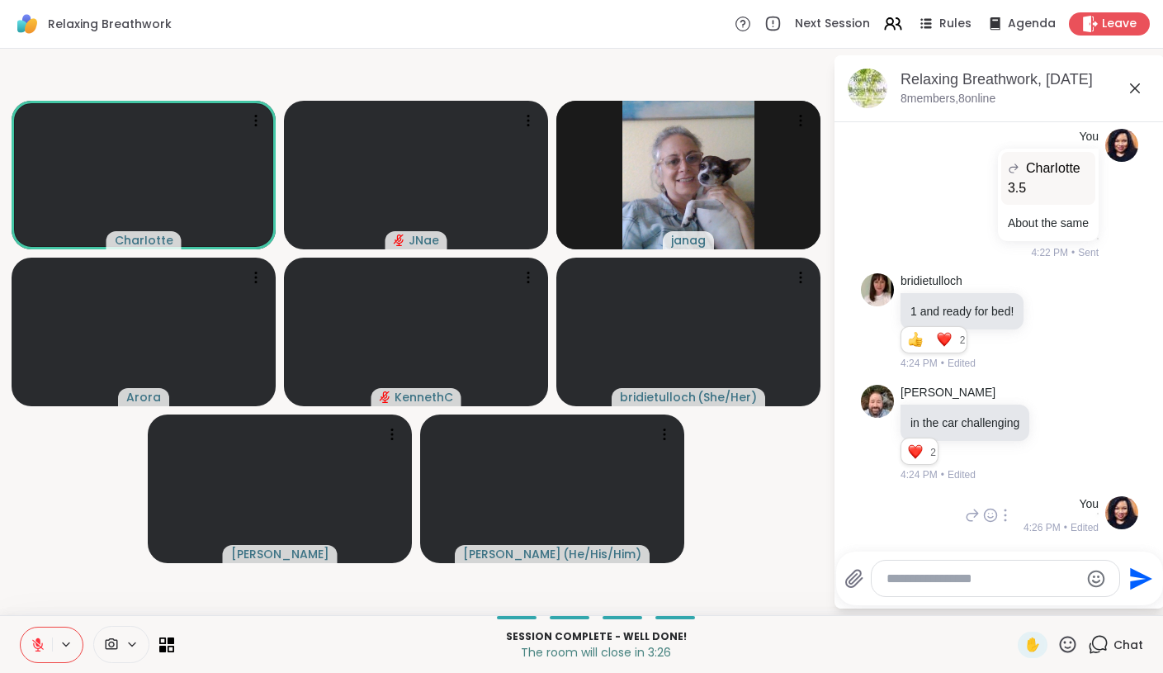
scroll to position [7993, 0]
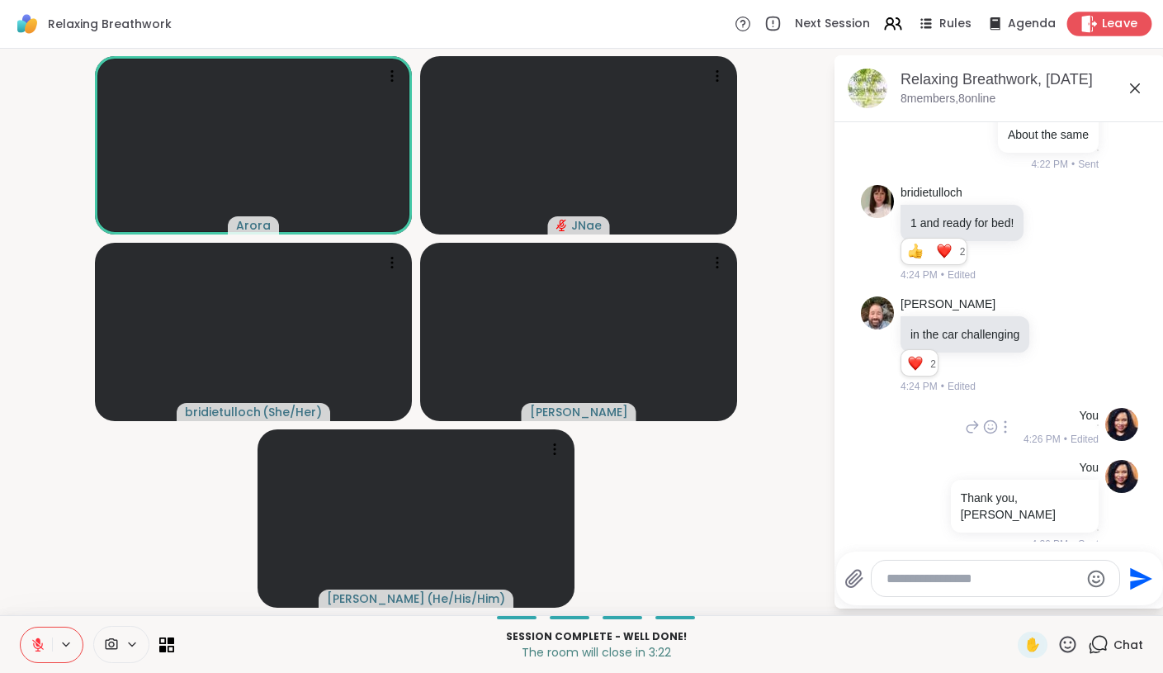
click at [1094, 26] on icon at bounding box center [1089, 23] width 17 height 17
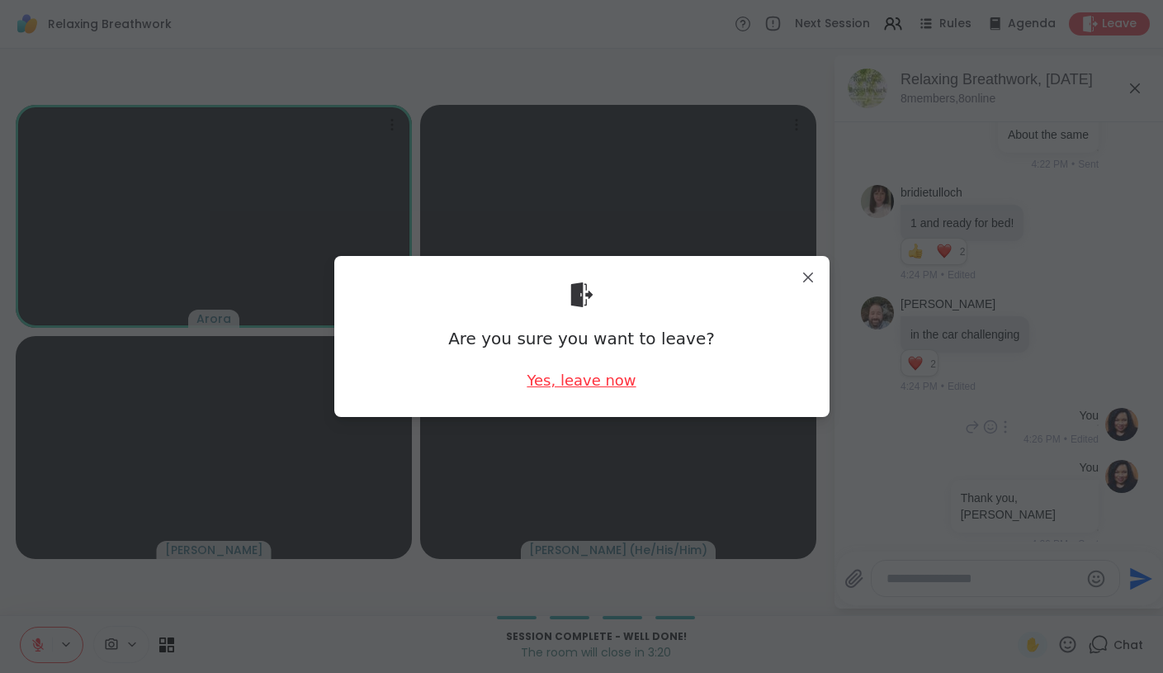
click at [572, 379] on div "Yes, leave now" at bounding box center [581, 380] width 109 height 21
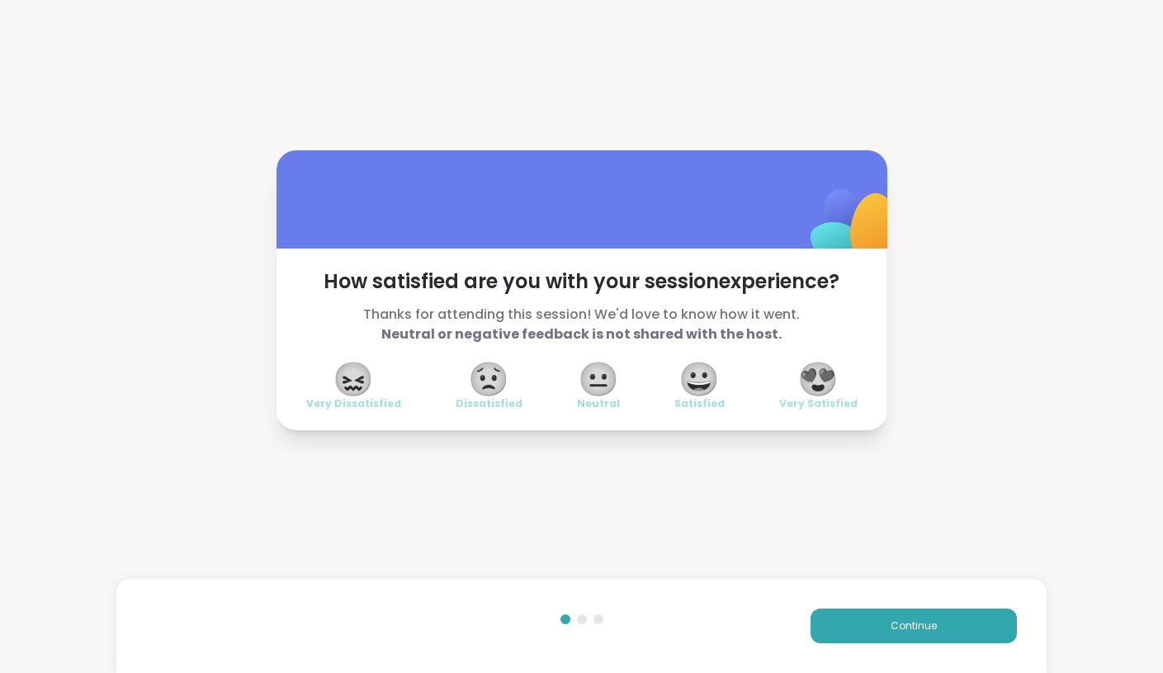
click at [827, 381] on span "😍" at bounding box center [818, 379] width 41 height 30
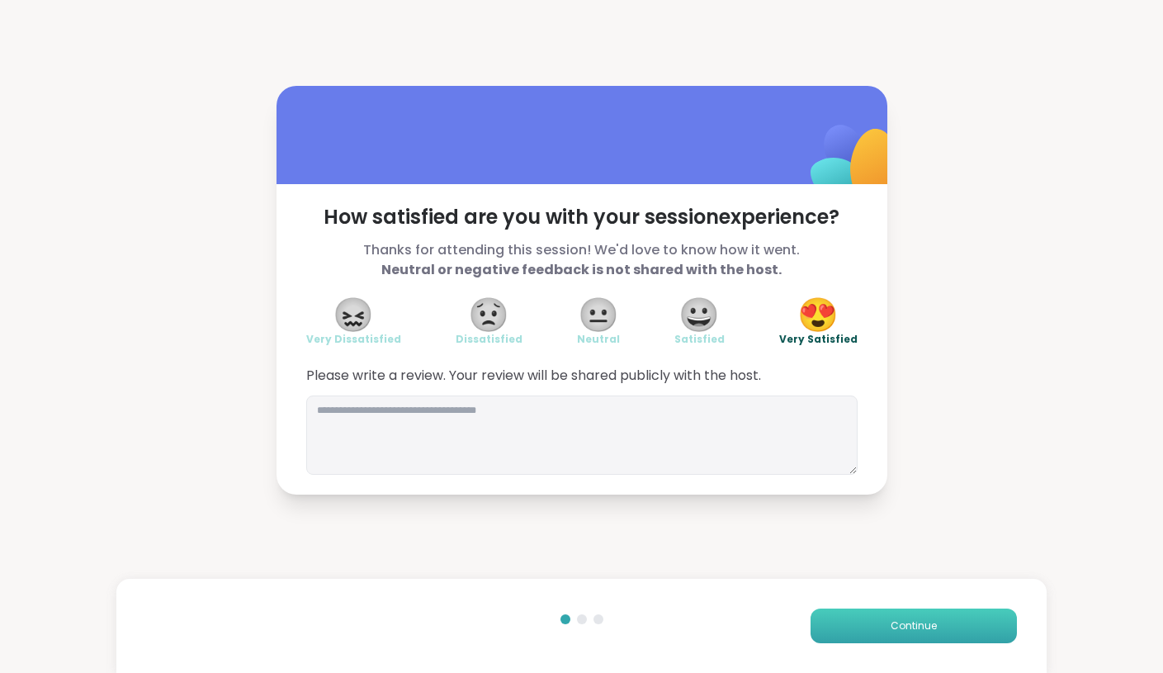
click at [920, 617] on button "Continue" at bounding box center [914, 625] width 206 height 35
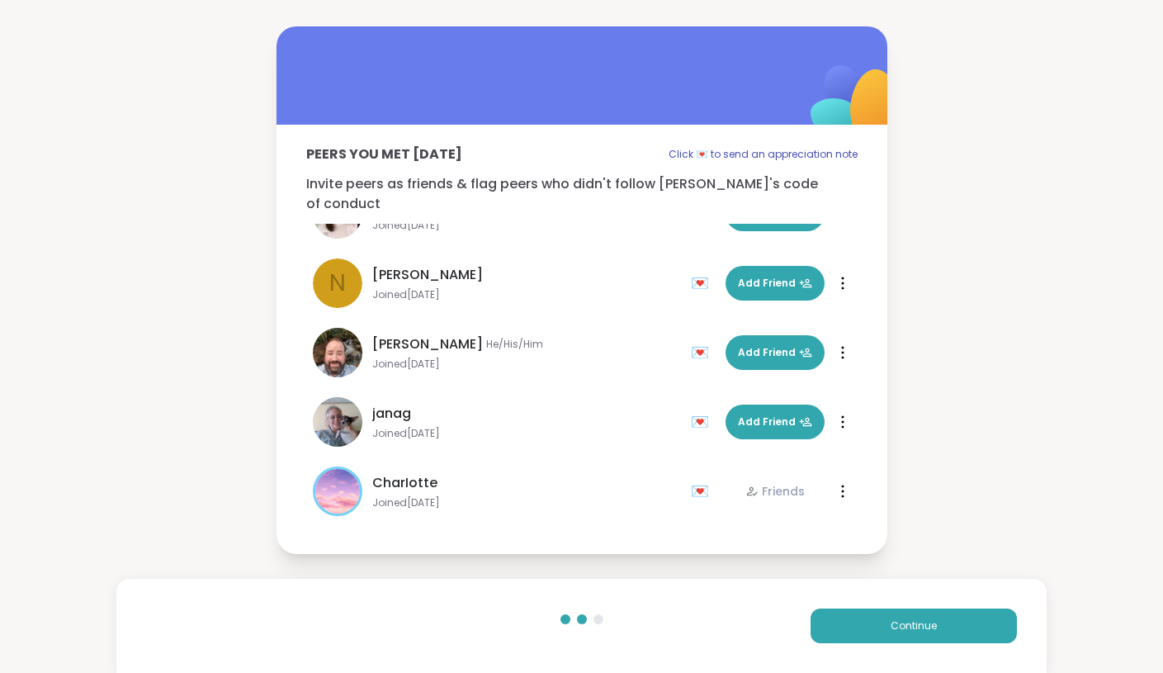
scroll to position [188, 0]
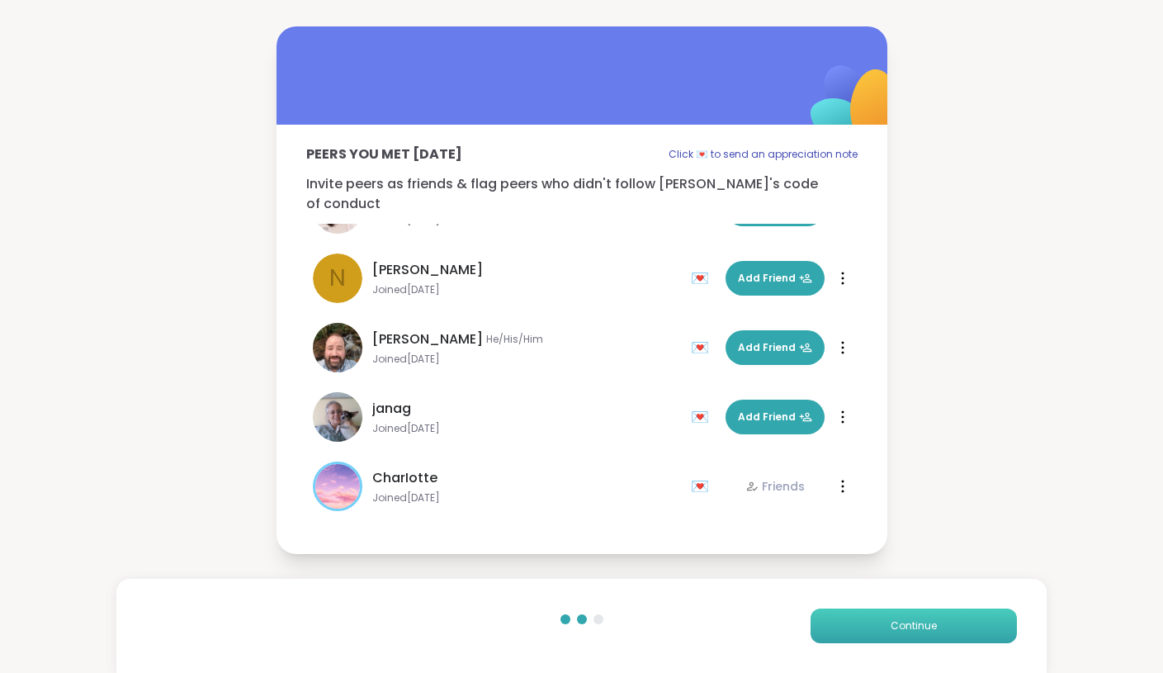
click at [928, 625] on span "Continue" at bounding box center [914, 625] width 46 height 15
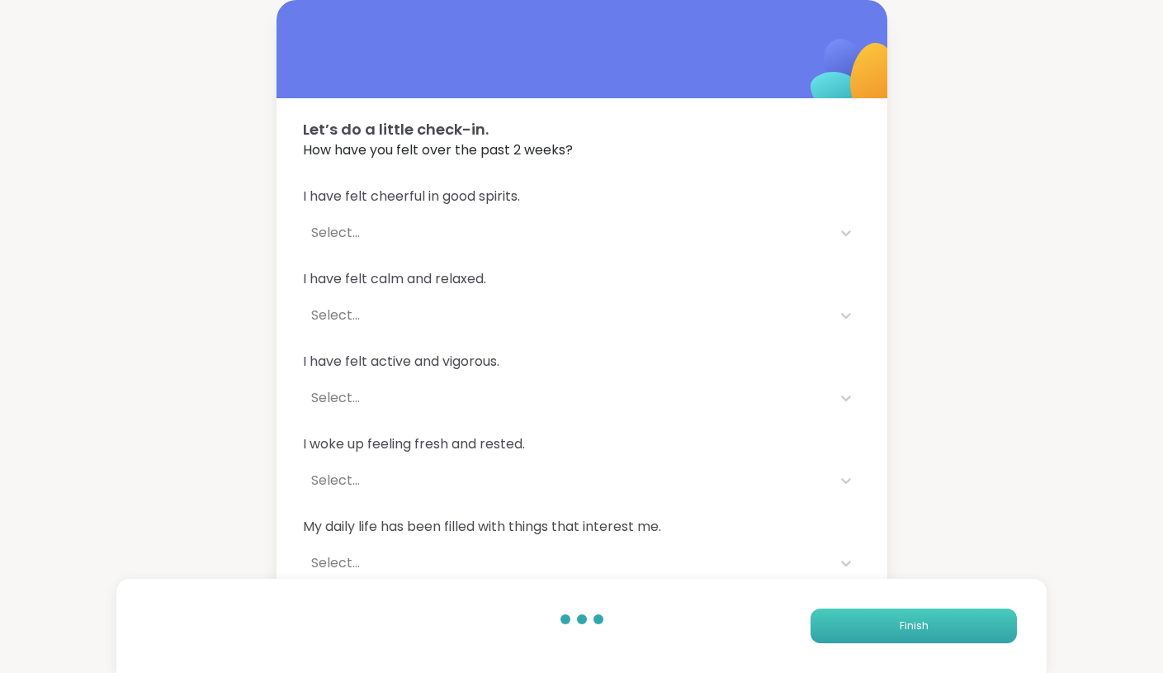
click at [926, 624] on span "Finish" at bounding box center [914, 625] width 29 height 15
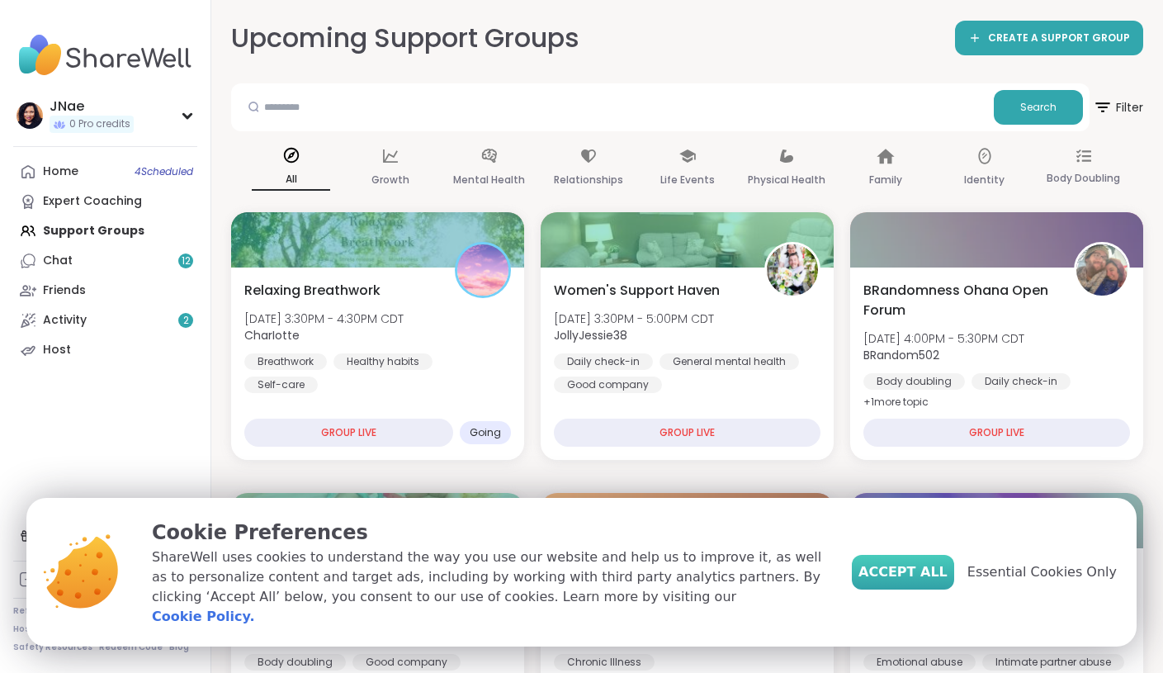
click at [941, 578] on span "Accept All" at bounding box center [903, 572] width 89 height 20
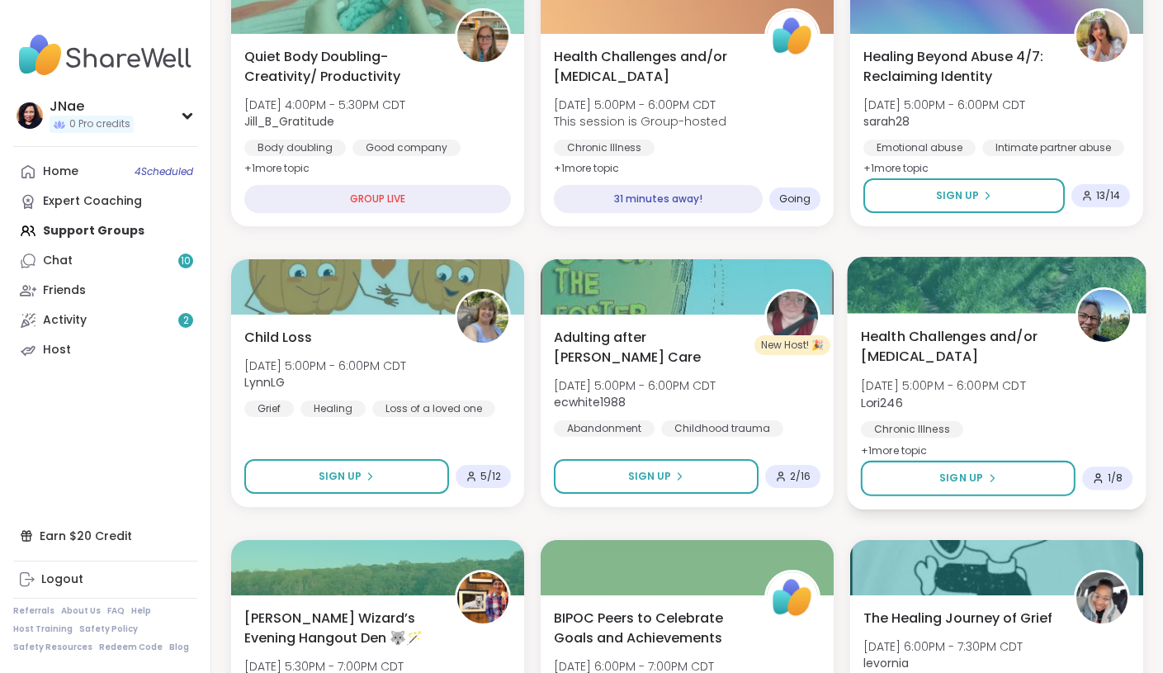
scroll to position [513, 0]
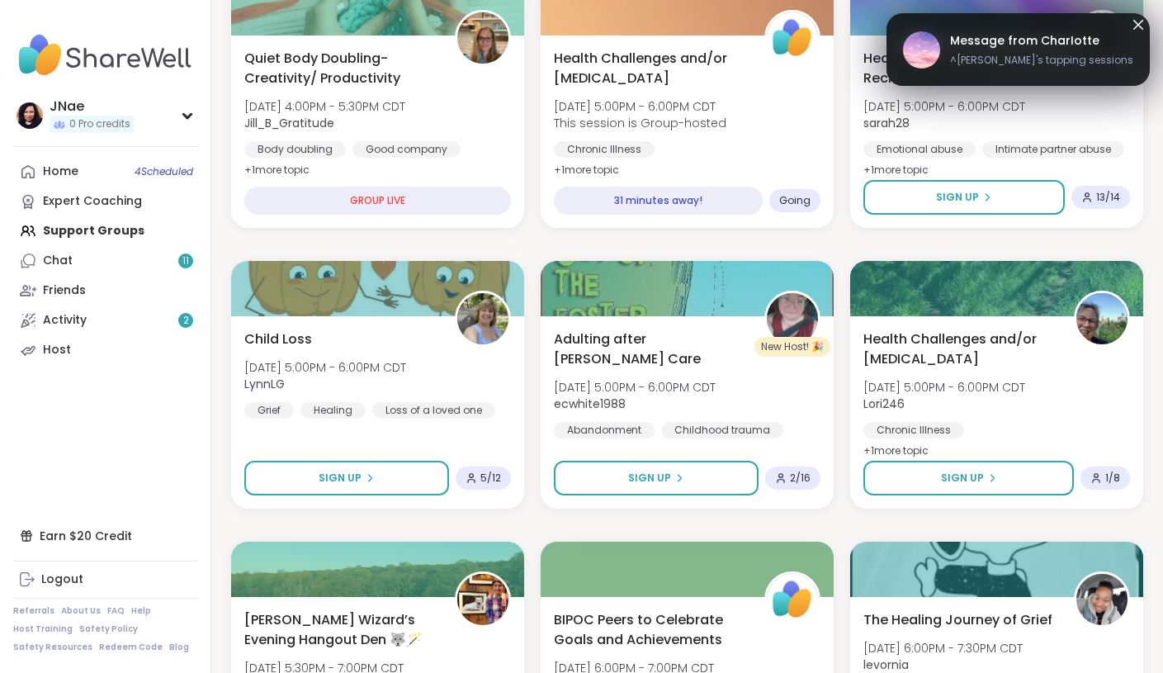
click at [1062, 43] on span "Message from CharIotte" at bounding box center [1041, 40] width 183 height 17
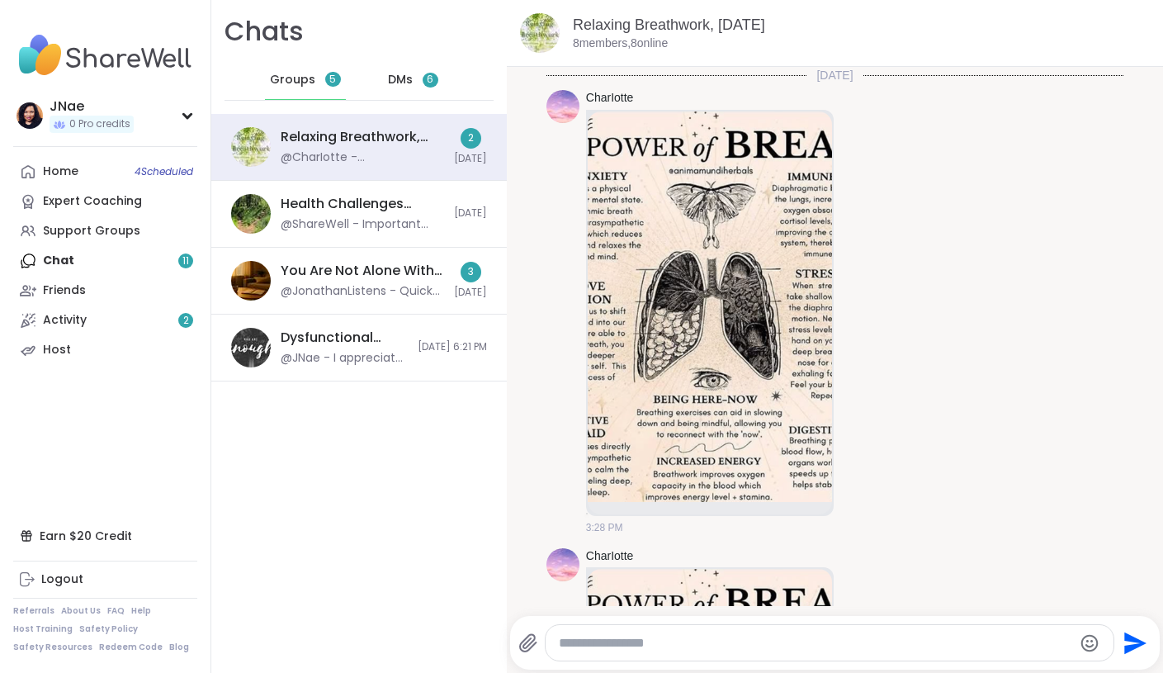
scroll to position [8108, 0]
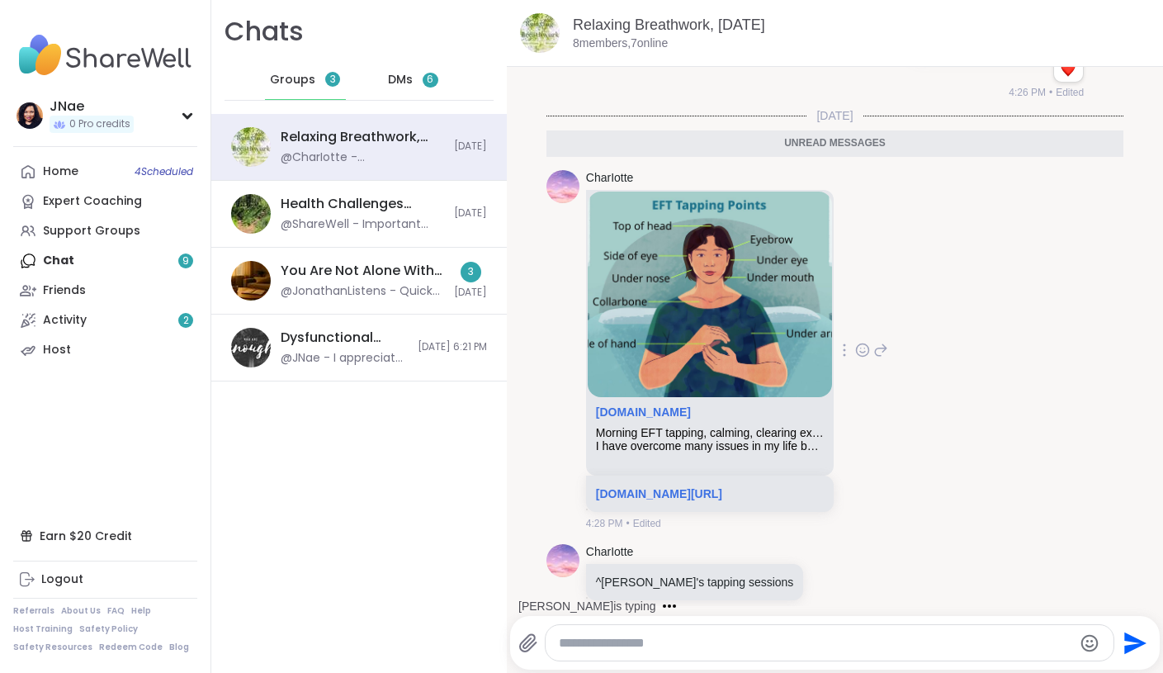
click at [870, 342] on icon at bounding box center [862, 350] width 15 height 17
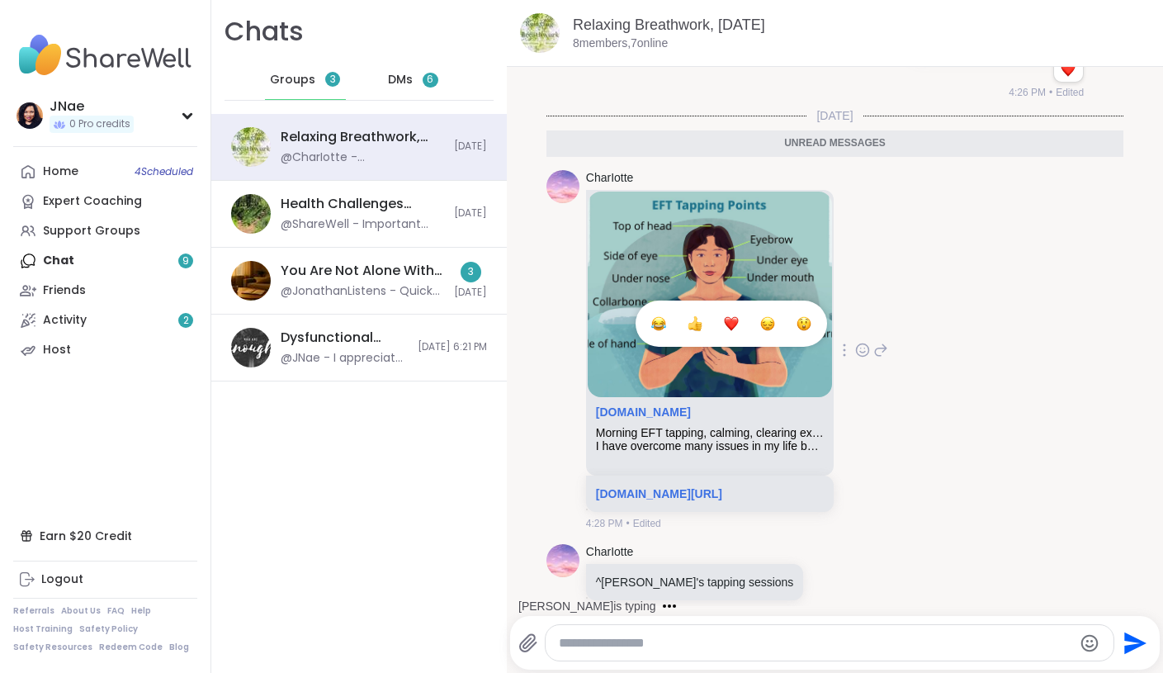
click at [739, 316] on div "Select Reaction: Heart" at bounding box center [731, 323] width 15 height 15
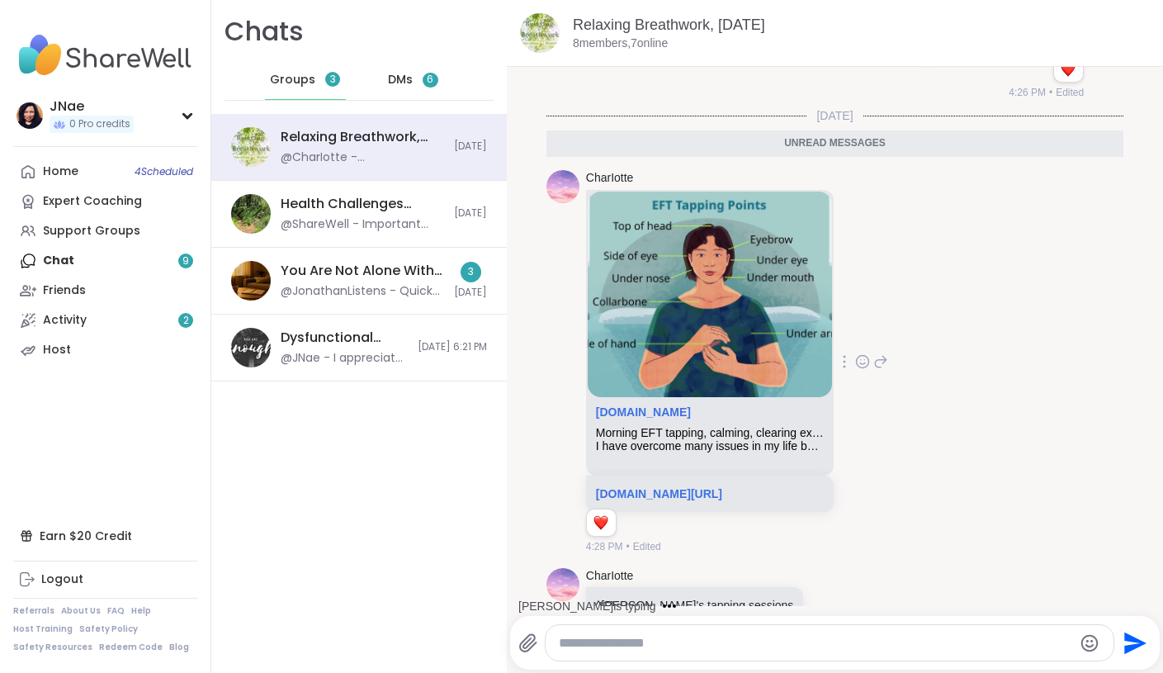
click at [712, 317] on img at bounding box center [710, 295] width 244 height 206
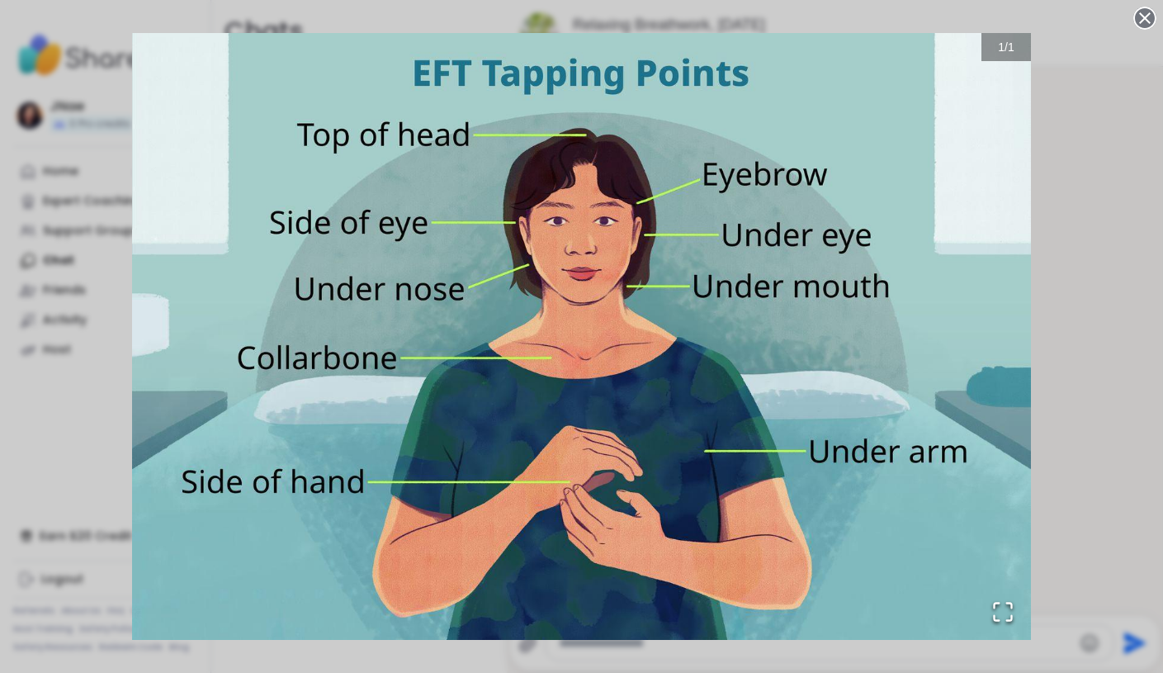
scroll to position [8284, 0]
click at [1149, 13] on icon at bounding box center [1145, 18] width 23 height 23
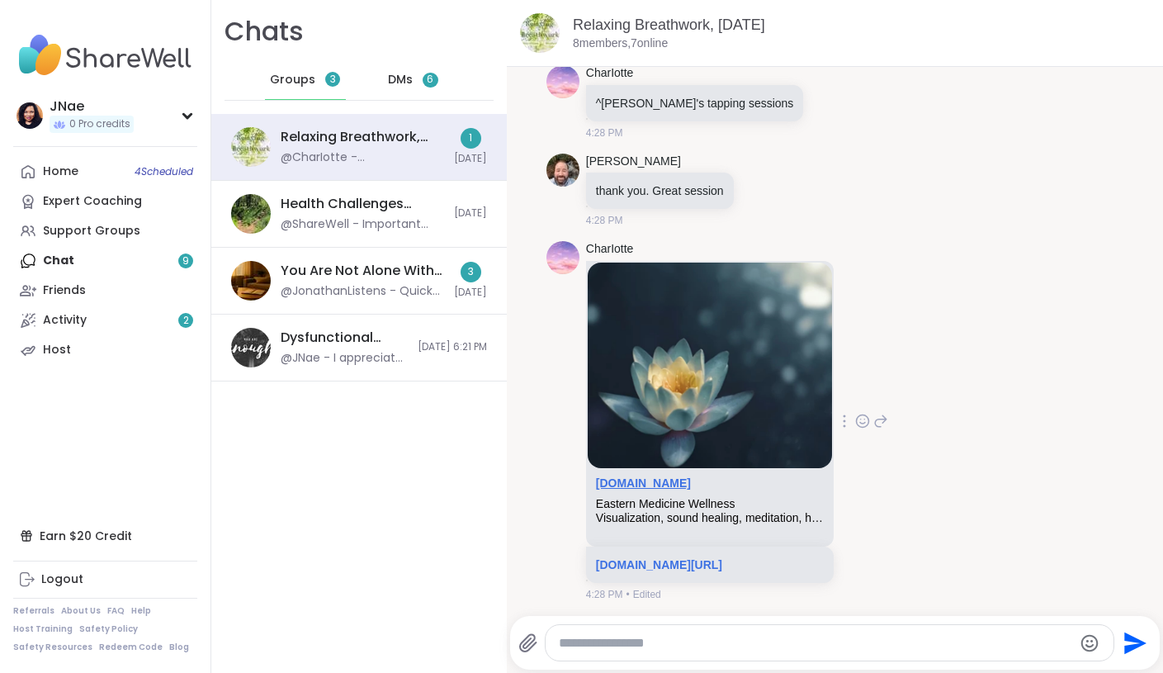
scroll to position [8658, 0]
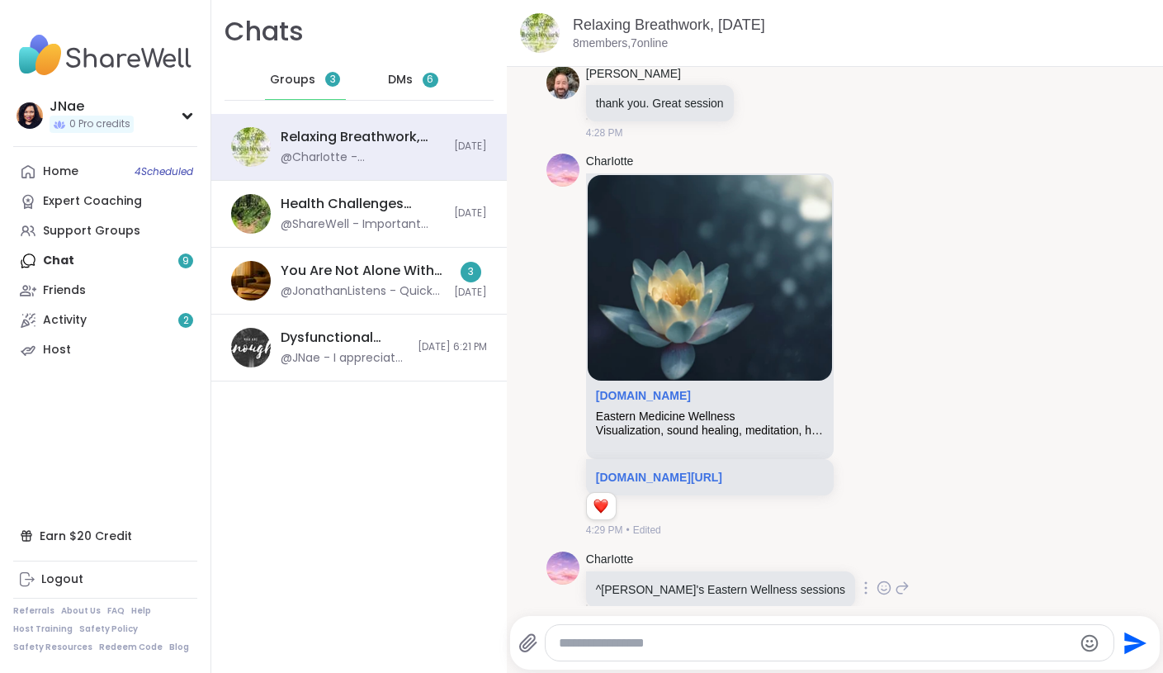
click at [825, 553] on div "CharIotte ^[PERSON_NAME]'s Eastern Wellness sessions 4:28 PM" at bounding box center [748, 589] width 324 height 75
click at [882, 590] on icon at bounding box center [884, 591] width 5 height 2
click at [746, 554] on div "Select Reaction: Heart" at bounding box center [753, 561] width 15 height 15
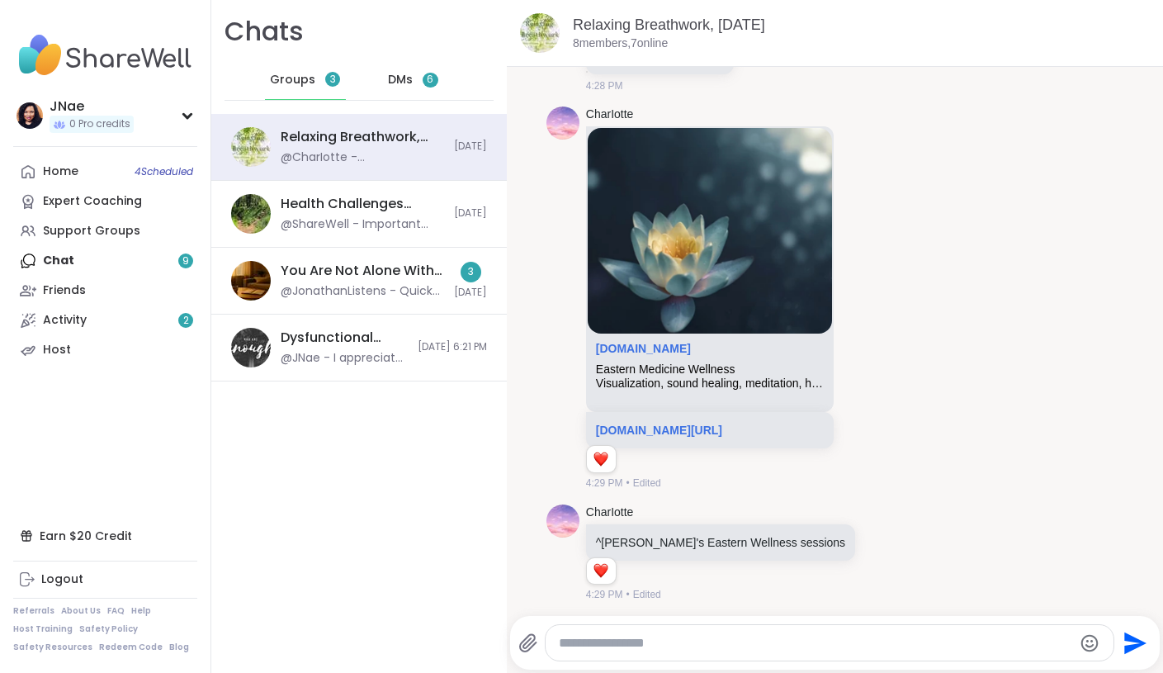
click at [895, 543] on icon at bounding box center [902, 553] width 15 height 20
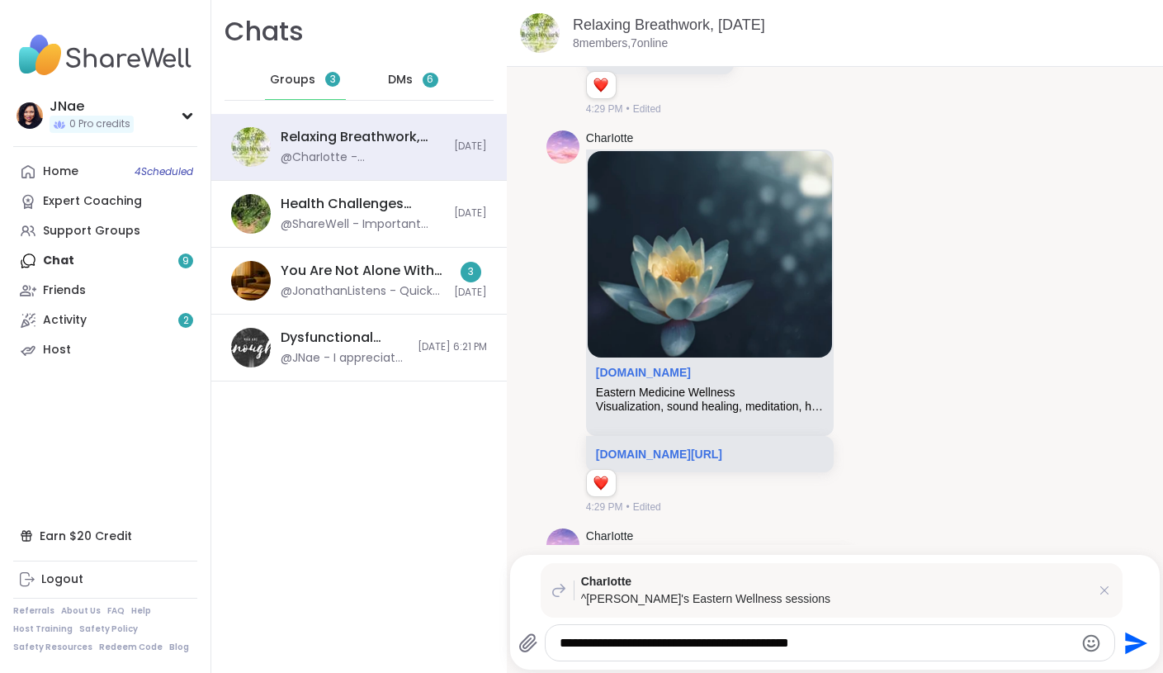
type textarea "**********"
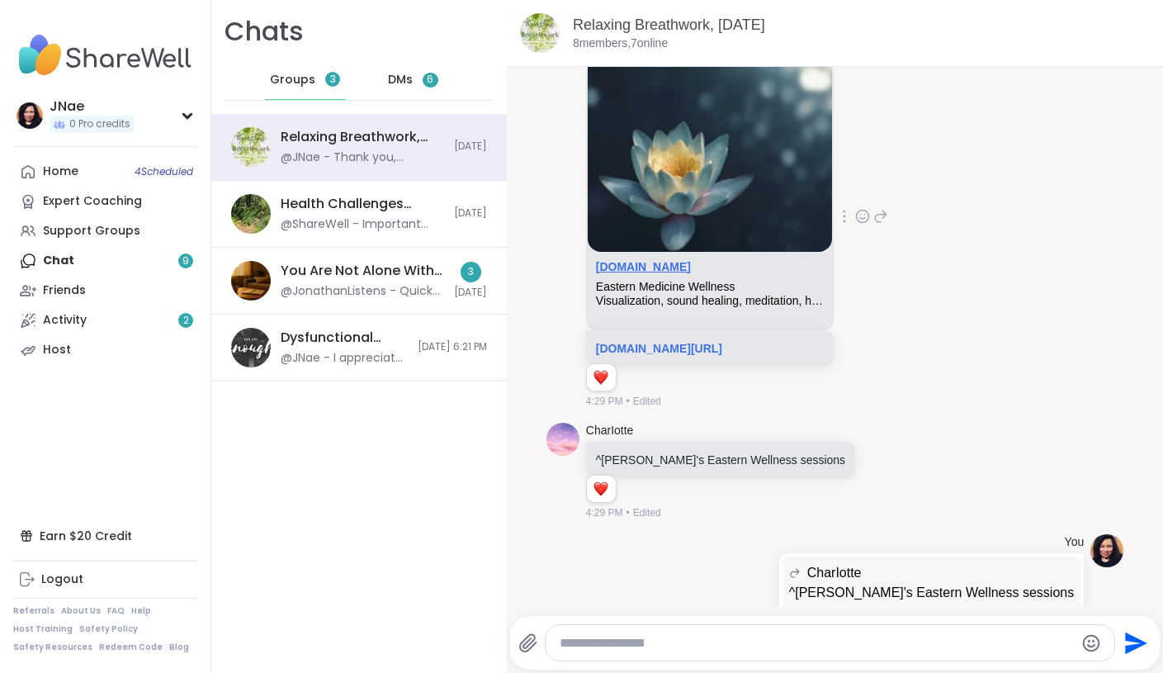
scroll to position [8897, 0]
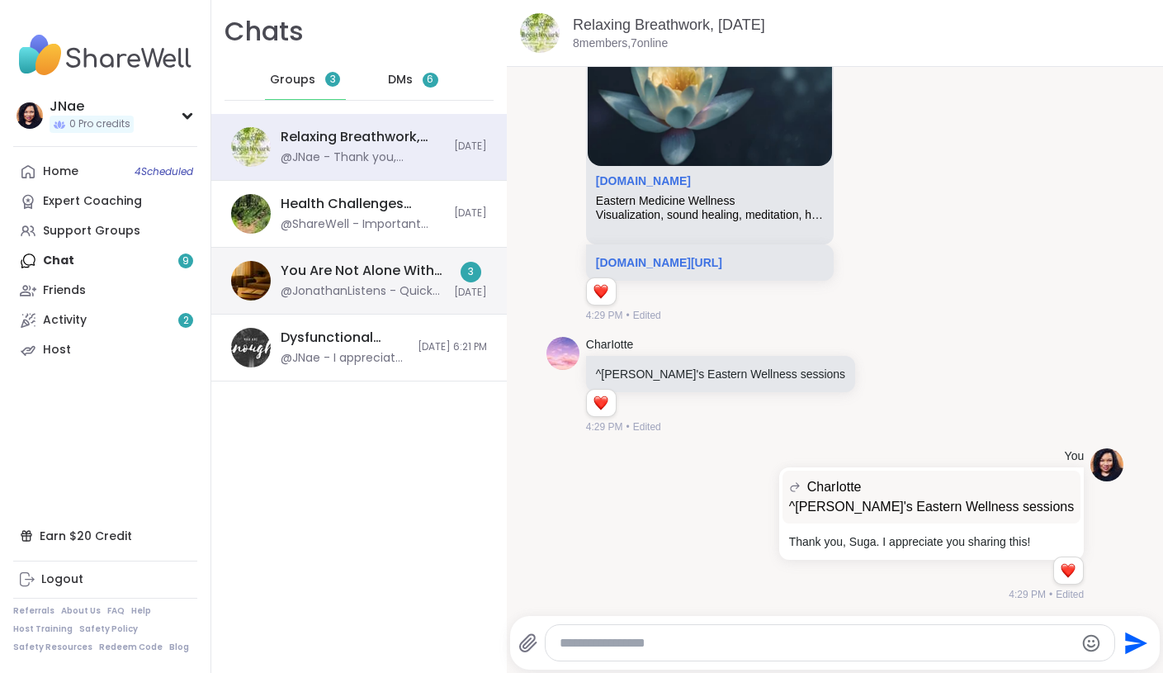
click at [400, 272] on div "You Are Not Alone With This, [DATE]" at bounding box center [362, 271] width 163 height 18
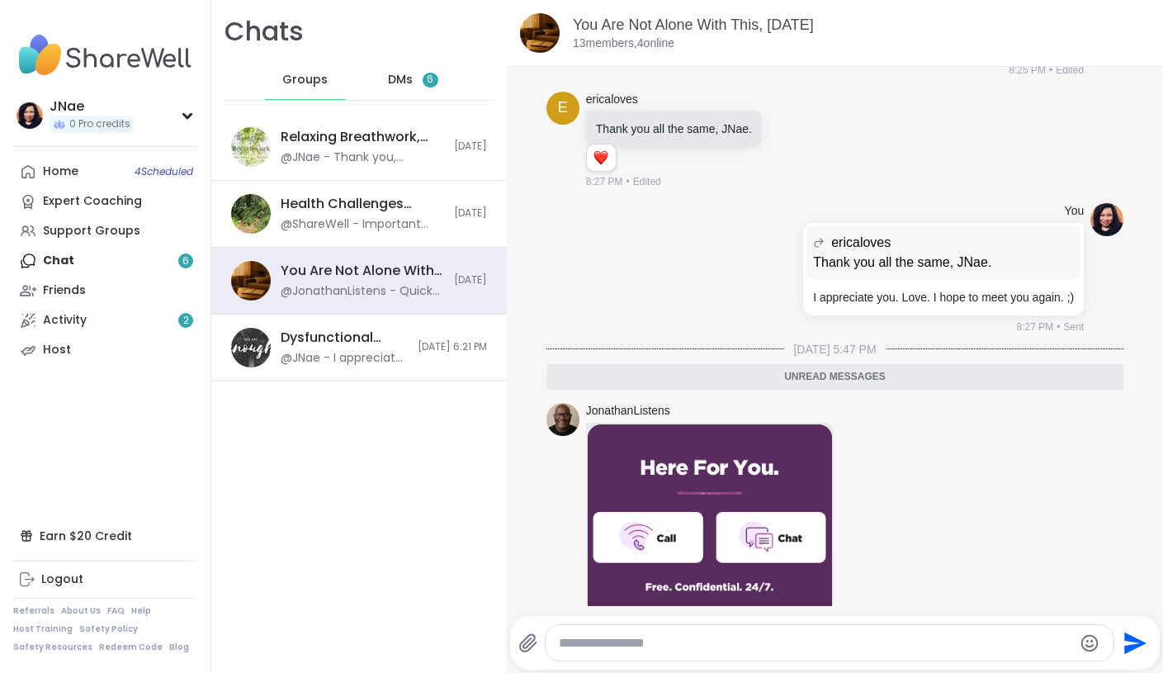
scroll to position [7455, 0]
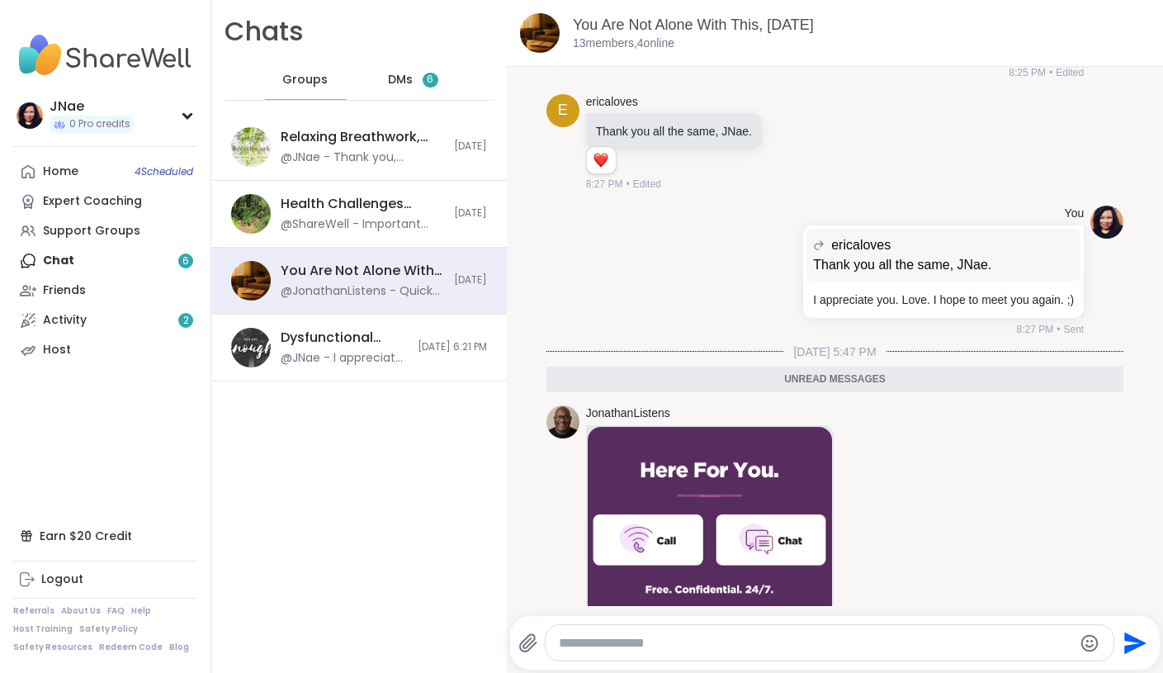
click at [184, 257] on div "Home 4 Scheduled Expert Coaching Support Groups Chat 6 Friends Activity 2 Host" at bounding box center [105, 261] width 184 height 208
click at [132, 257] on div "Home 4 Scheduled Expert Coaching Support Groups Chat 6 Friends Activity 2 Host" at bounding box center [105, 261] width 184 height 208
click at [388, 78] on span "DMs" at bounding box center [400, 80] width 25 height 17
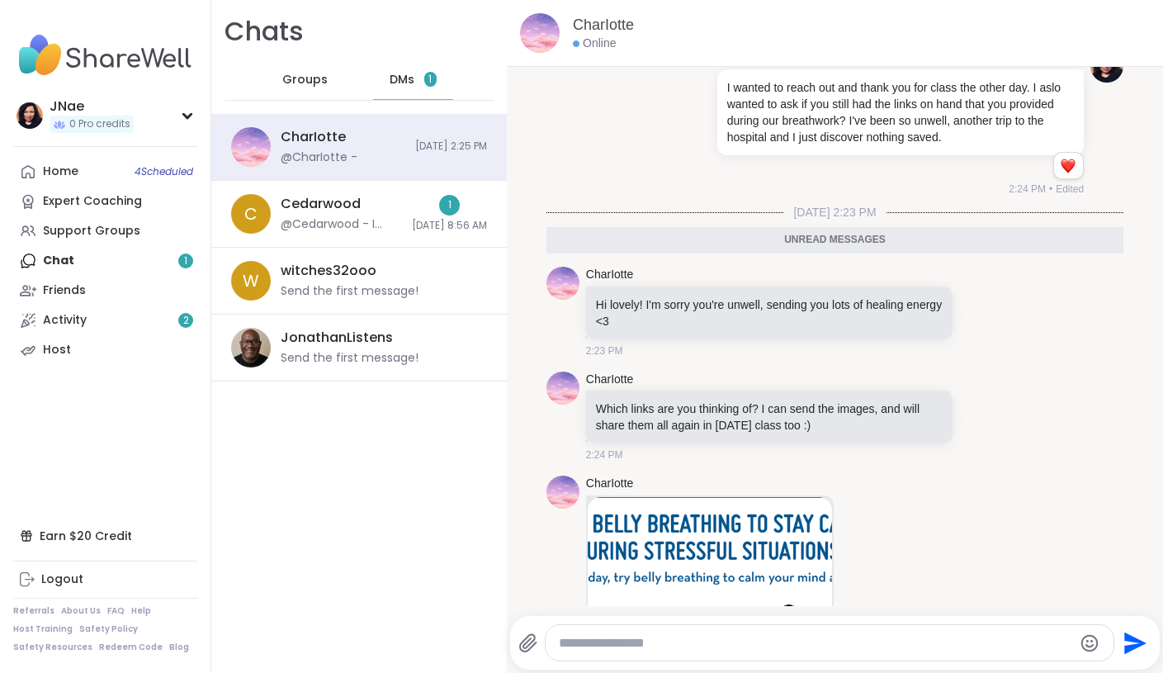
scroll to position [123, 0]
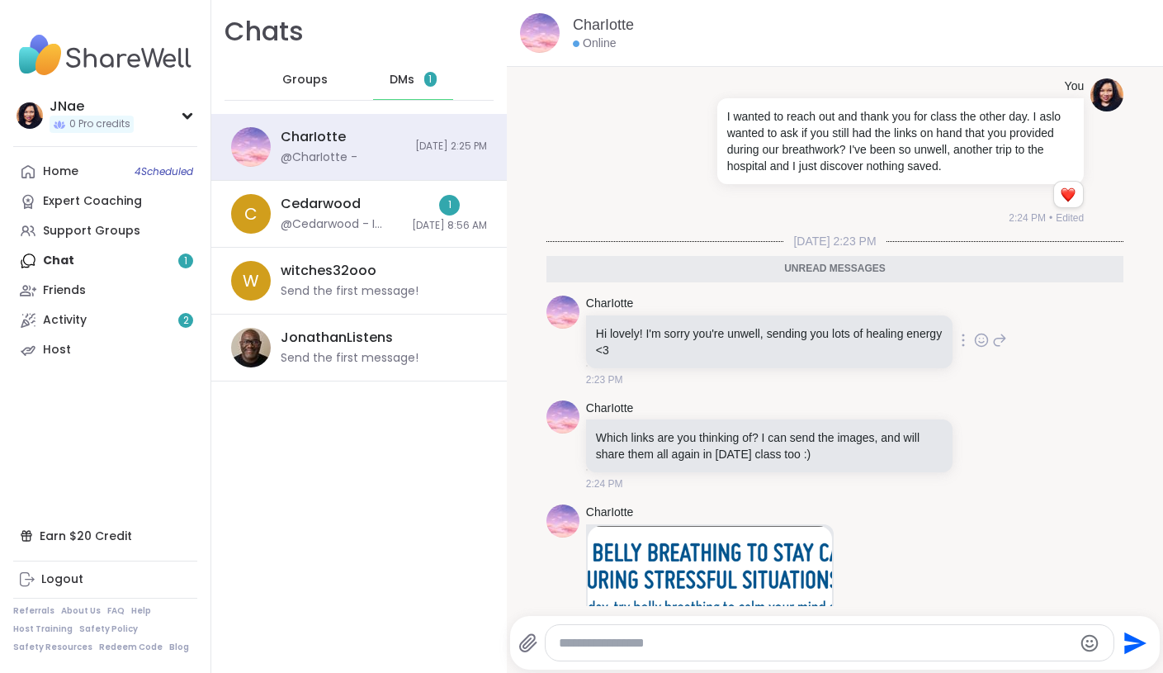
click at [979, 336] on icon at bounding box center [981, 340] width 15 height 17
click at [853, 313] on div "Select Reaction: Heart" at bounding box center [850, 313] width 15 height 15
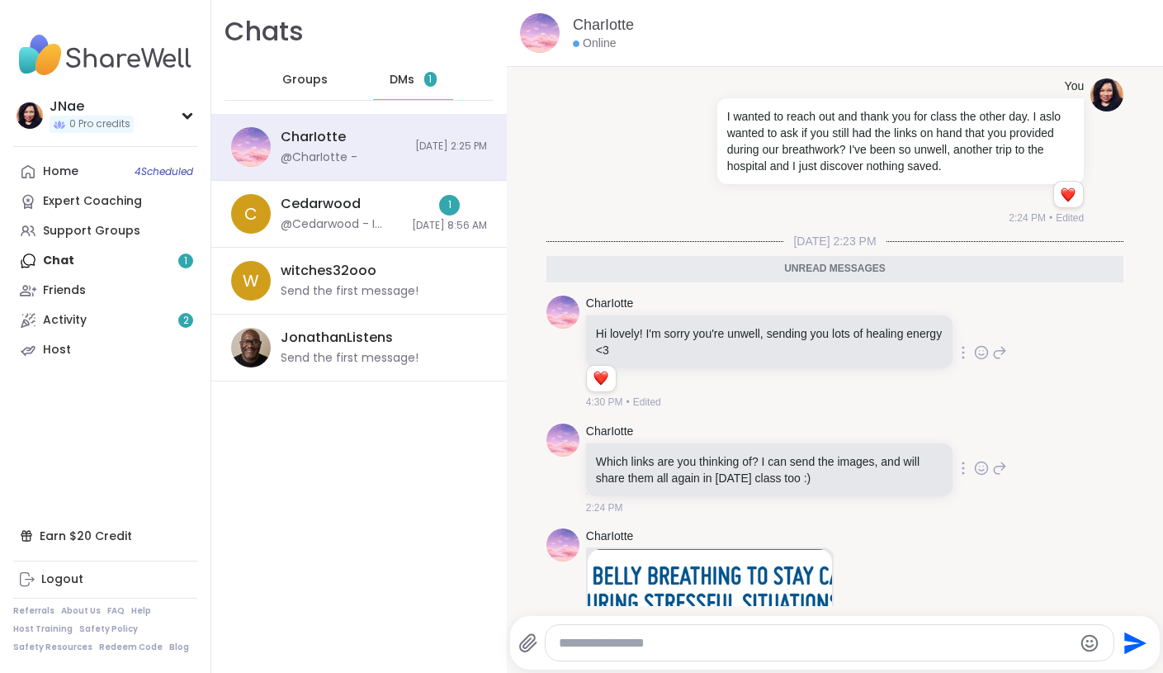
click at [1007, 465] on div "CharIotte Which links are you thinking of? I can send the images, and will shar…" at bounding box center [835, 469] width 577 height 105
click at [998, 468] on icon at bounding box center [999, 468] width 15 height 20
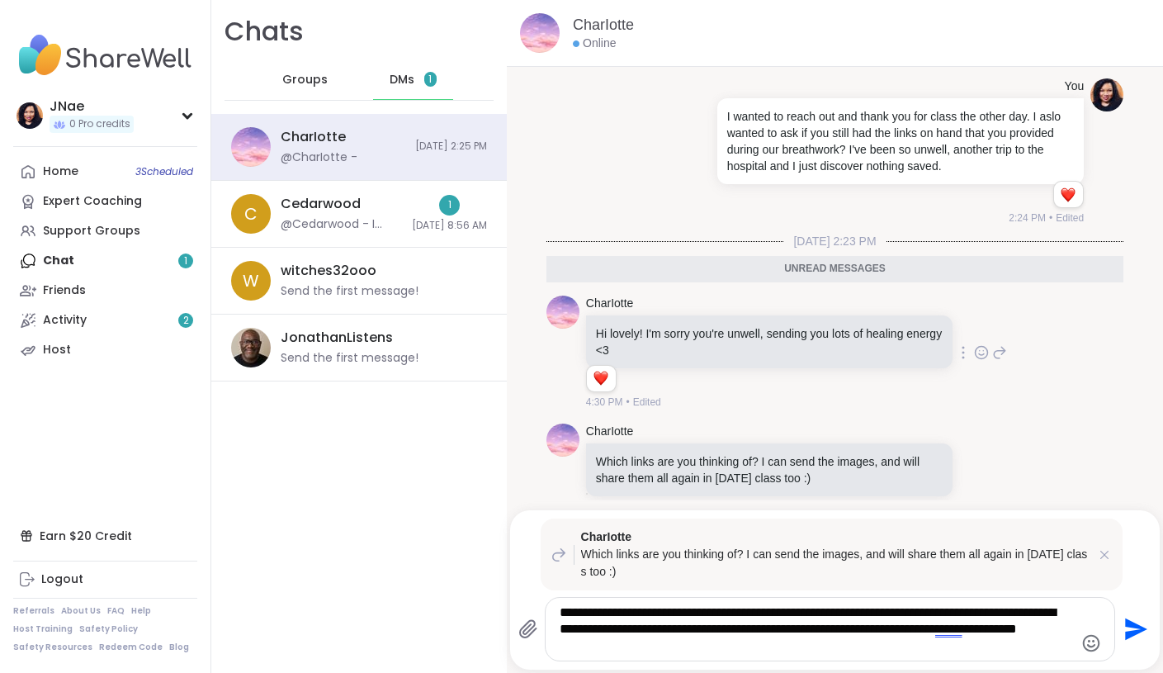
click at [917, 636] on textarea "**********" at bounding box center [817, 629] width 514 height 50
click at [914, 632] on textarea "**********" at bounding box center [817, 629] width 514 height 50
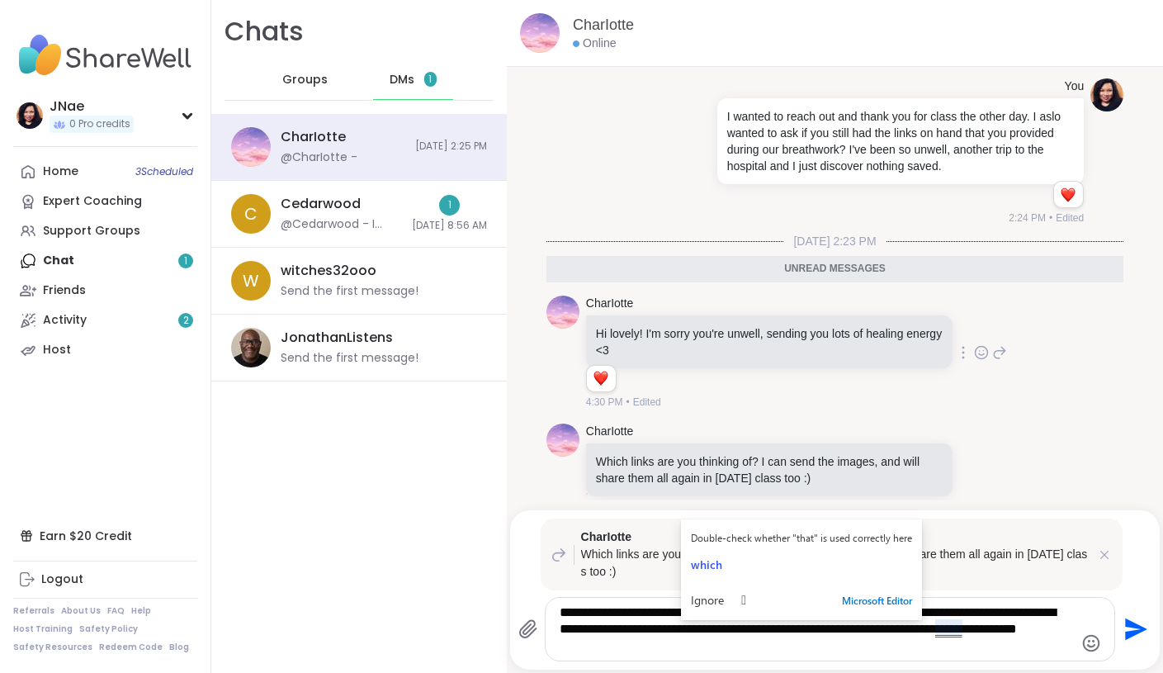
type textarea "**********"
click at [1139, 637] on icon "Send" at bounding box center [1134, 629] width 26 height 26
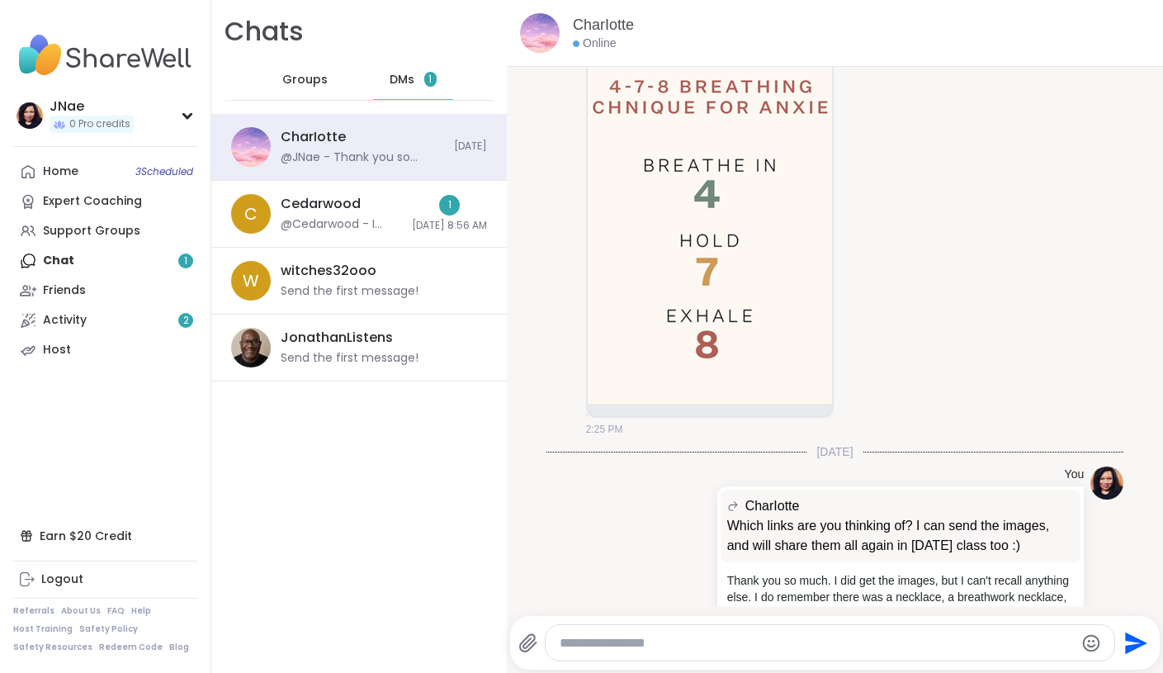
scroll to position [1798, 0]
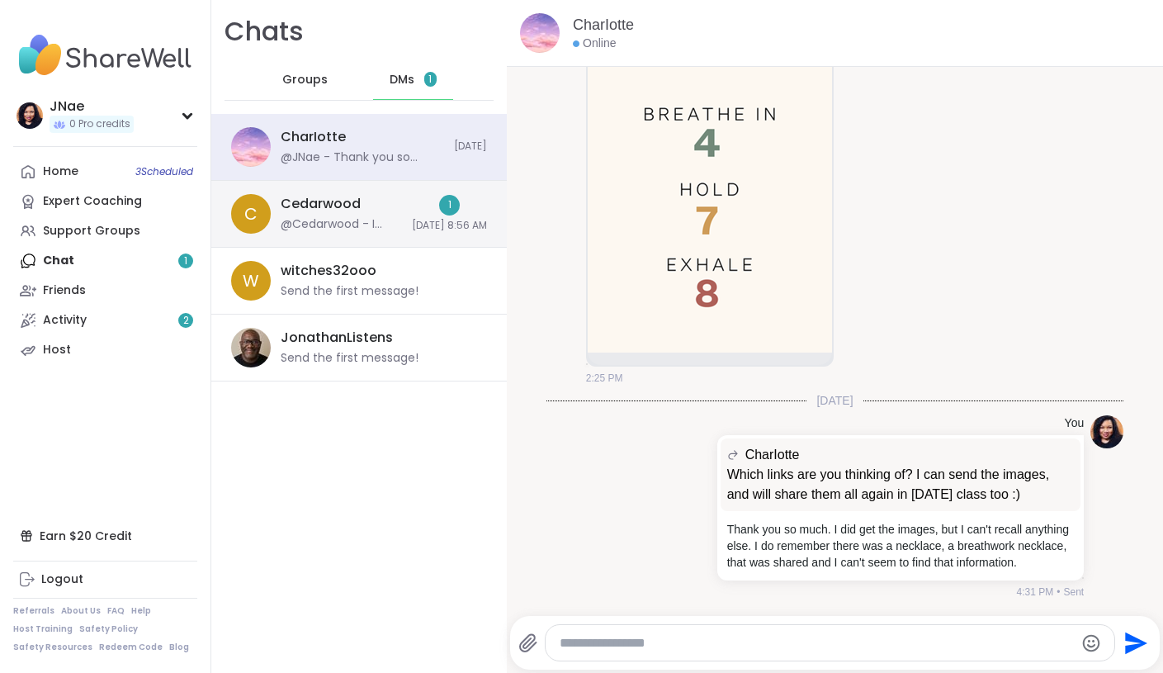
click at [412, 216] on div "1 [DATE] 8:56 AM" at bounding box center [449, 214] width 75 height 38
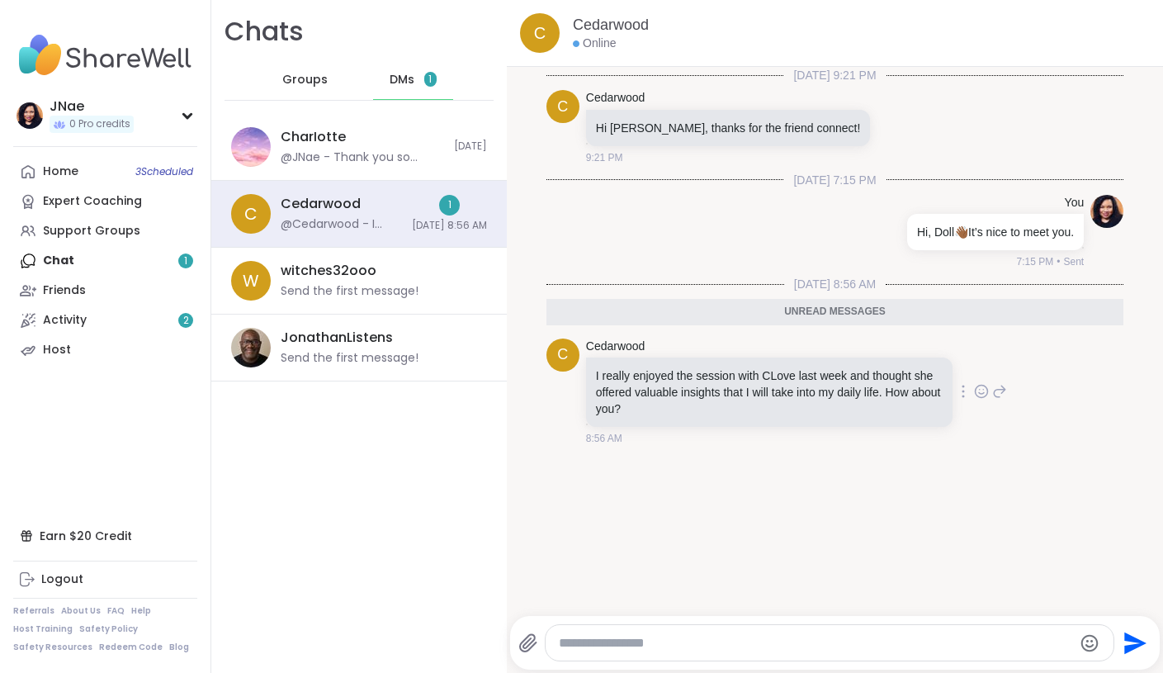
click at [998, 391] on icon at bounding box center [999, 391] width 15 height 20
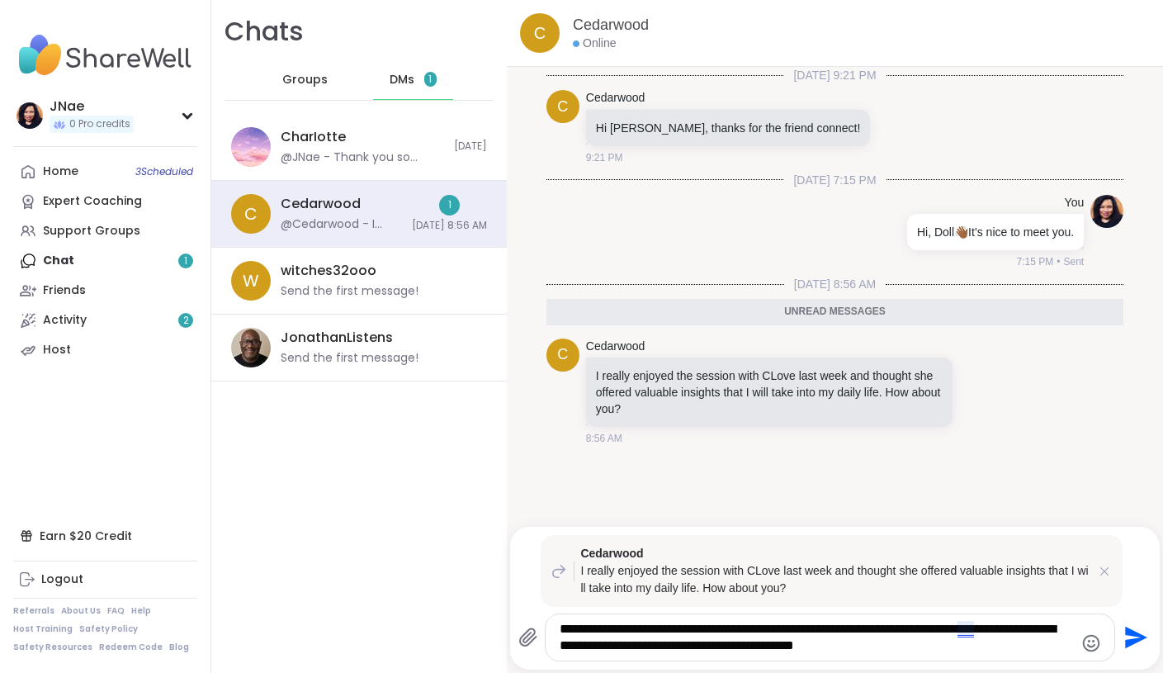
click at [930, 632] on textarea "**********" at bounding box center [817, 637] width 514 height 33
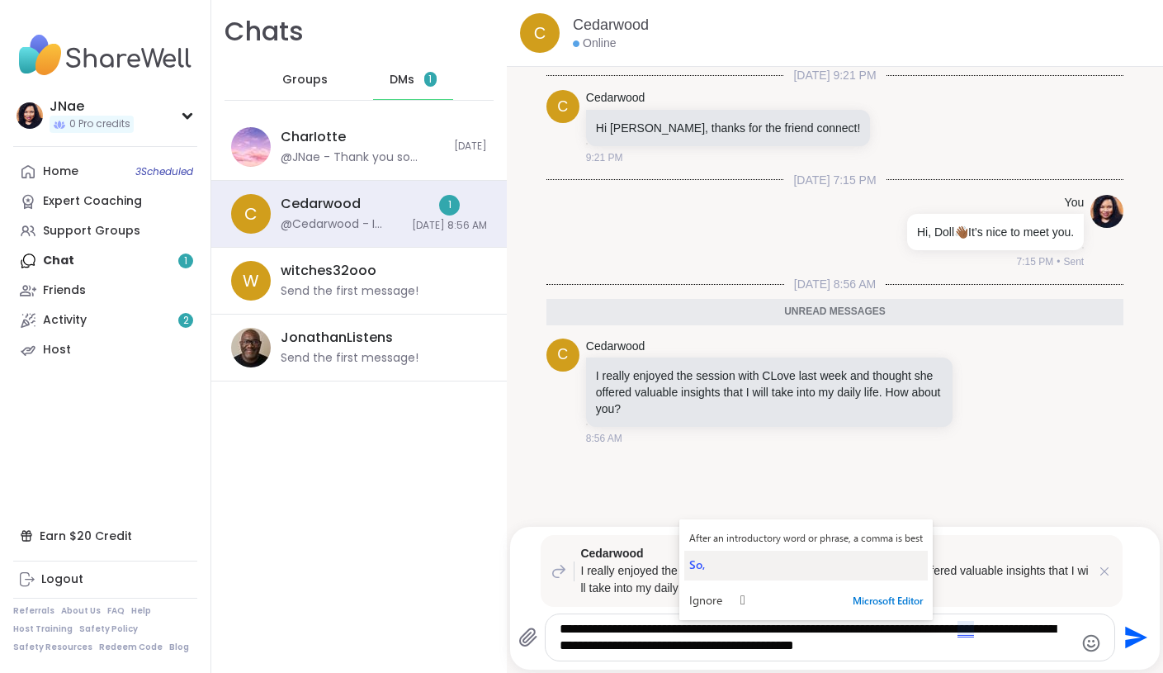
type textarea "**********"
click at [840, 569] on div "So," at bounding box center [806, 564] width 234 height 16
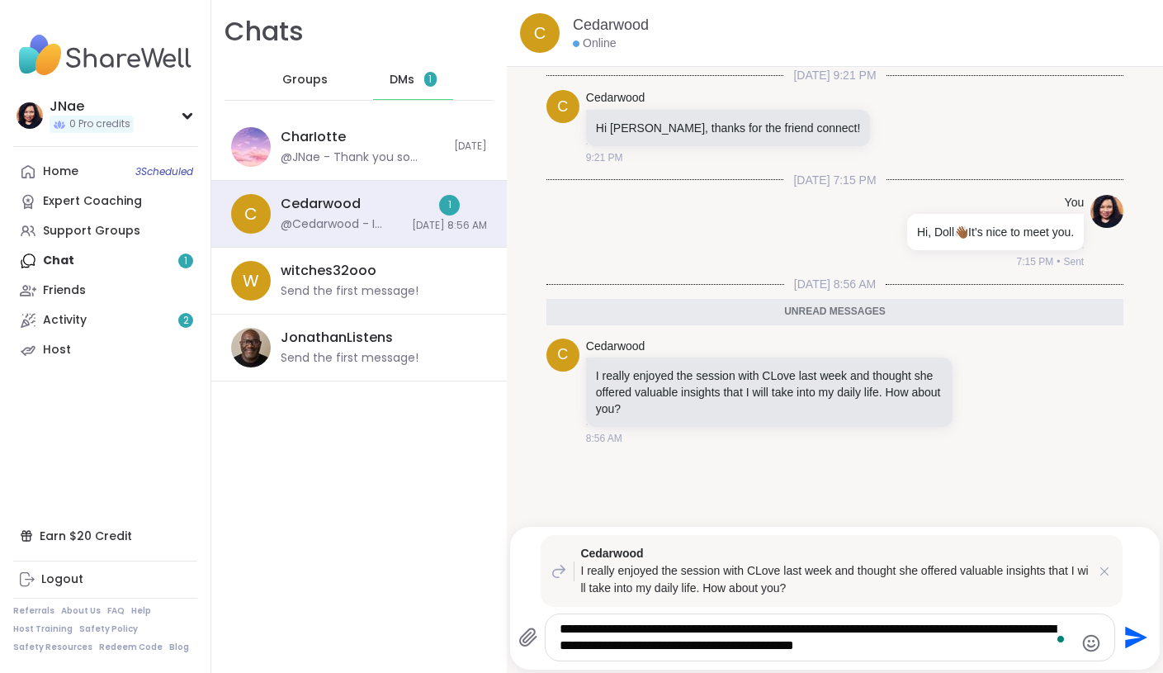
type textarea "*"
type textarea "**********"
type textarea "*"
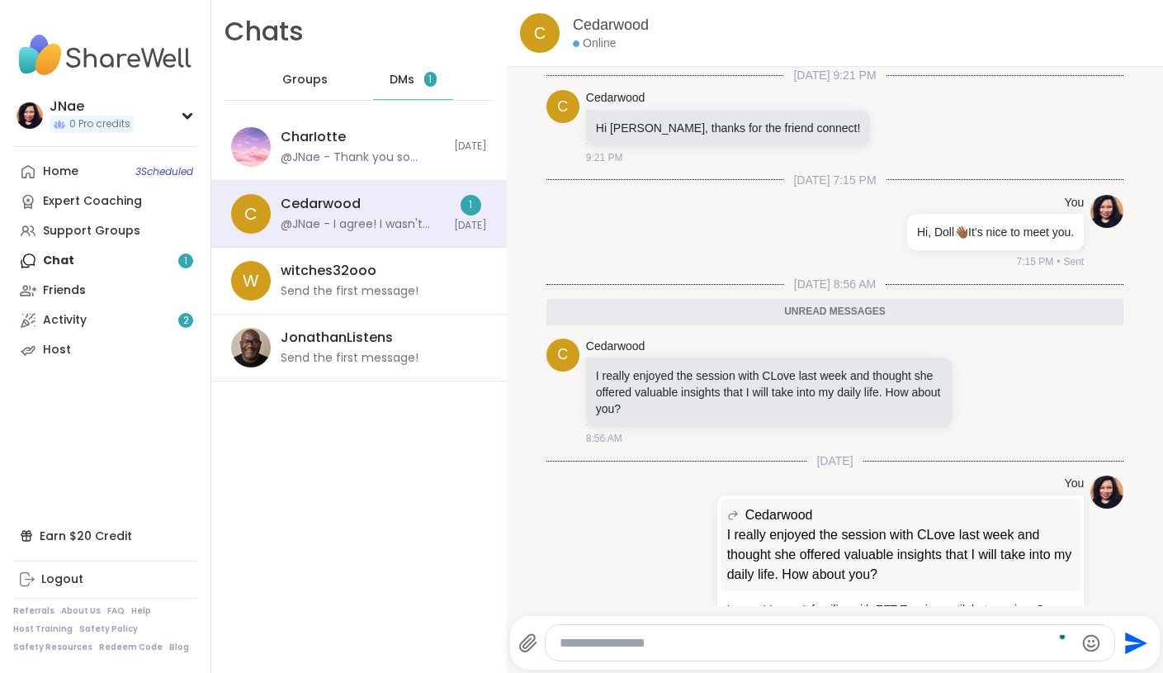
scroll to position [40, 0]
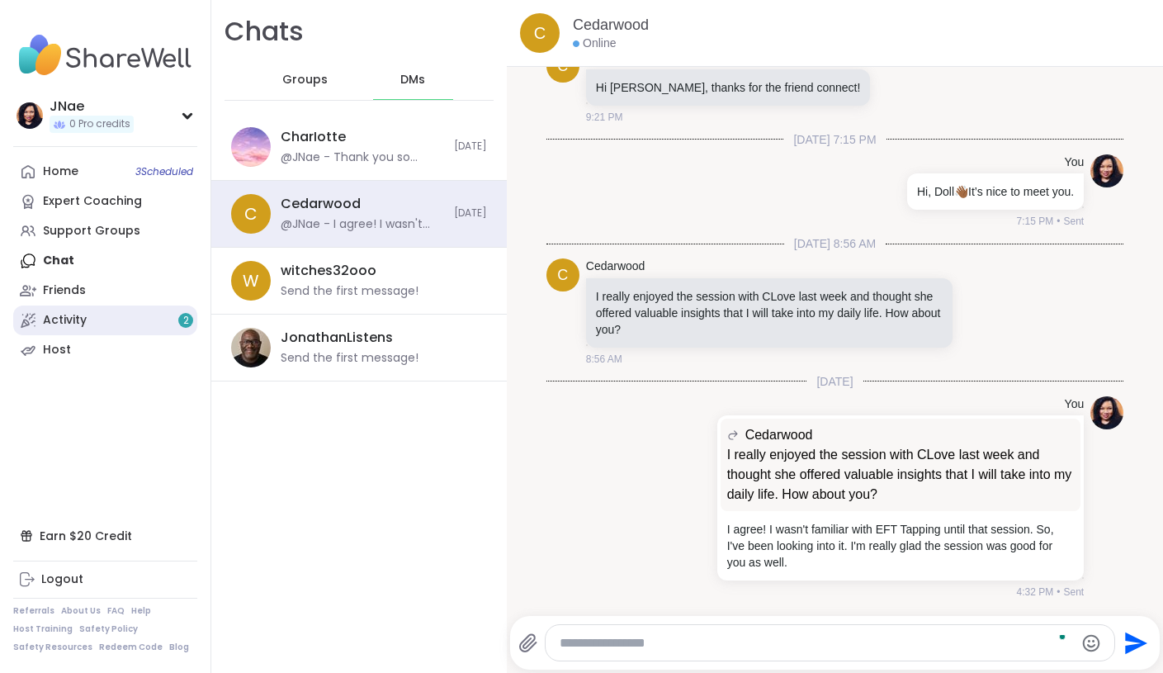
click at [163, 315] on link "Activity 2" at bounding box center [105, 320] width 184 height 30
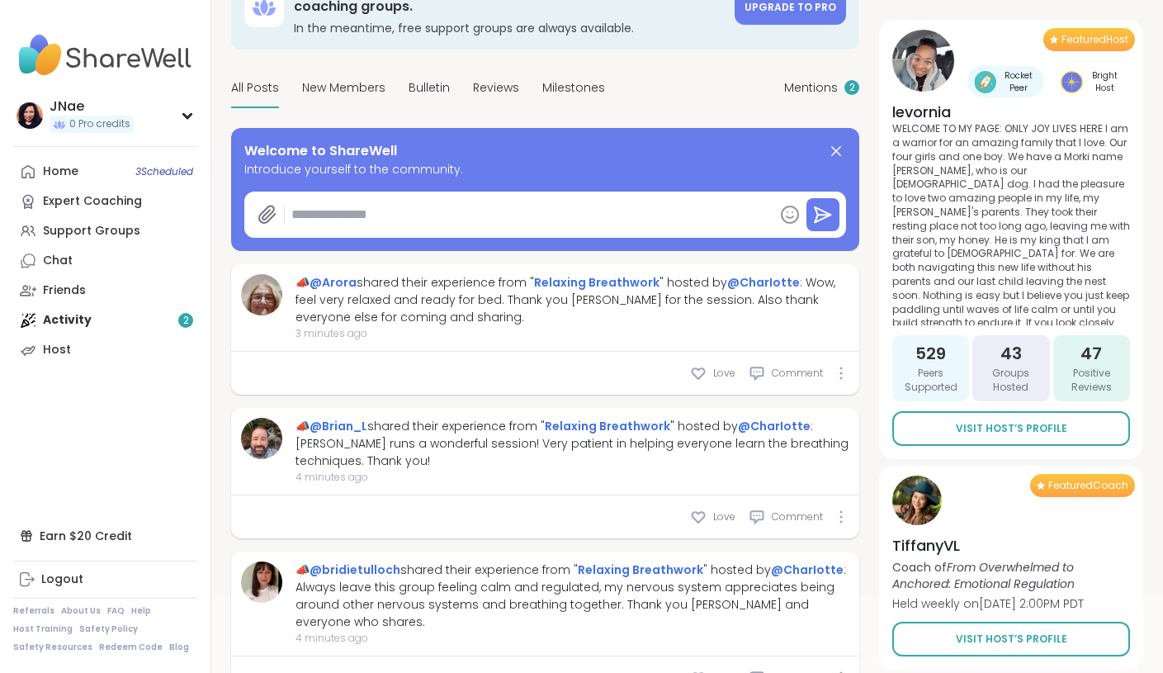
scroll to position [115, 0]
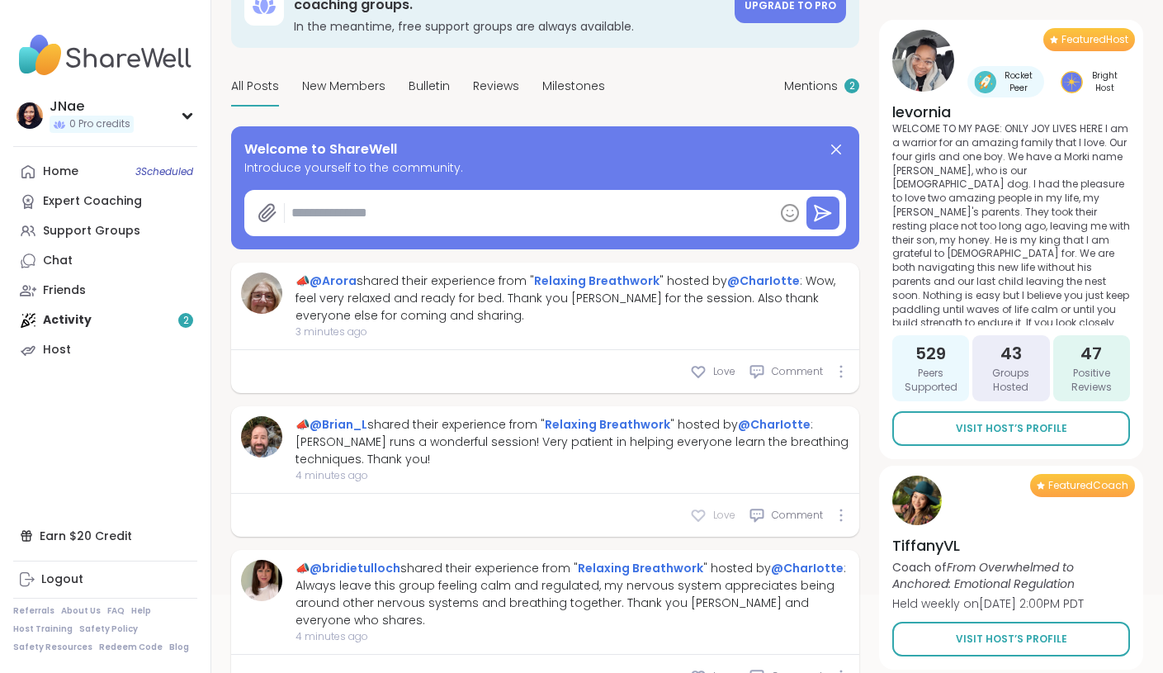
click at [698, 514] on icon at bounding box center [698, 515] width 17 height 17
click at [700, 369] on icon at bounding box center [698, 371] width 17 height 17
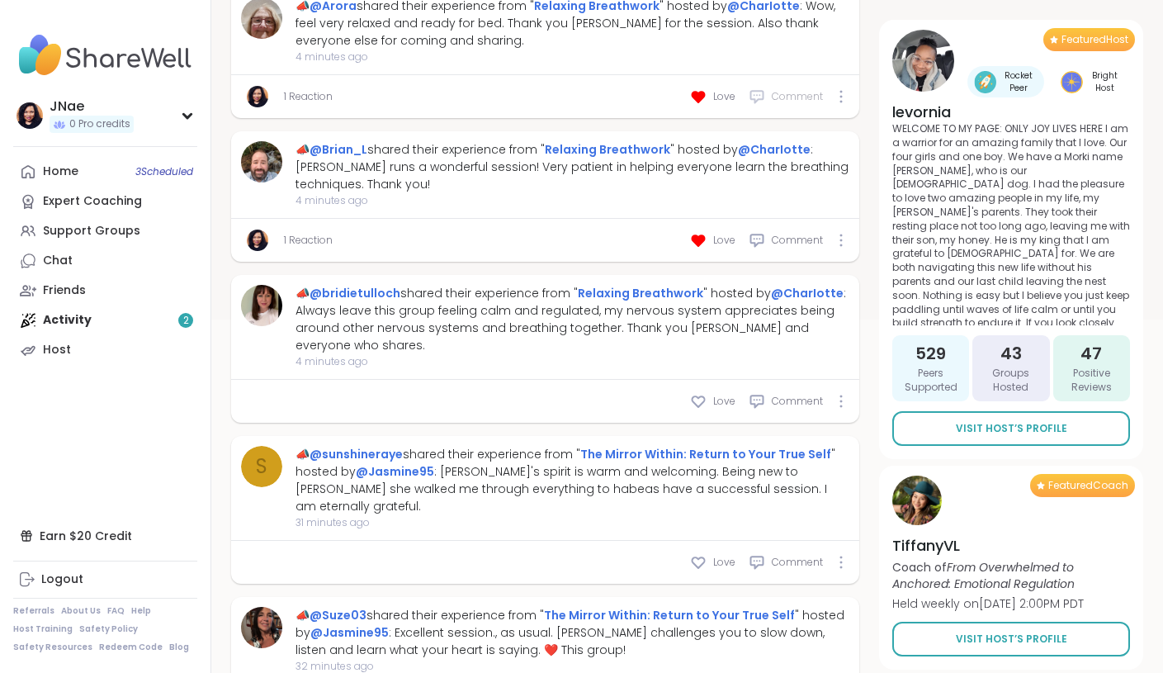
scroll to position [406, 0]
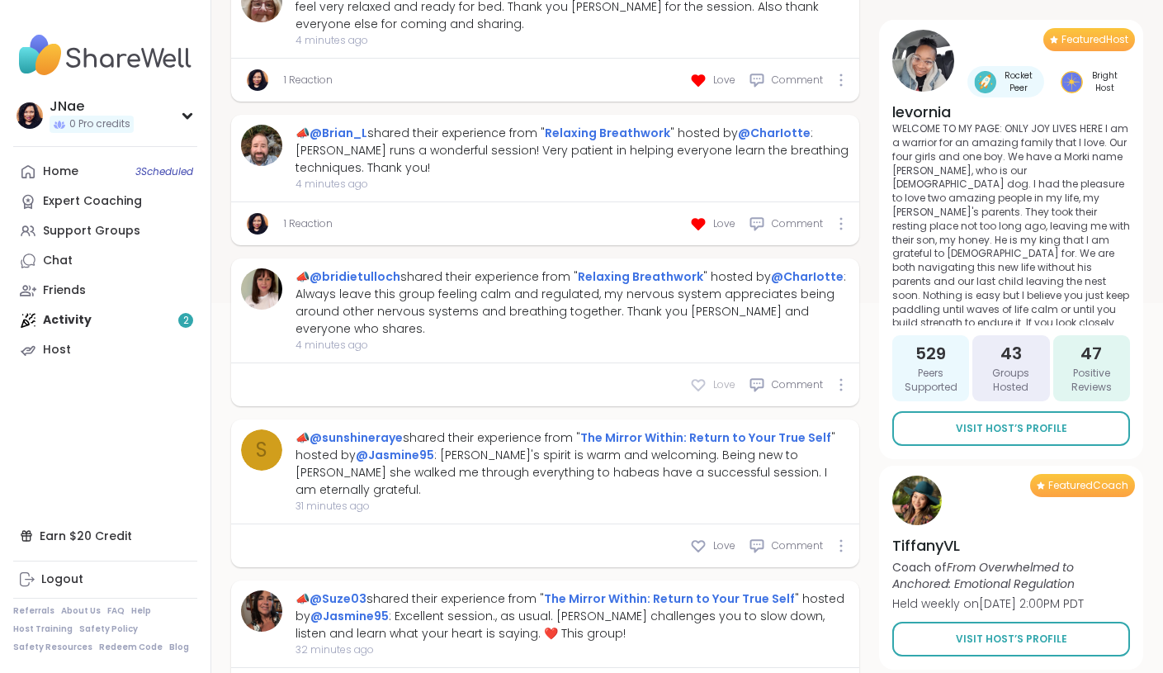
click at [696, 377] on icon at bounding box center [698, 384] width 17 height 17
type textarea "*"
click at [100, 173] on link "Home 3 Scheduled" at bounding box center [105, 172] width 184 height 30
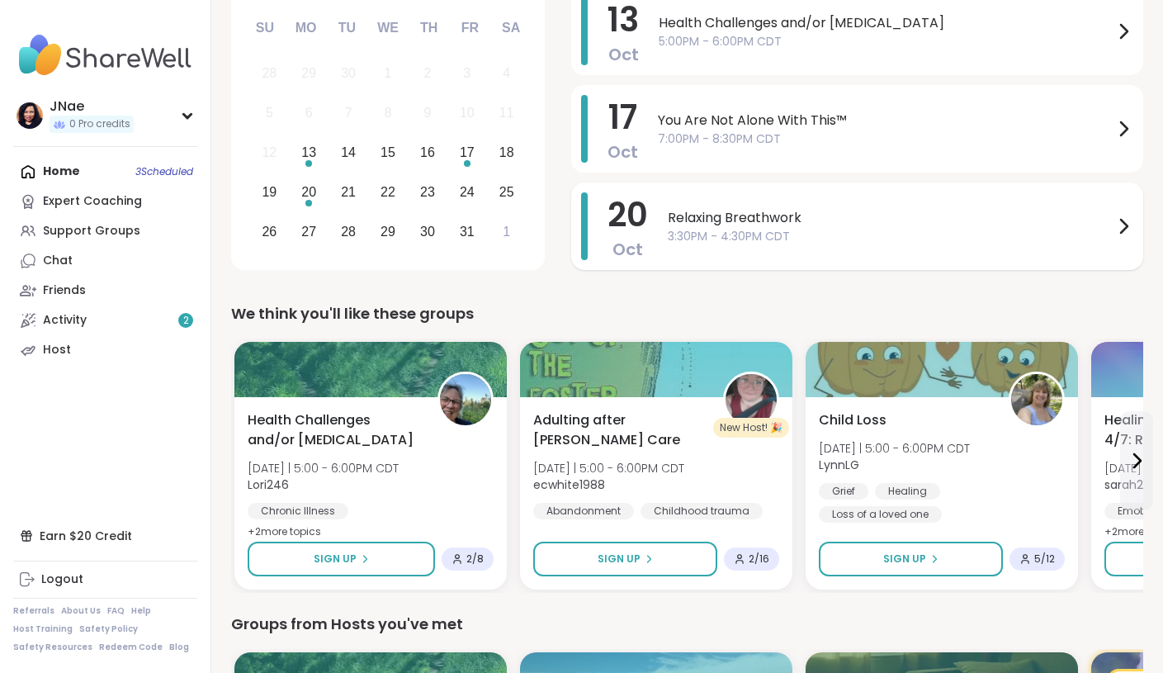
scroll to position [200, 0]
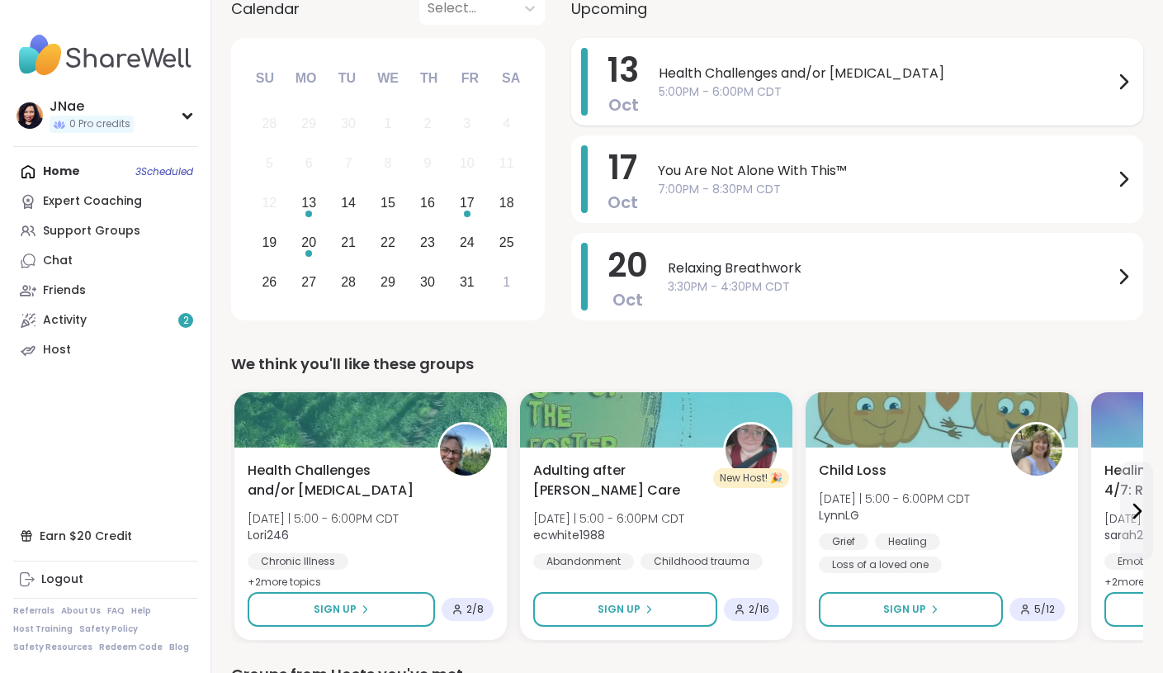
click at [853, 81] on span "Health Challenges and/or [MEDICAL_DATA]" at bounding box center [886, 74] width 455 height 20
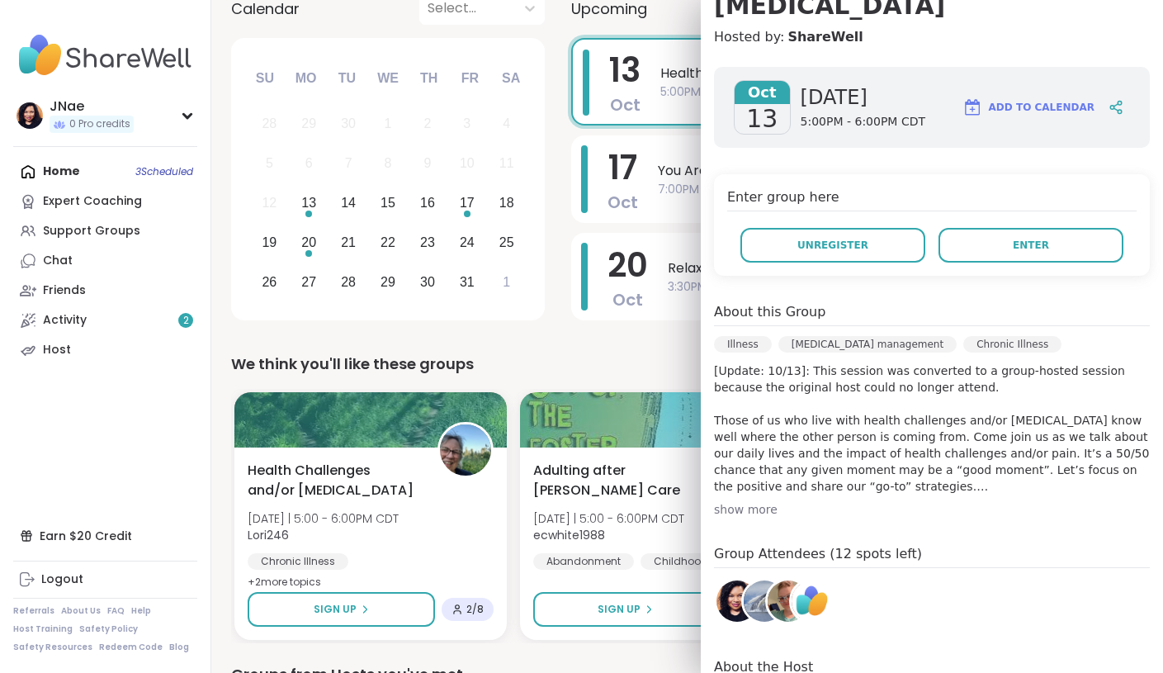
scroll to position [311, 0]
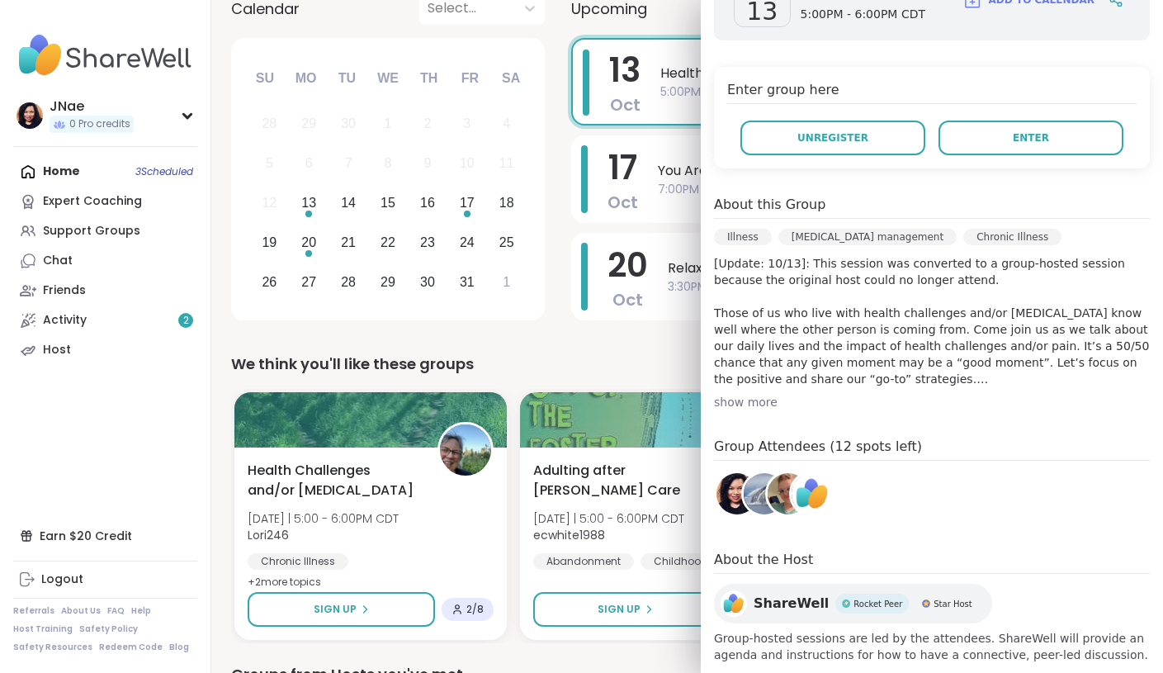
click at [780, 473] on img at bounding box center [788, 493] width 41 height 41
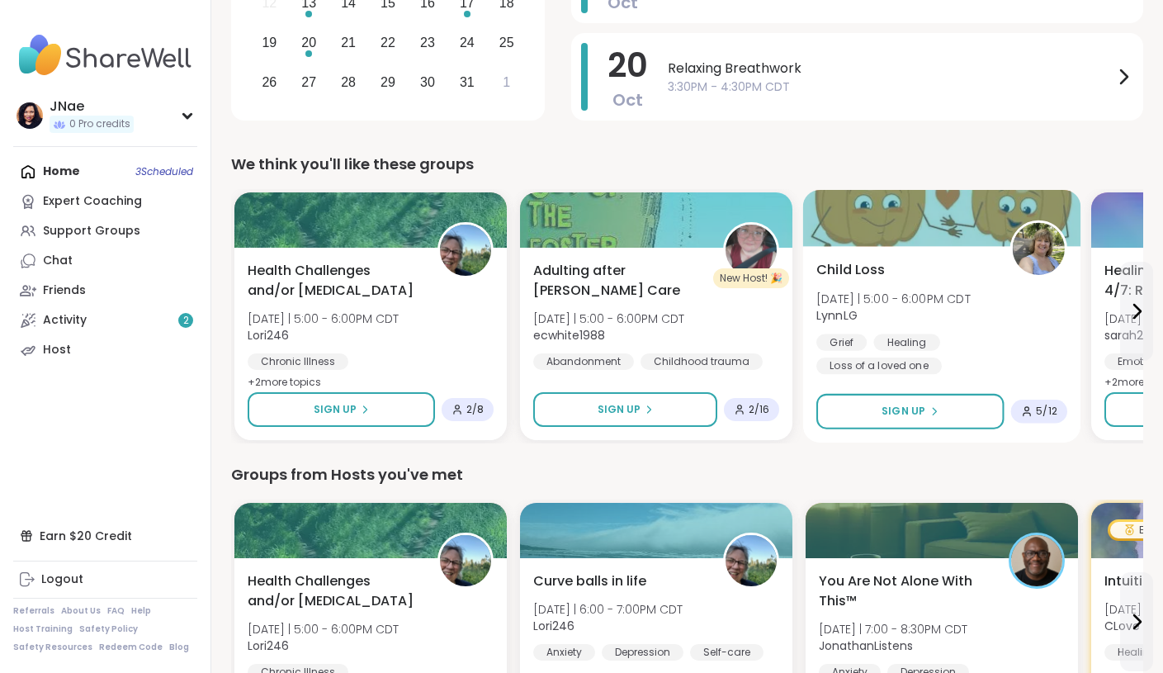
scroll to position [396, 0]
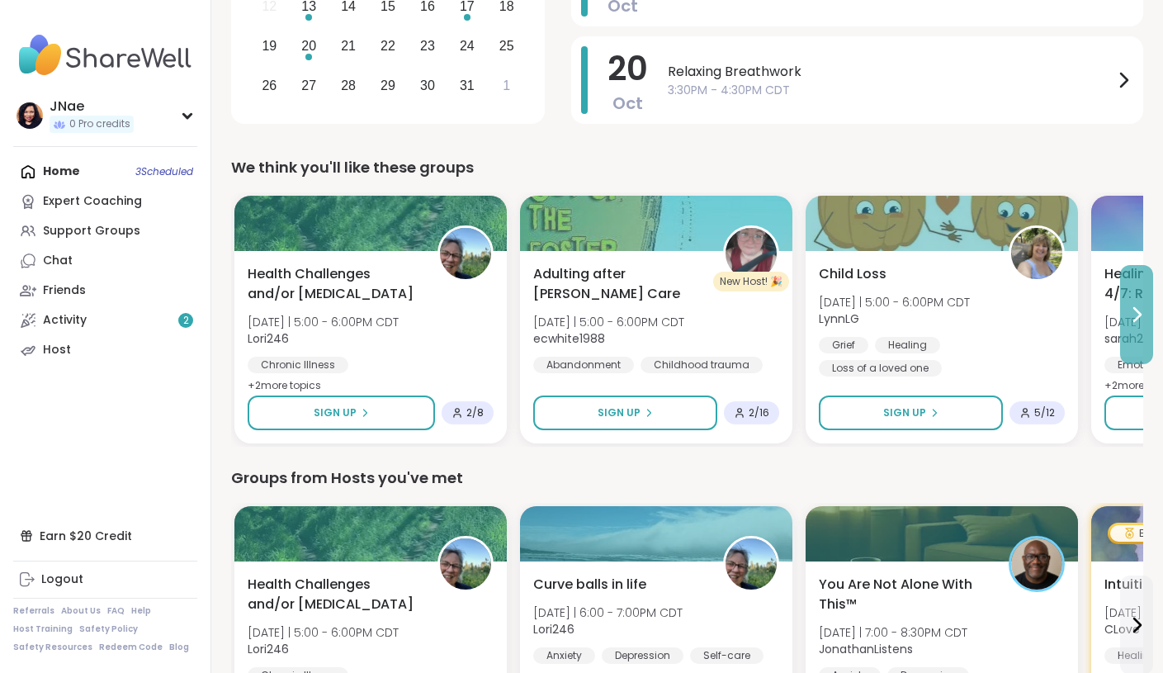
click at [1133, 317] on icon at bounding box center [1137, 315] width 20 height 20
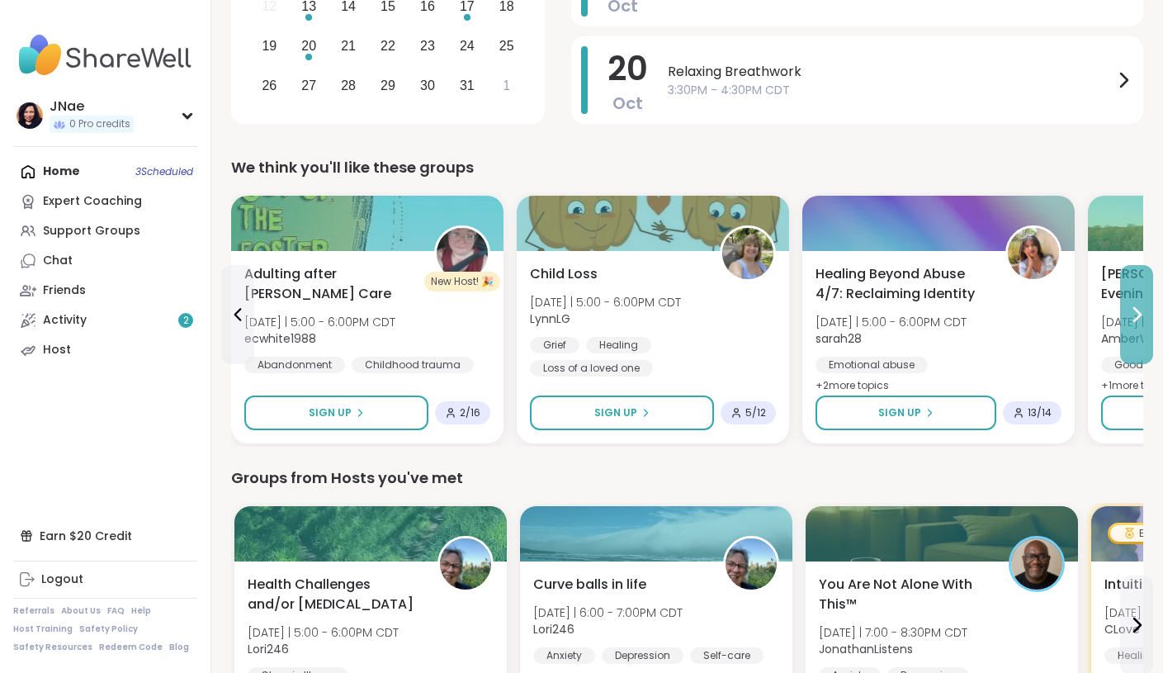
click at [1133, 317] on icon at bounding box center [1137, 315] width 20 height 20
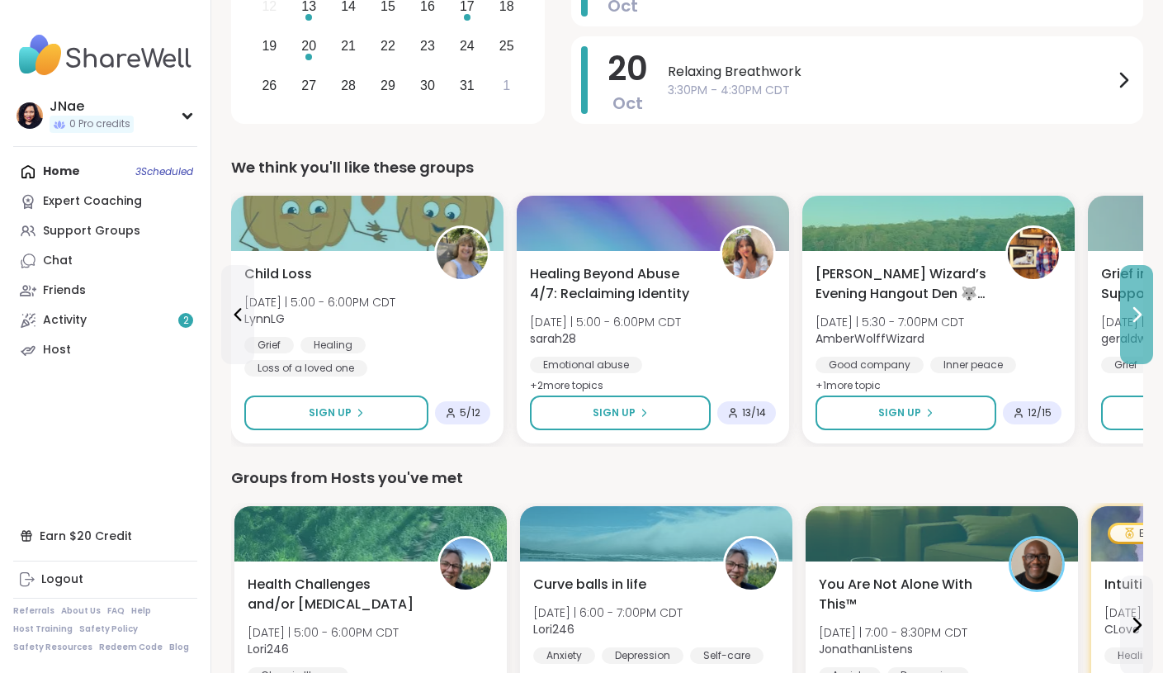
click at [1133, 317] on icon at bounding box center [1137, 315] width 20 height 20
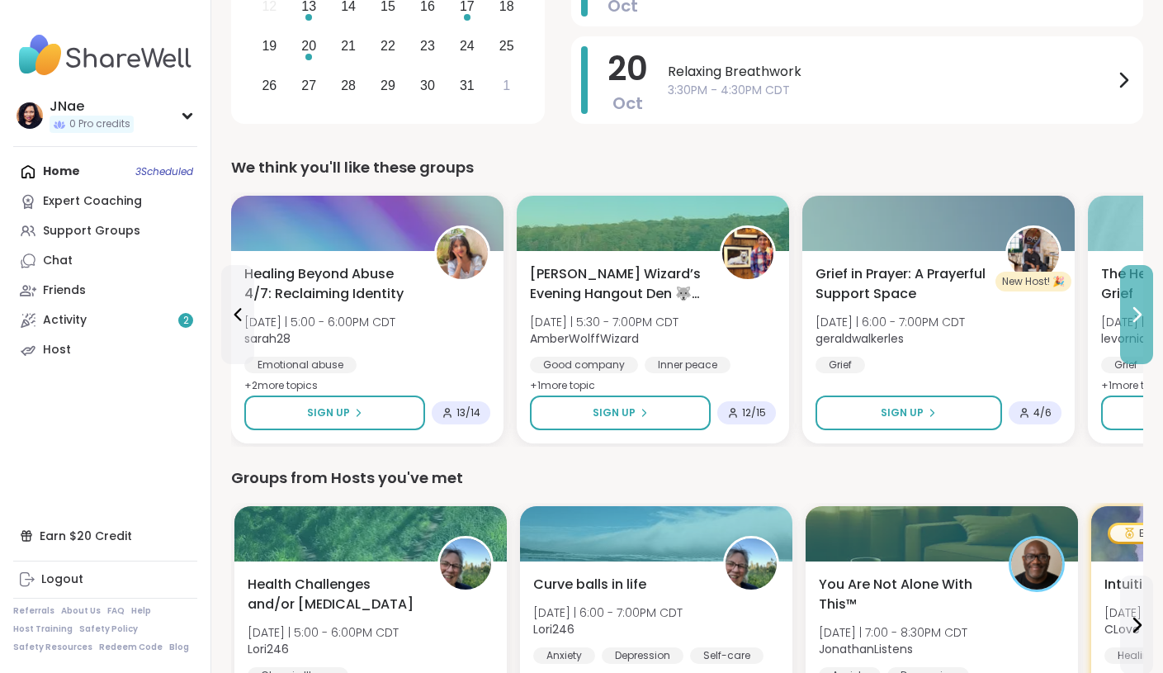
click at [1133, 317] on icon at bounding box center [1137, 315] width 20 height 20
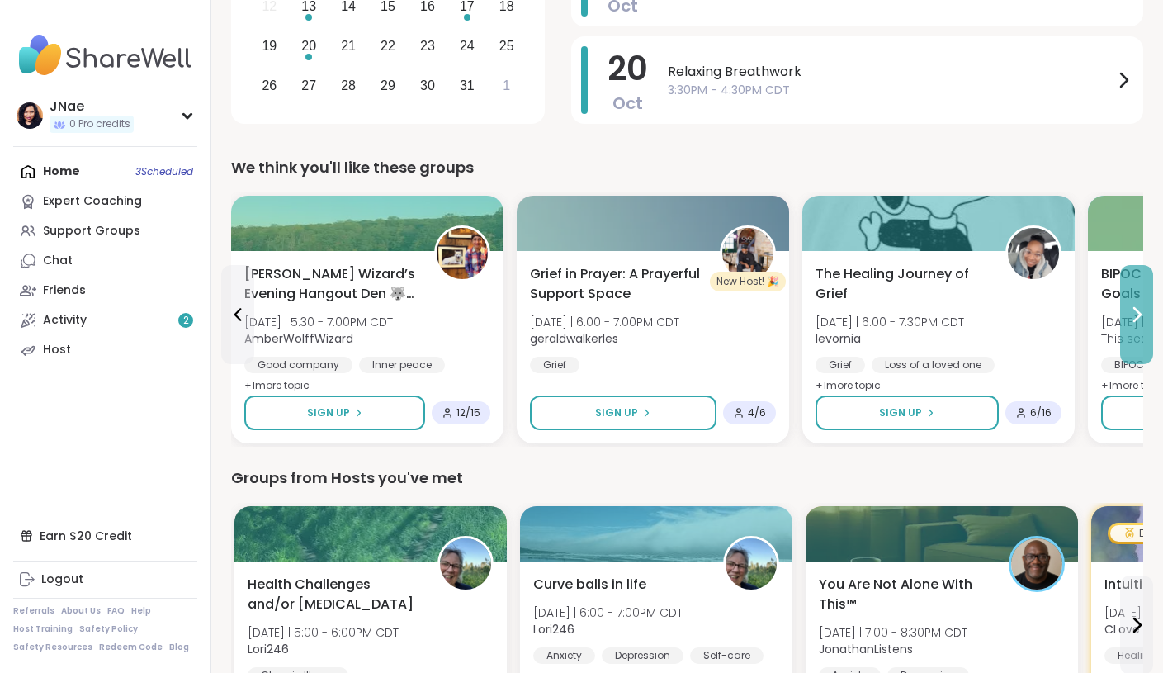
click at [1133, 317] on icon at bounding box center [1137, 315] width 20 height 20
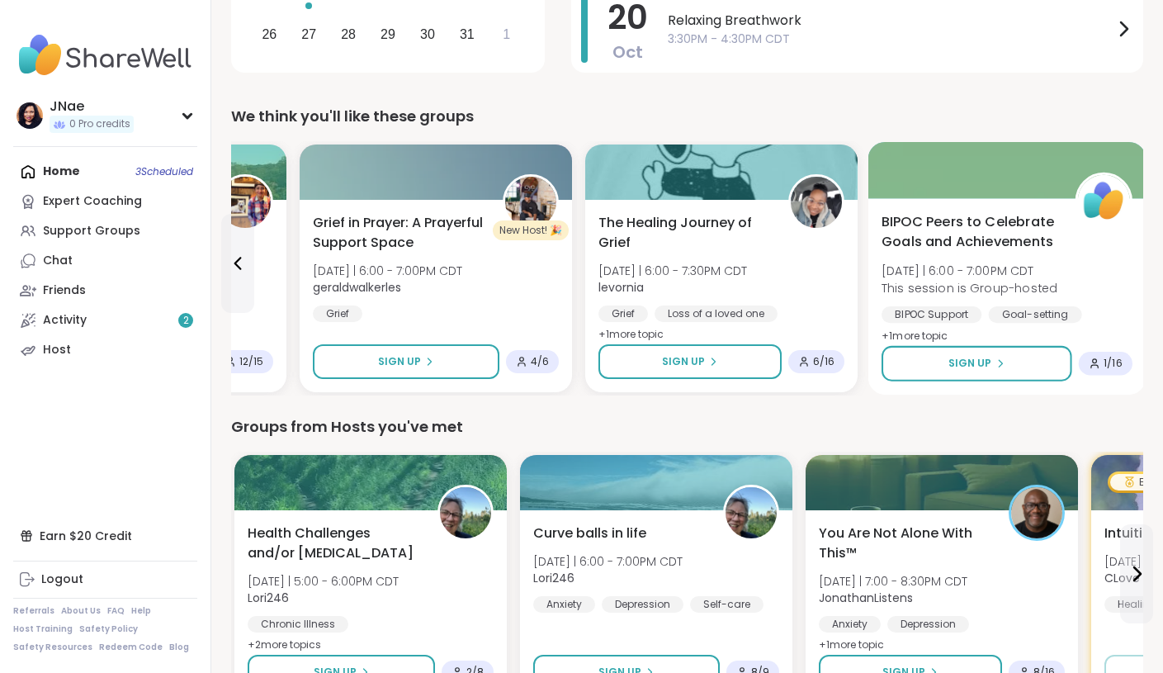
scroll to position [451, 0]
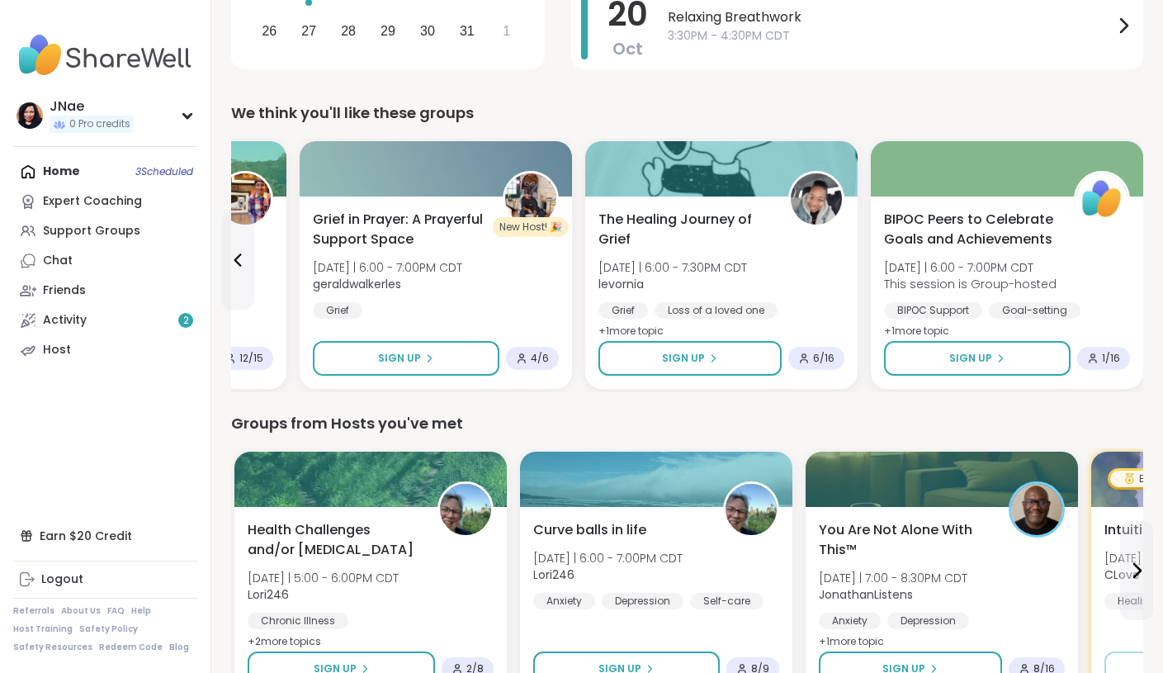
click at [1013, 102] on div "We think you'll like these groups" at bounding box center [687, 113] width 912 height 23
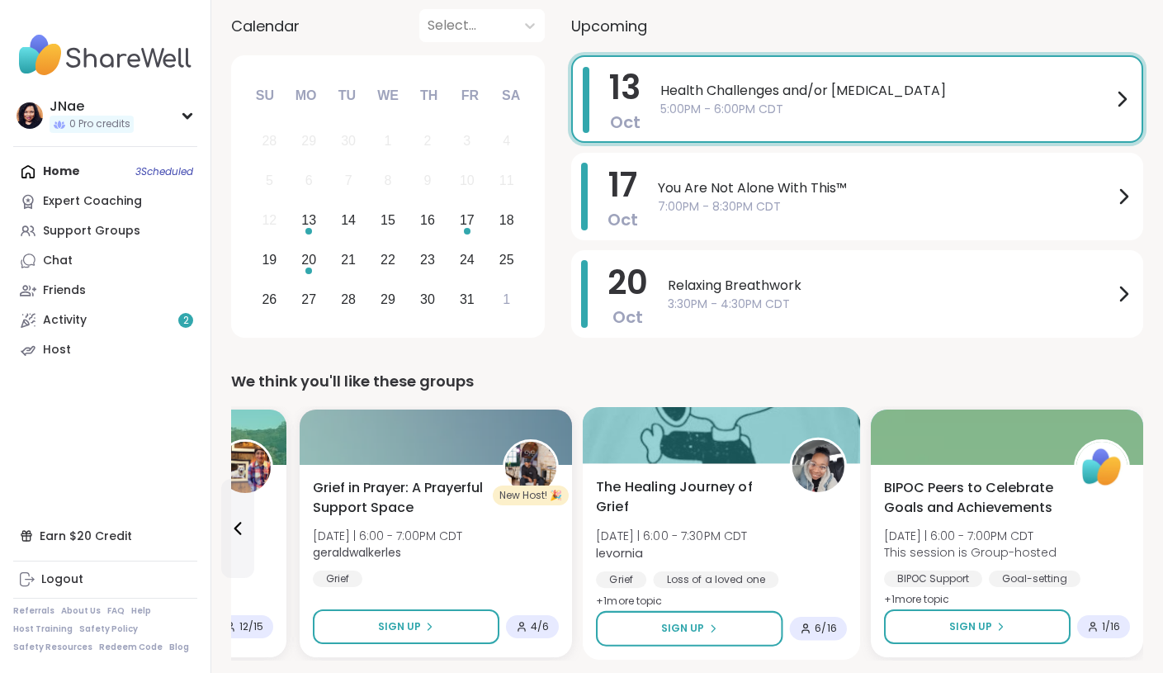
scroll to position [161, 0]
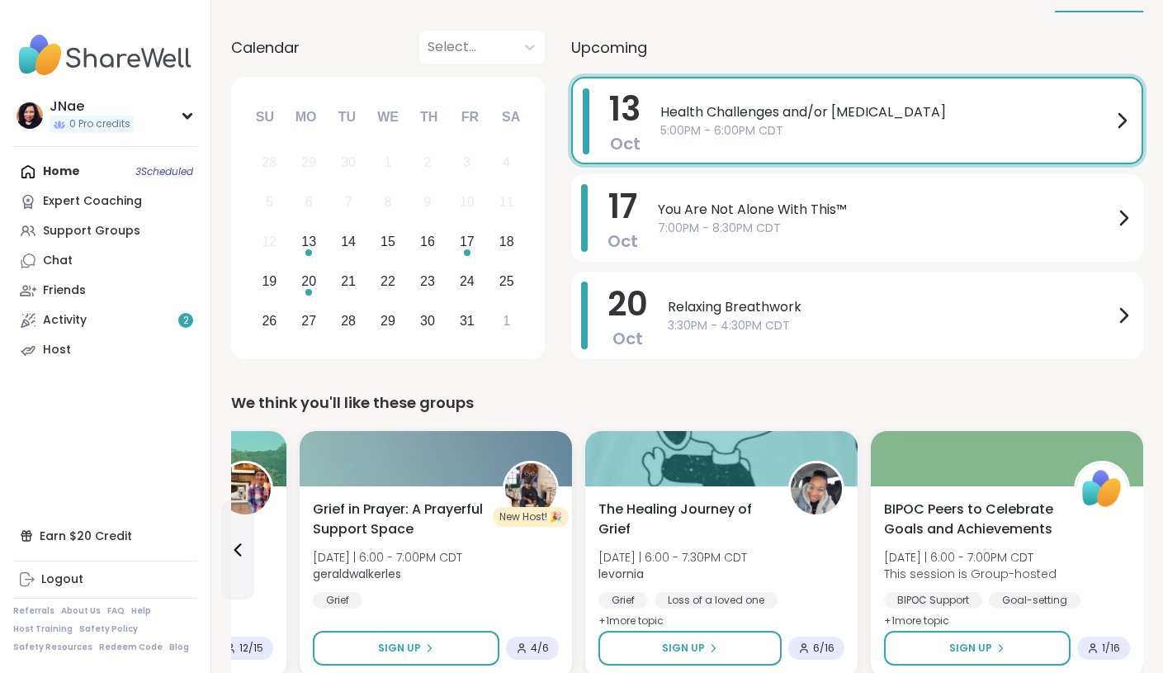
click at [1042, 112] on span "Health Challenges and/or [MEDICAL_DATA]" at bounding box center [887, 112] width 452 height 20
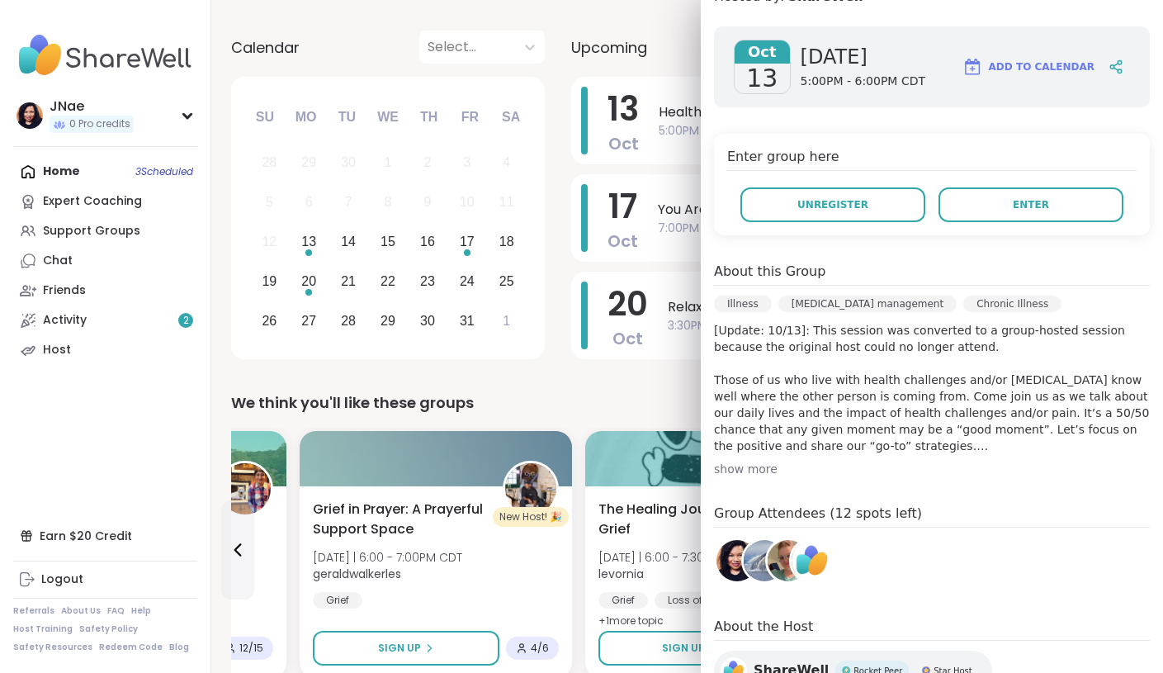
scroll to position [311, 0]
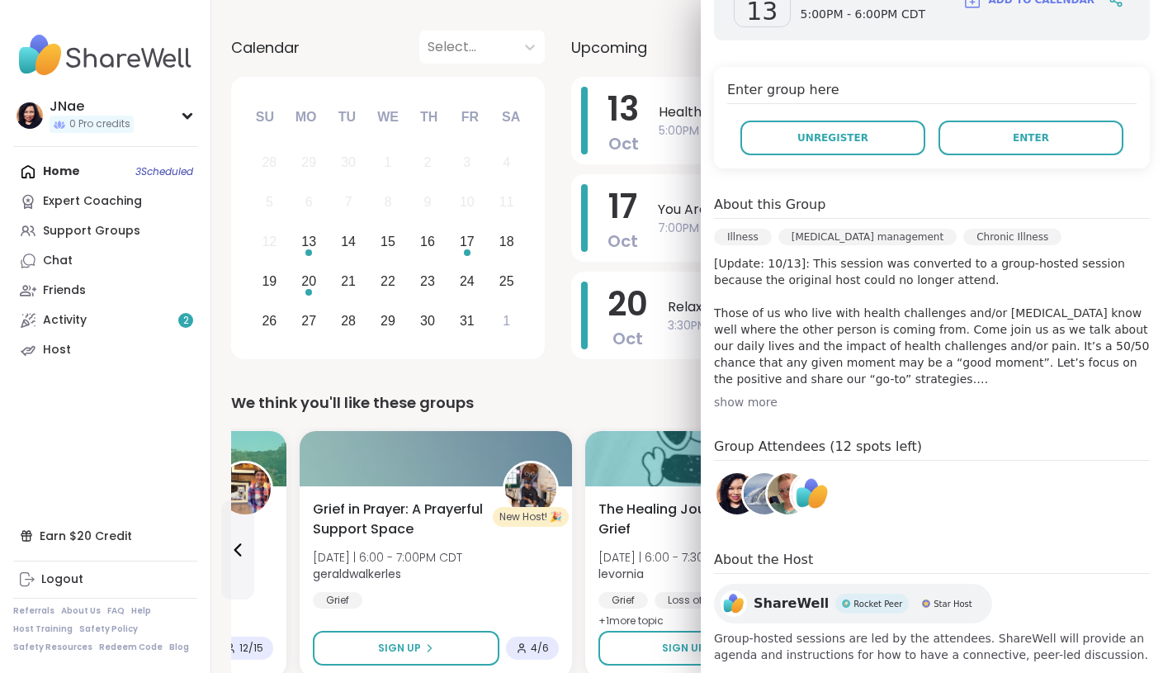
click at [629, 391] on div "We think you'll like these groups" at bounding box center [687, 402] width 912 height 23
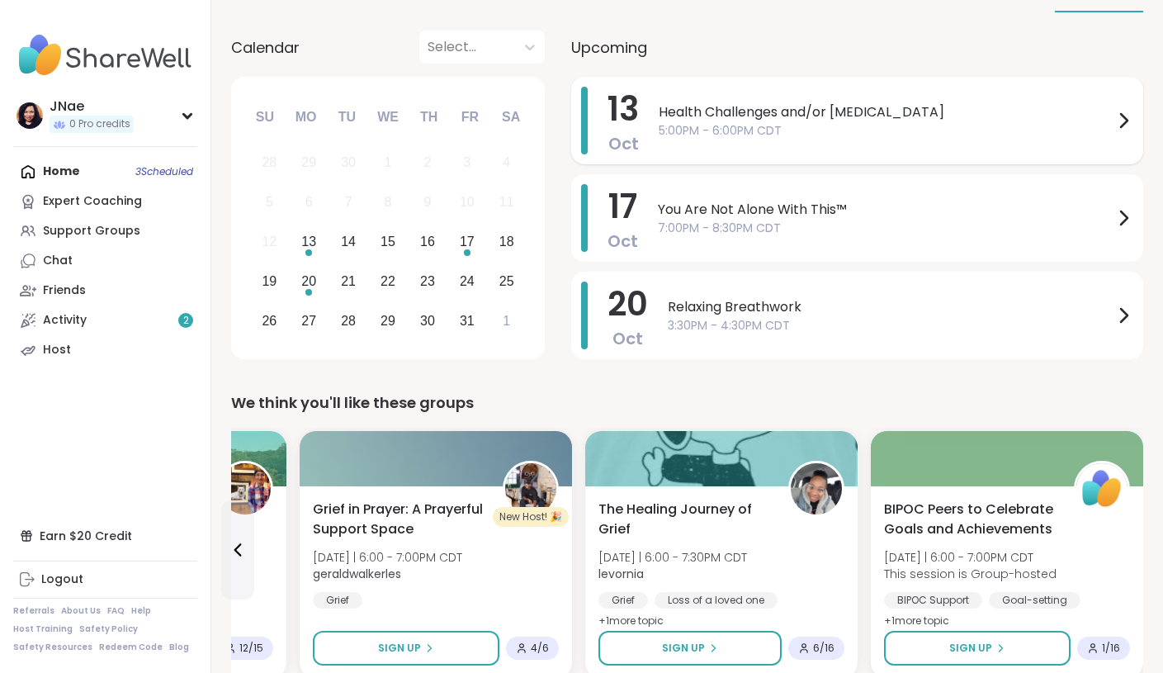
click at [805, 128] on span "5:00PM - 6:00PM CDT" at bounding box center [886, 130] width 455 height 17
